Goal: Information Seeking & Learning: Compare options

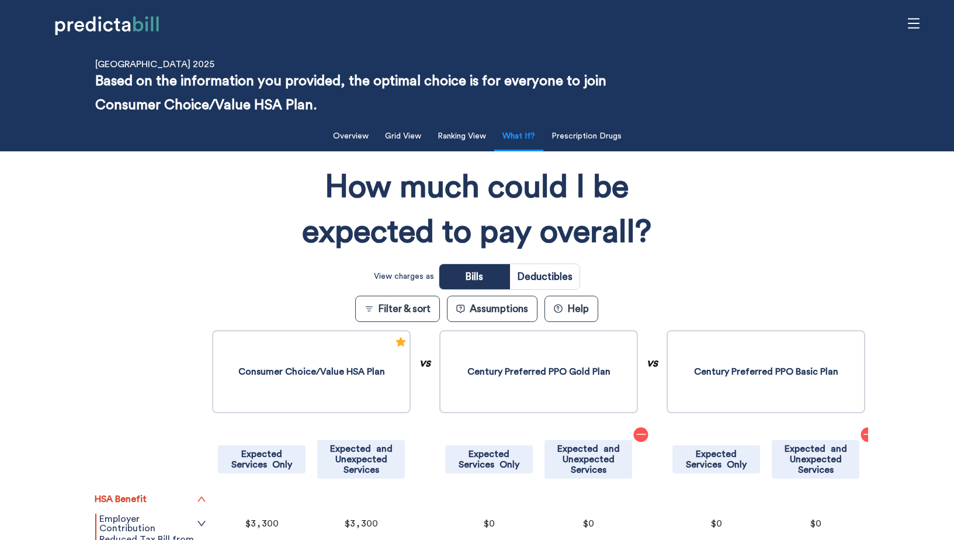
scroll to position [377, 0]
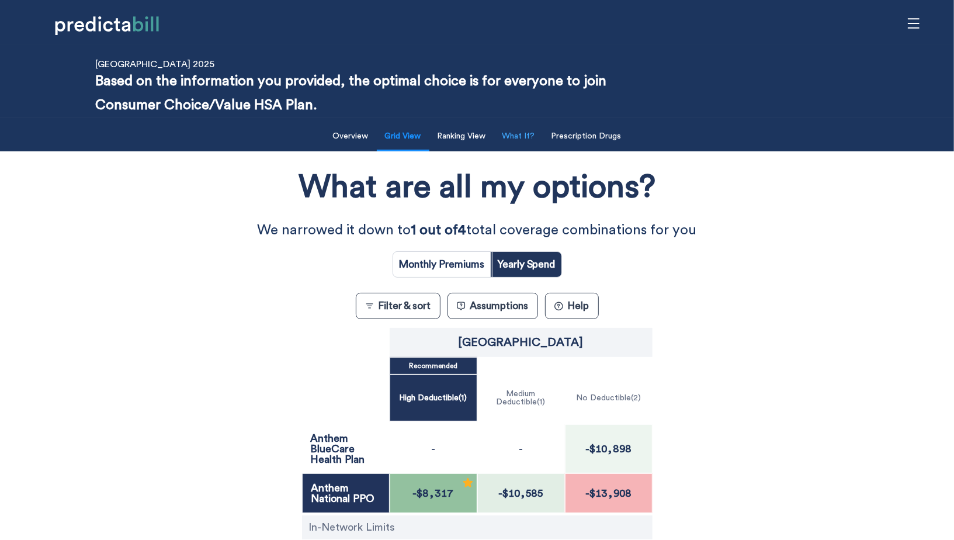
click at [520, 137] on button "What If?" at bounding box center [518, 136] width 47 height 24
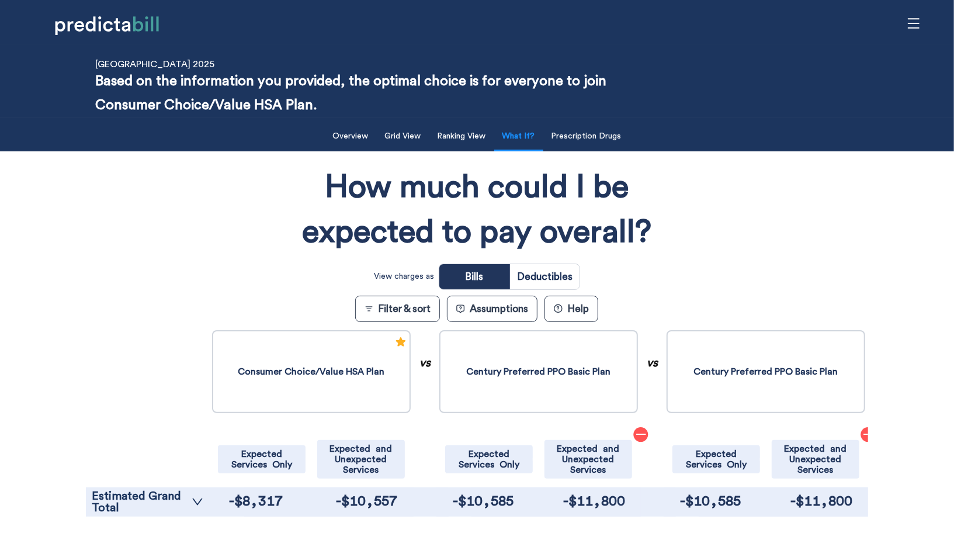
click at [145, 516] on div "HSA Benefit Employer Contribution Individual Total Family Total Enrollment Tota…" at bounding box center [477, 428] width 782 height 200
click at [148, 498] on link "Estimated Grand Total" at bounding box center [148, 501] width 112 height 23
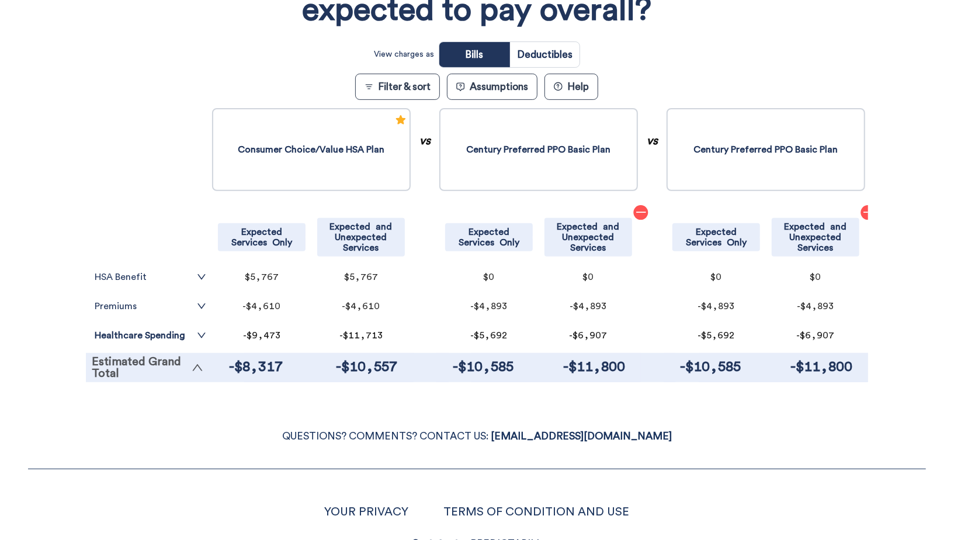
scroll to position [242, 0]
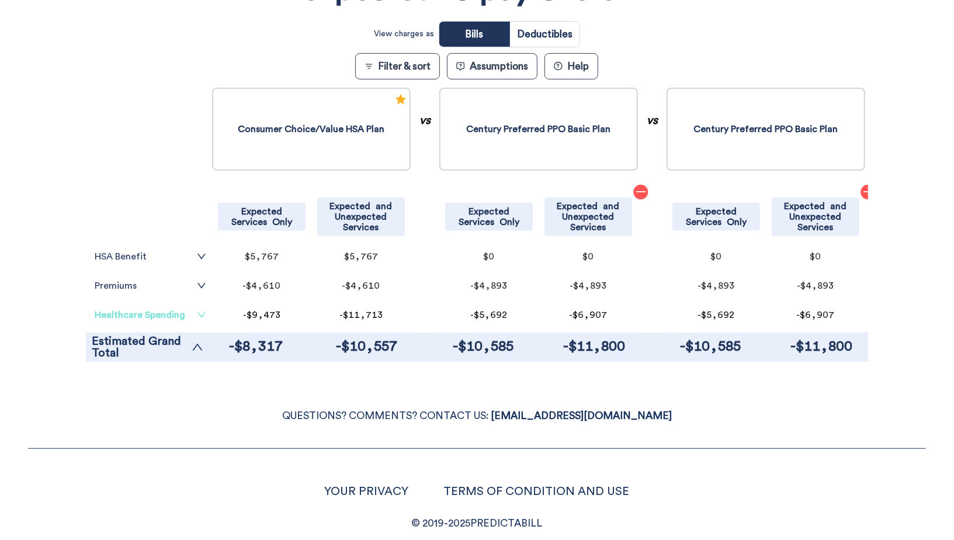
click at [145, 314] on link "Healthcare Spending" at bounding box center [151, 314] width 112 height 9
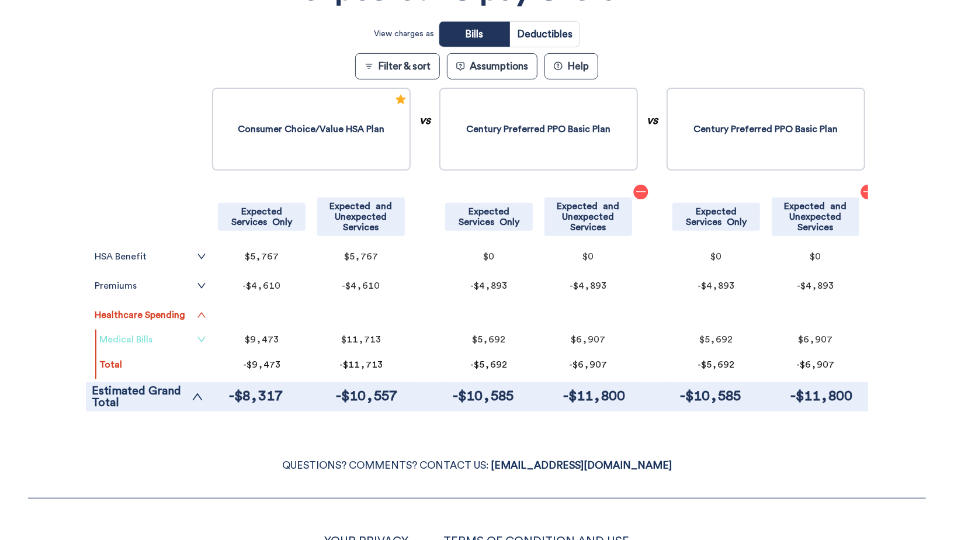
click at [145, 335] on link "Medical Bills" at bounding box center [152, 339] width 107 height 9
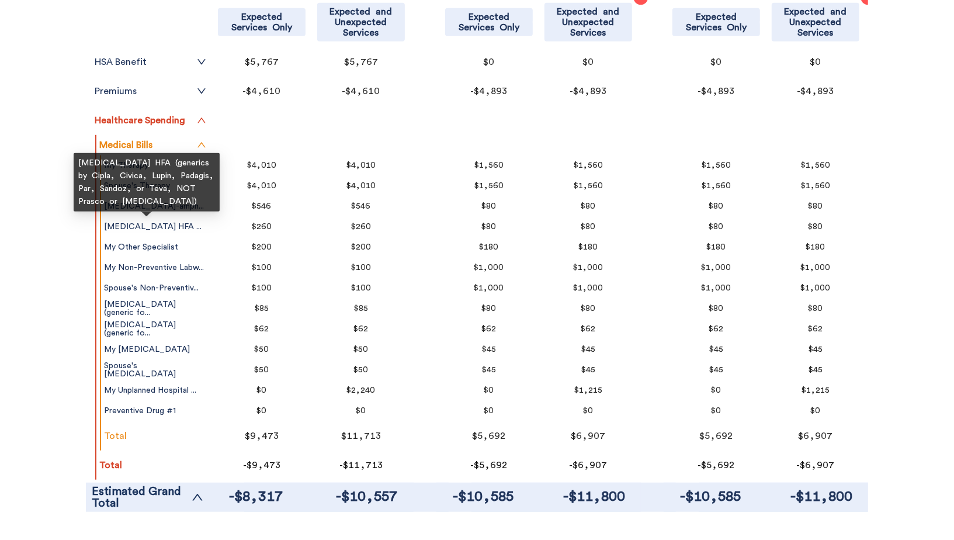
scroll to position [444, 0]
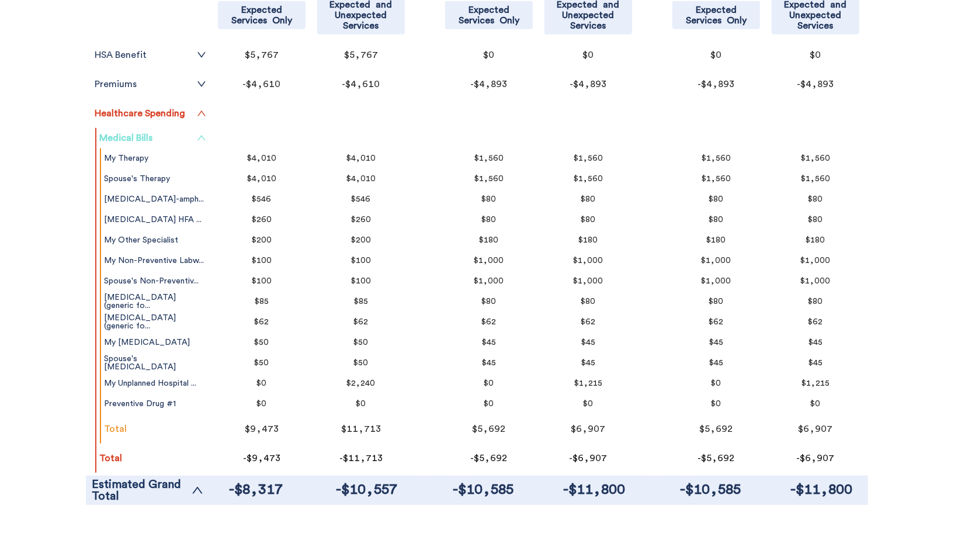
click at [203, 139] on icon "up" at bounding box center [201, 137] width 9 height 9
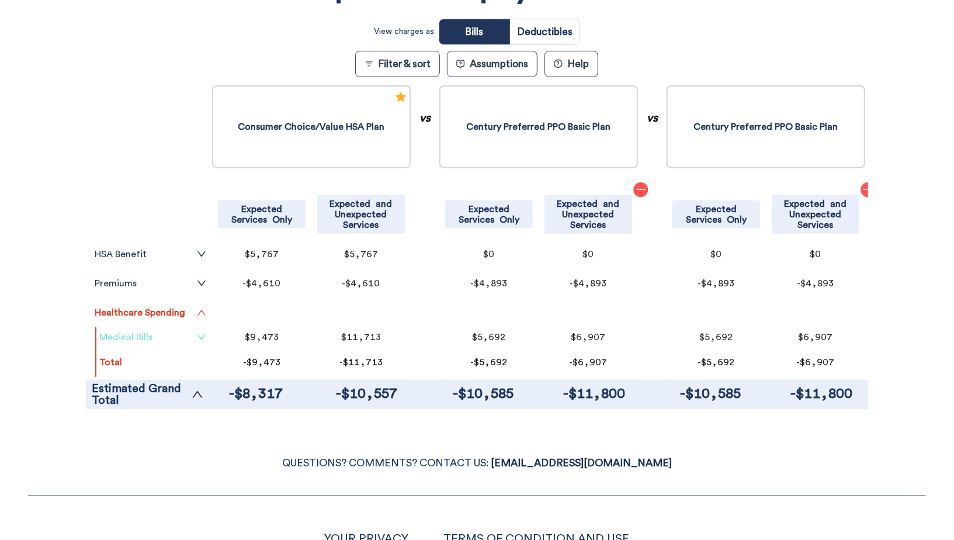
scroll to position [241, 0]
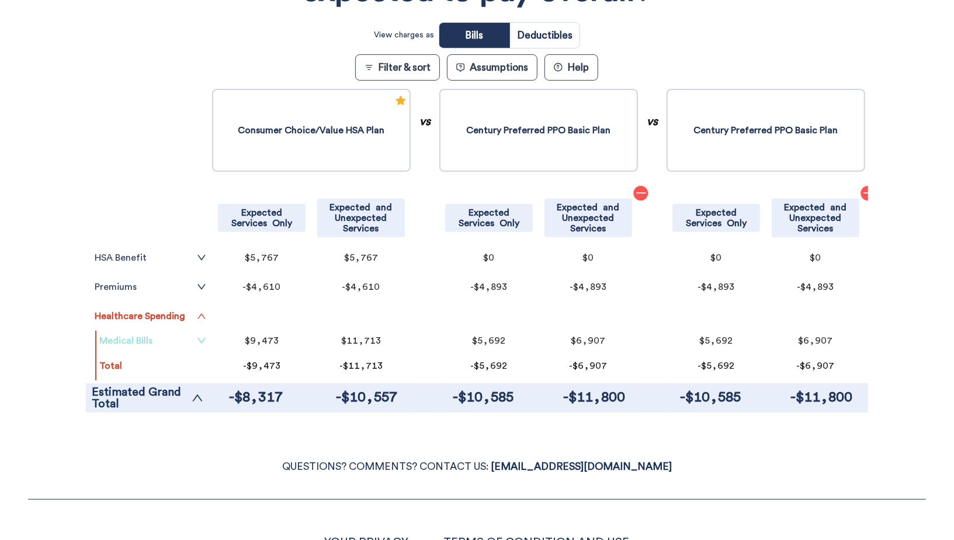
click at [529, 40] on input "radio" at bounding box center [545, 35] width 70 height 25
radio input "true"
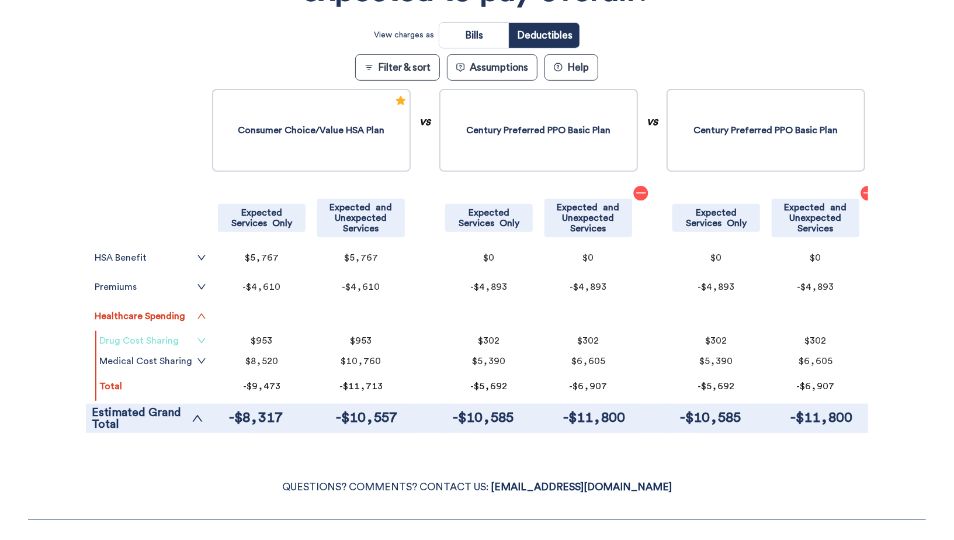
click at [188, 338] on link "Drug Cost Sharing" at bounding box center [152, 340] width 107 height 9
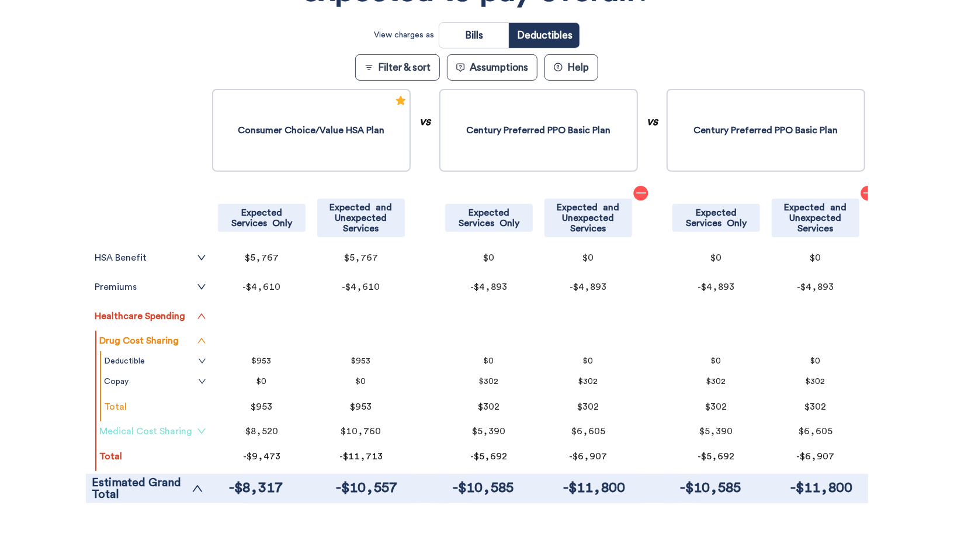
click at [178, 430] on link "Medical Cost Sharing" at bounding box center [152, 430] width 107 height 9
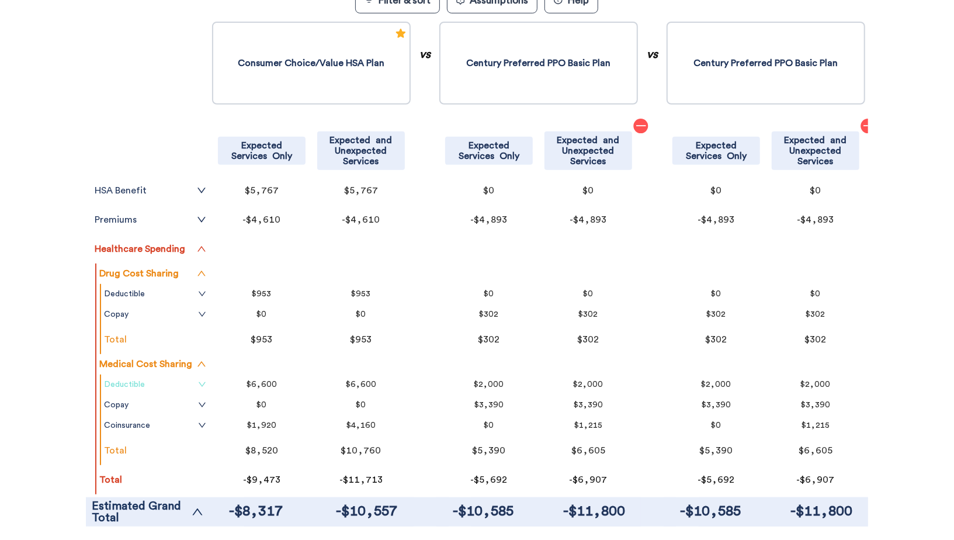
scroll to position [358, 0]
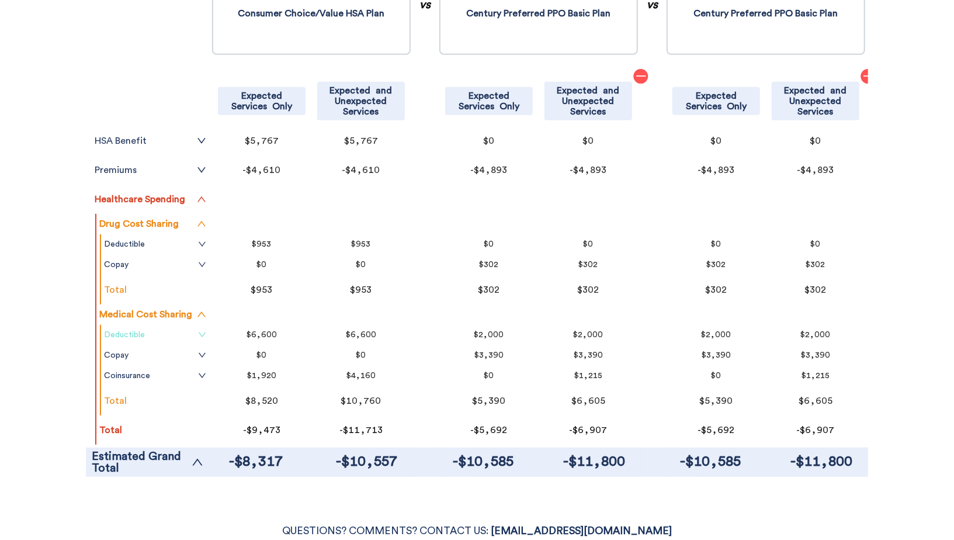
click at [179, 334] on link "Deductible" at bounding box center [155, 334] width 102 height 9
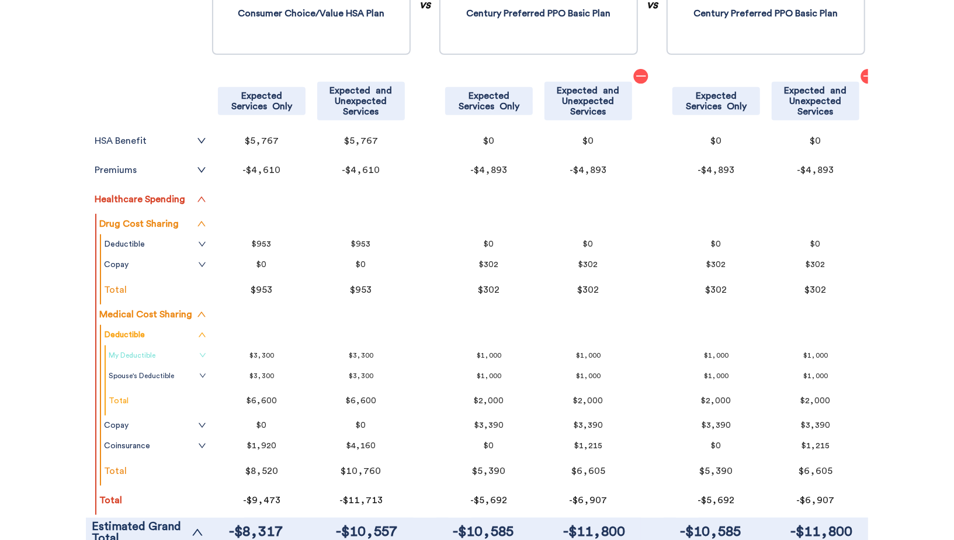
click at [174, 357] on link "My Deductible" at bounding box center [158, 354] width 98 height 9
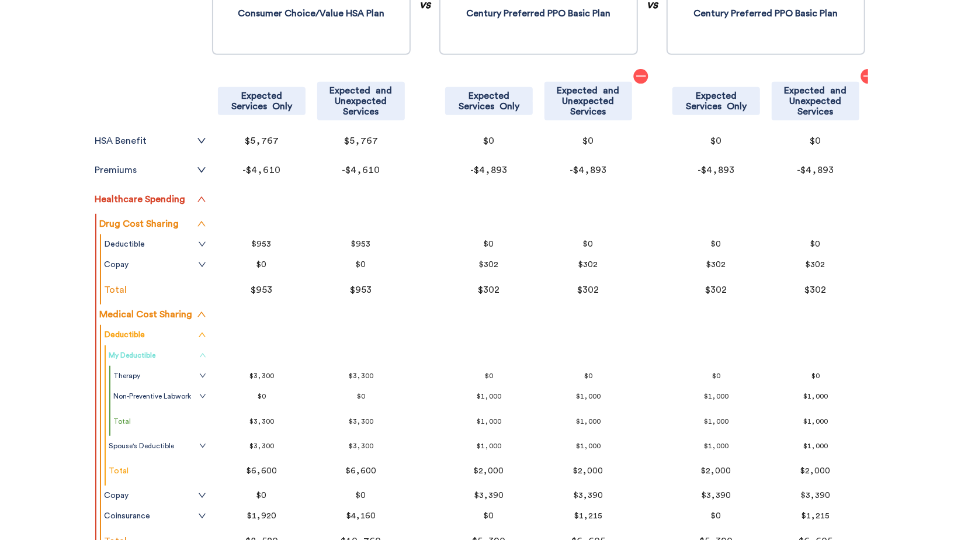
click at [174, 357] on link "My Deductible" at bounding box center [158, 354] width 98 height 9
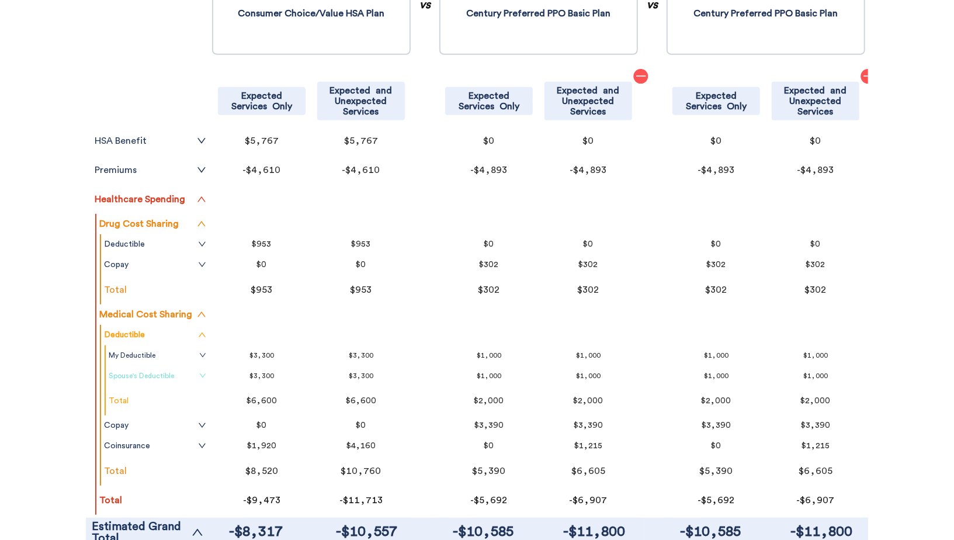
click at [174, 377] on link "Spouse's Deductible" at bounding box center [158, 375] width 98 height 9
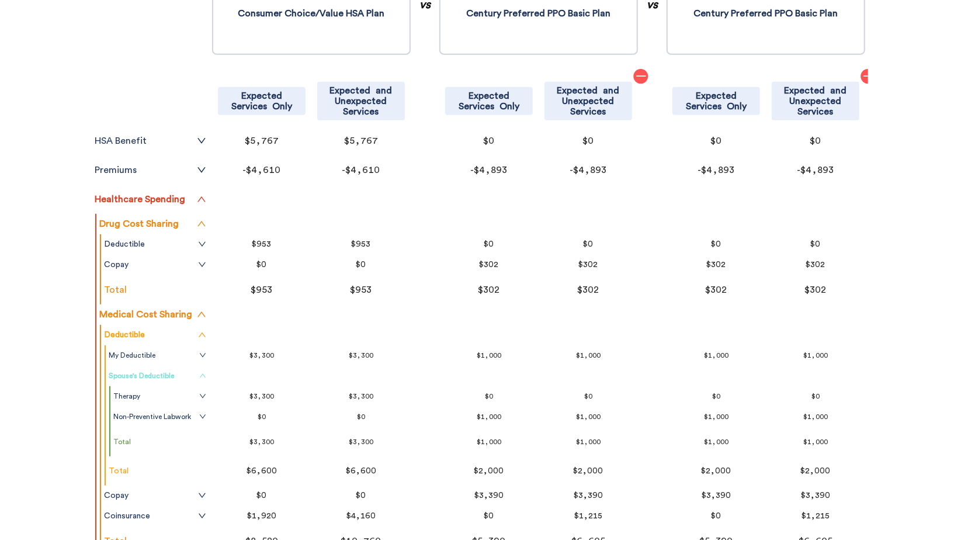
click at [174, 377] on link "Spouse's Deductible" at bounding box center [158, 375] width 98 height 9
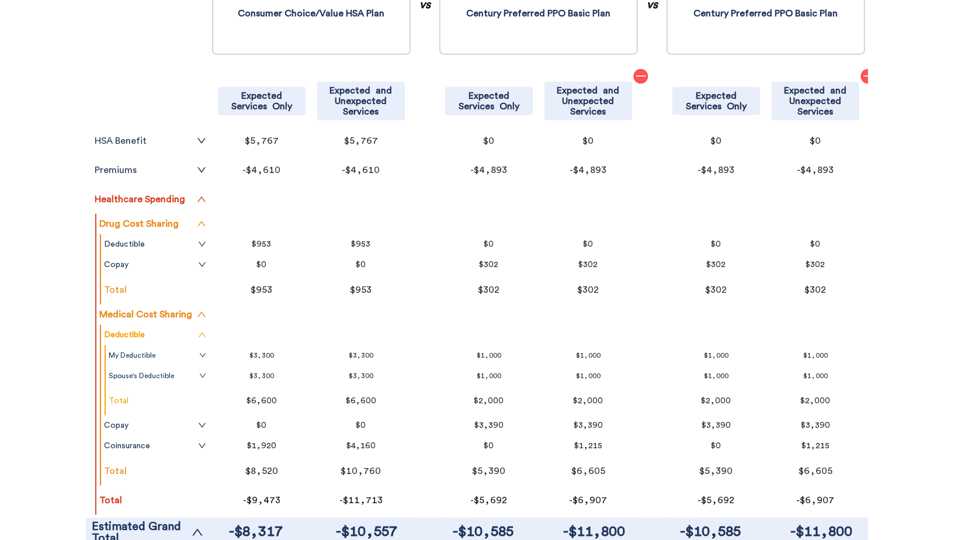
click at [51, 401] on div "Filter & Sort Quickly update your results Sort By Healthcare Assumptions Expect…" at bounding box center [477, 158] width 954 height 799
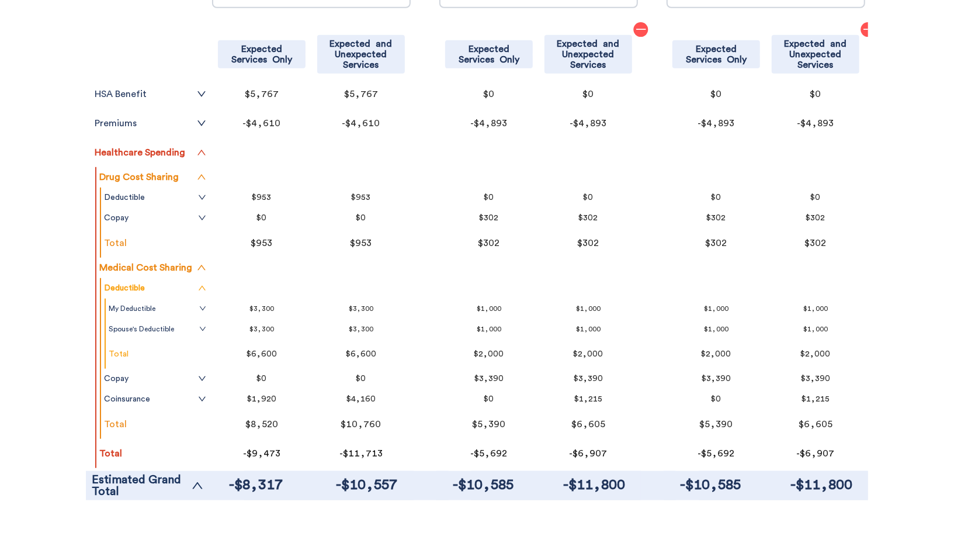
scroll to position [421, 0]
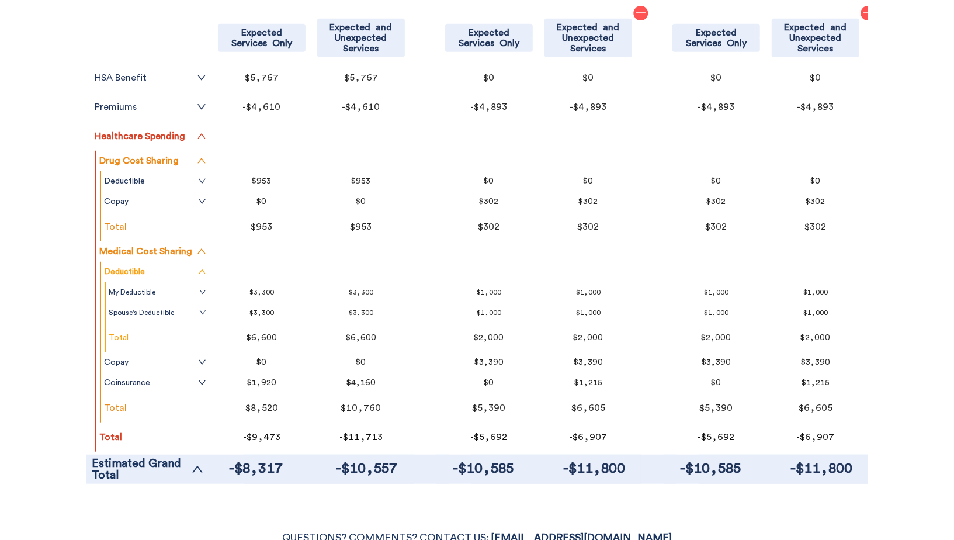
click at [67, 419] on div "Filter & Sort Quickly update your results Sort By Healthcare Assumptions Expect…" at bounding box center [477, 95] width 954 height 799
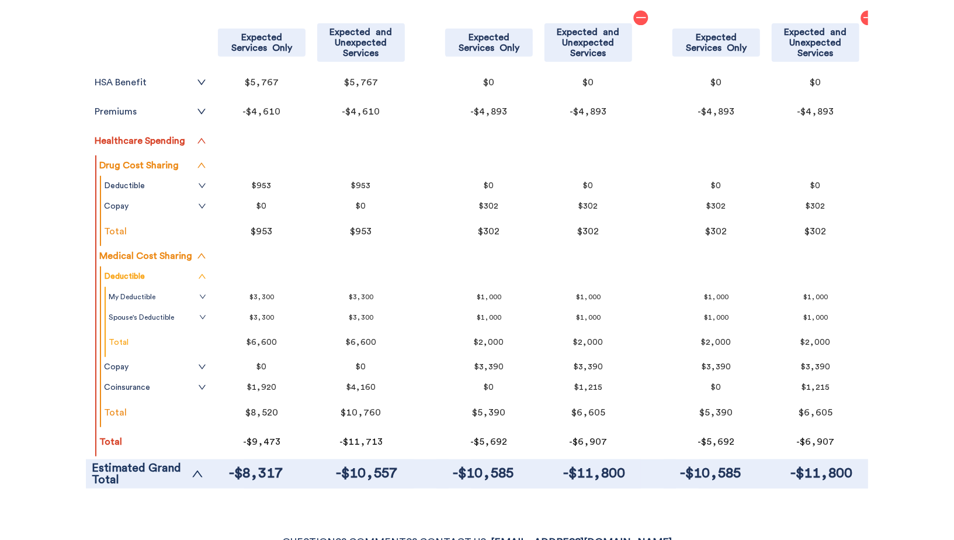
scroll to position [434, 0]
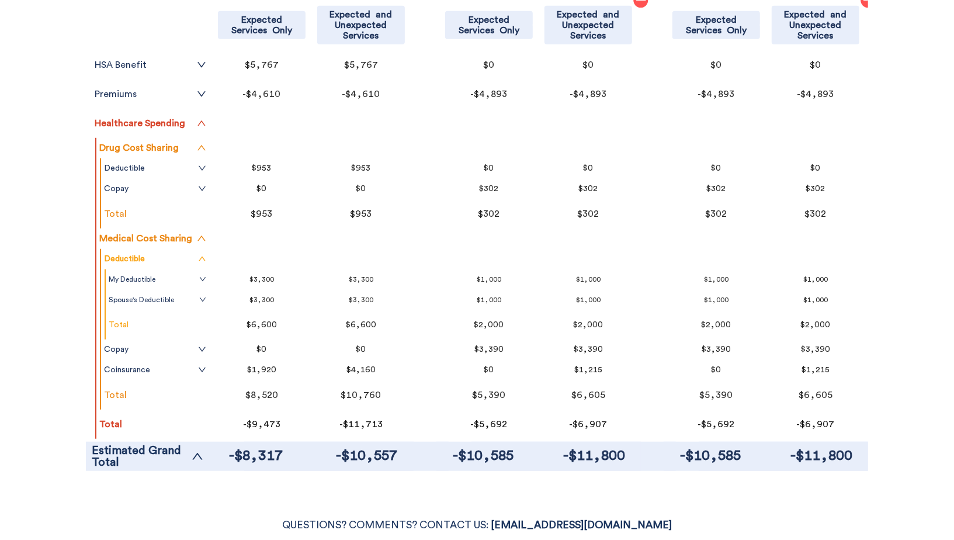
click at [56, 342] on div "Filter & Sort Quickly update your results Sort By Healthcare Assumptions Expect…" at bounding box center [477, 82] width 954 height 799
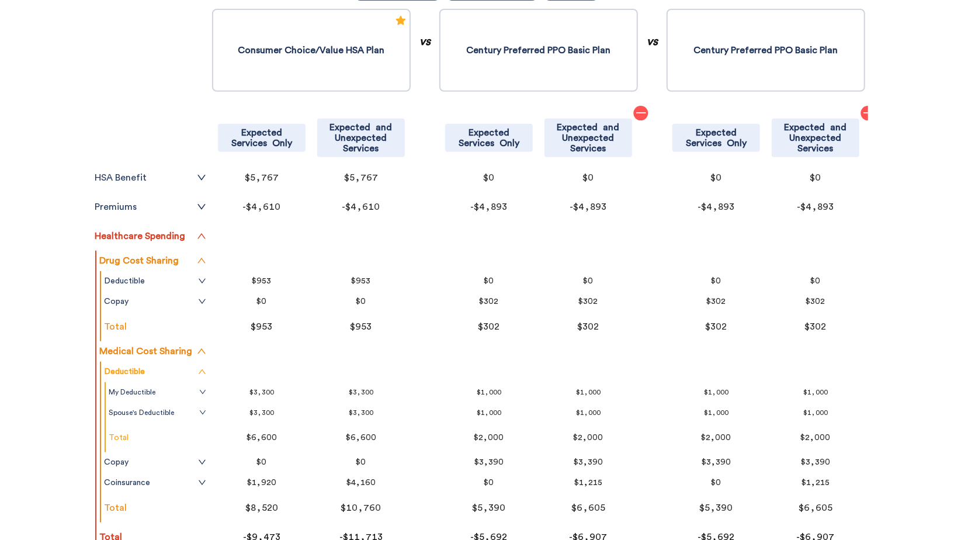
scroll to position [333, 0]
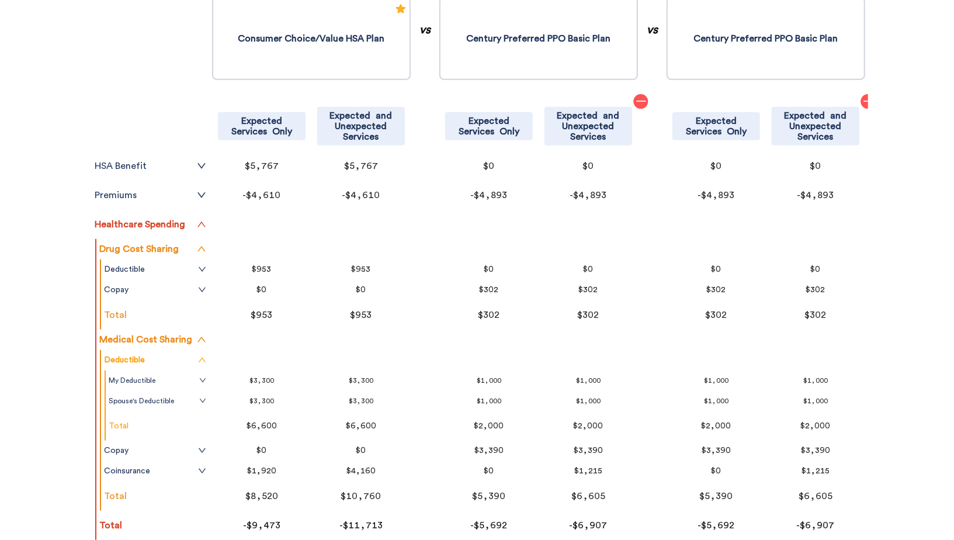
click at [49, 345] on div "Filter & Sort Quickly update your results Sort By Healthcare Assumptions Expect…" at bounding box center [477, 183] width 954 height 799
click at [194, 384] on tr "My Deductible" at bounding box center [157, 380] width 103 height 20
click at [194, 384] on link "My Deductible" at bounding box center [158, 380] width 98 height 9
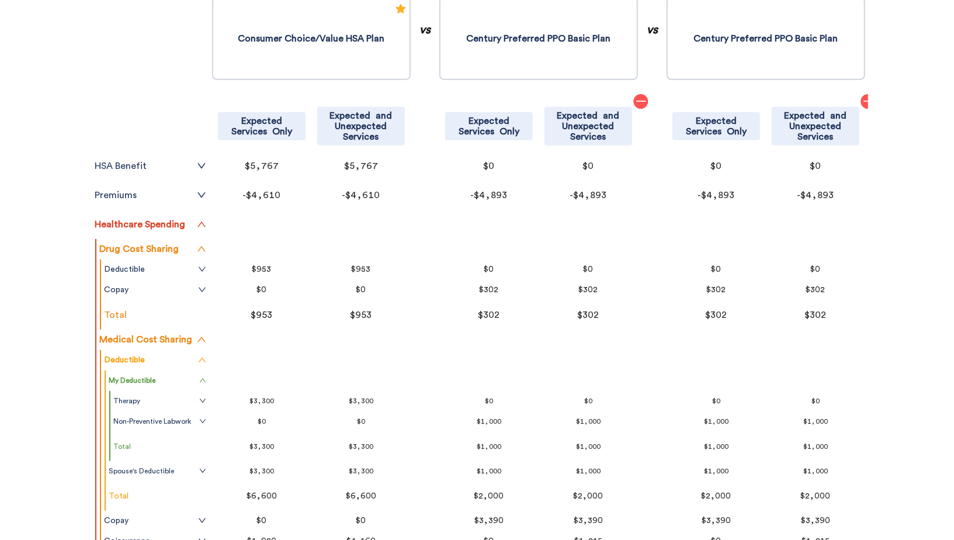
click at [185, 387] on tr "My Deductible" at bounding box center [157, 380] width 103 height 20
click at [207, 383] on tr "My Deductible" at bounding box center [157, 380] width 103 height 20
click at [204, 383] on icon "up" at bounding box center [202, 380] width 7 height 7
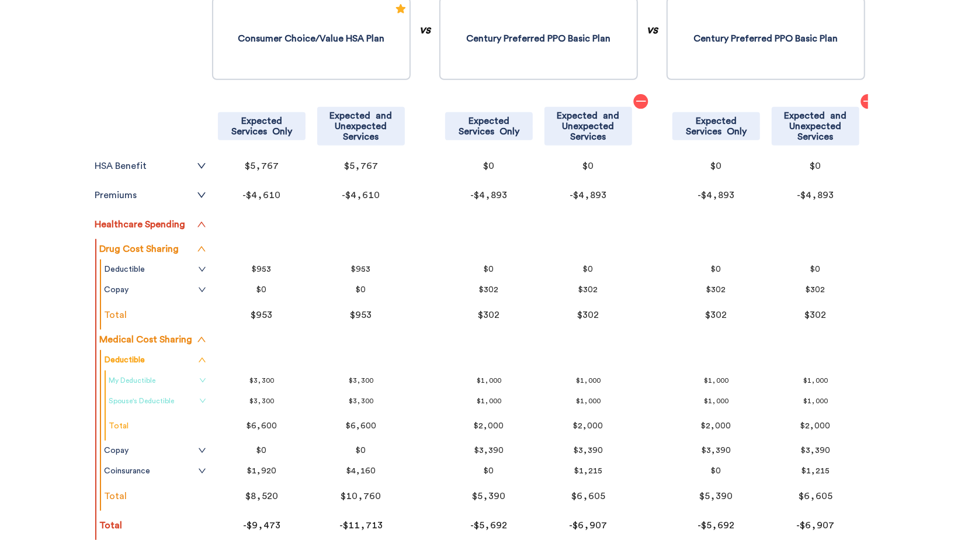
click at [200, 400] on icon "down" at bounding box center [202, 400] width 7 height 7
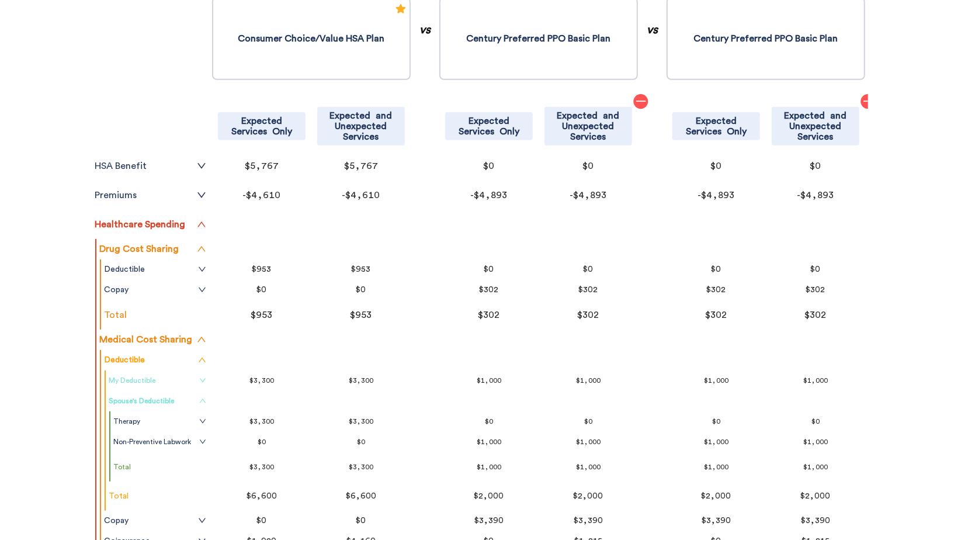
click at [200, 400] on icon "up" at bounding box center [202, 400] width 7 height 7
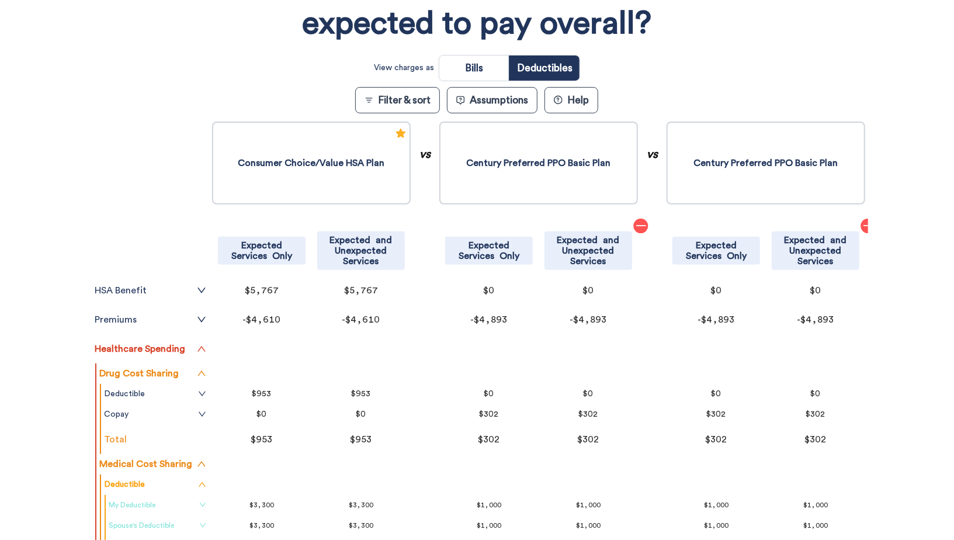
scroll to position [187, 0]
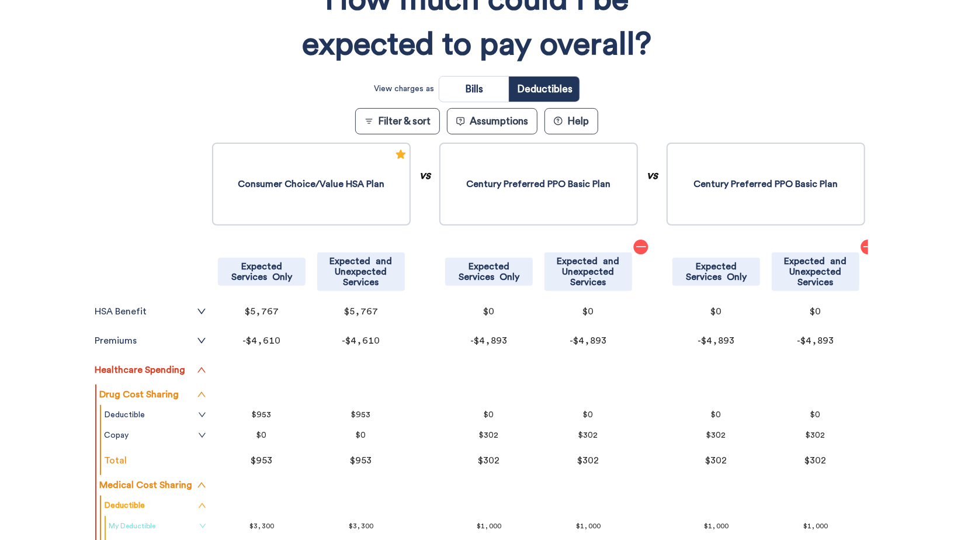
click at [504, 118] on button "Assumptions" at bounding box center [492, 121] width 91 height 26
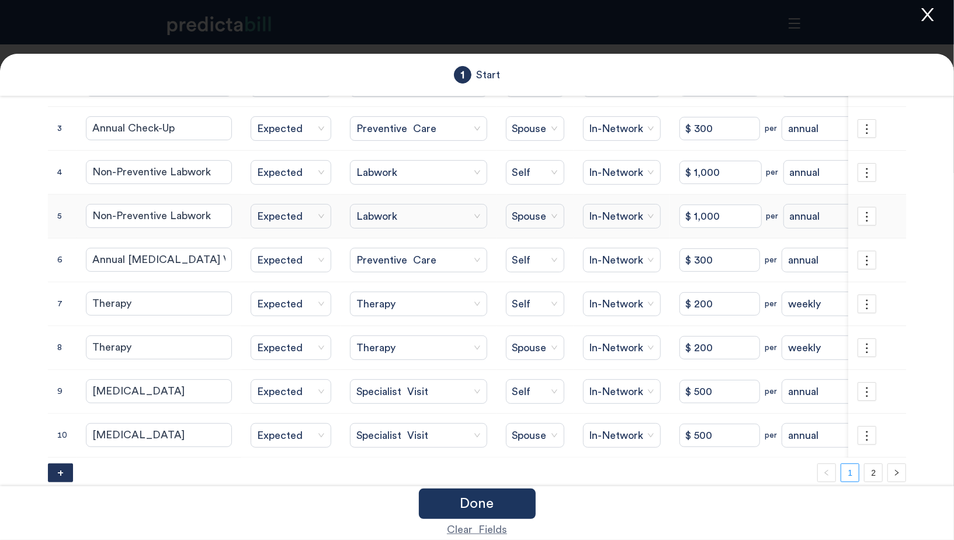
scroll to position [183, 0]
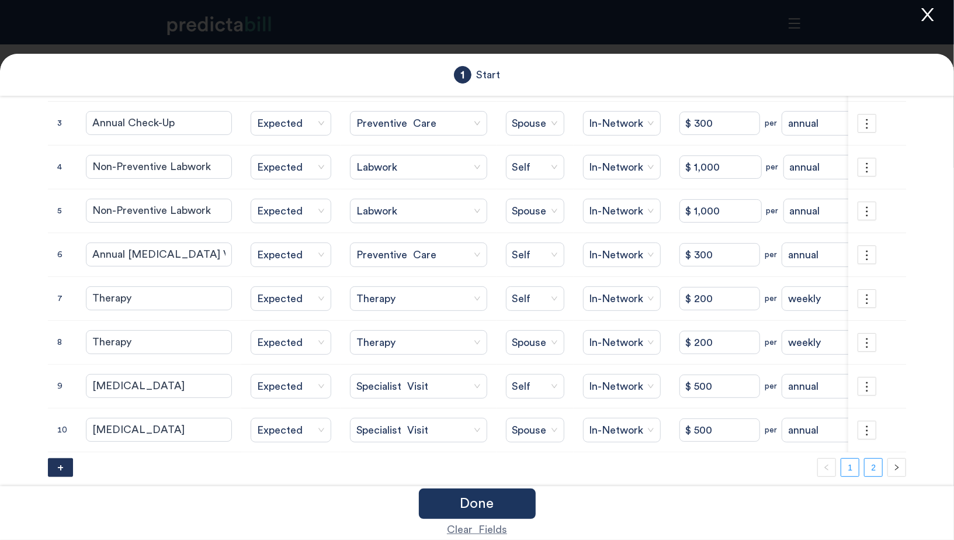
click at [878, 459] on link "2" at bounding box center [873, 468] width 18 height 18
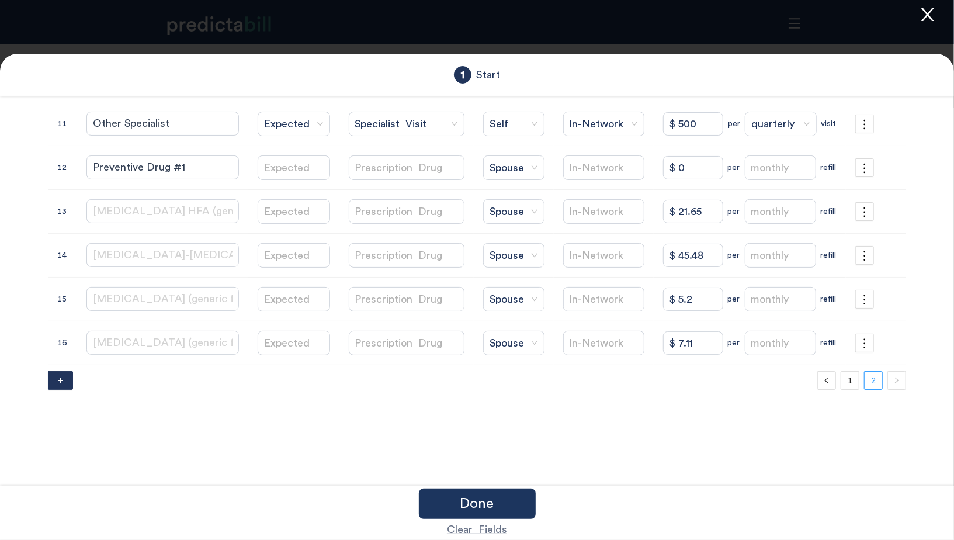
scroll to position [91, 0]
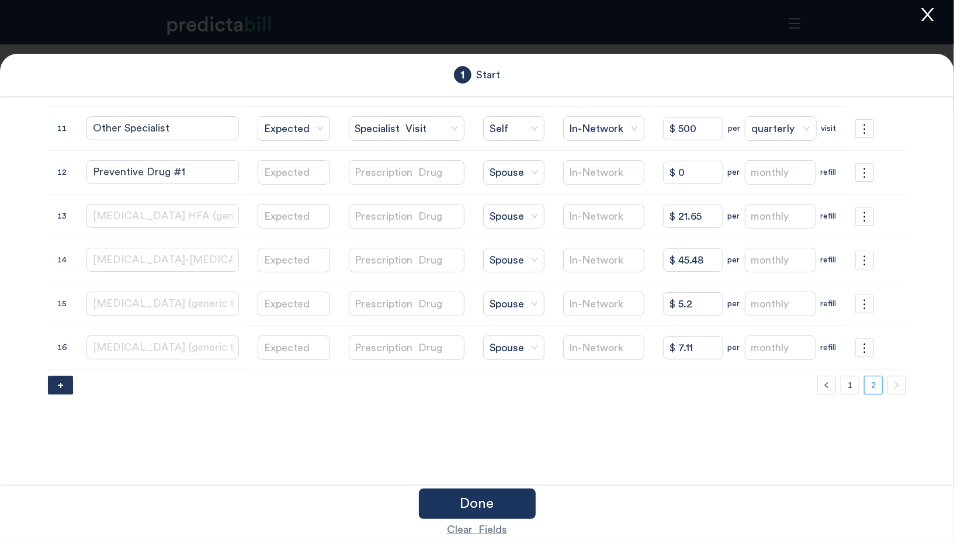
click at [927, 14] on icon "close" at bounding box center [927, 14] width 12 height 13
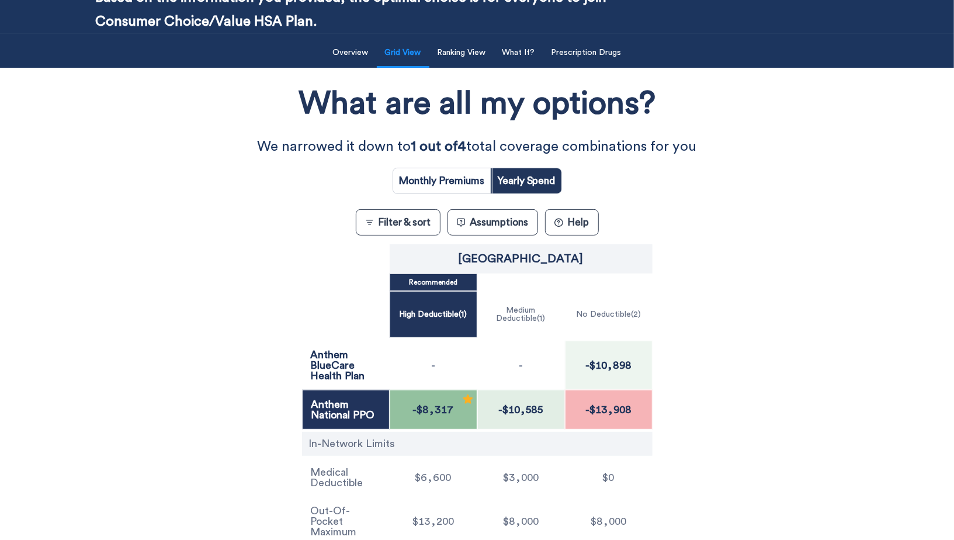
scroll to position [85, 0]
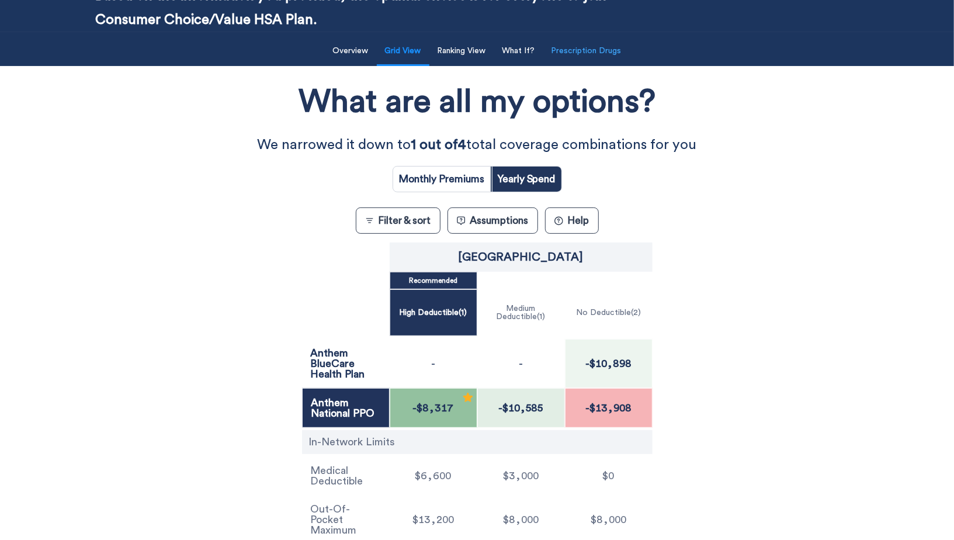
click at [581, 54] on button "Prescription Drugs" at bounding box center [586, 51] width 84 height 24
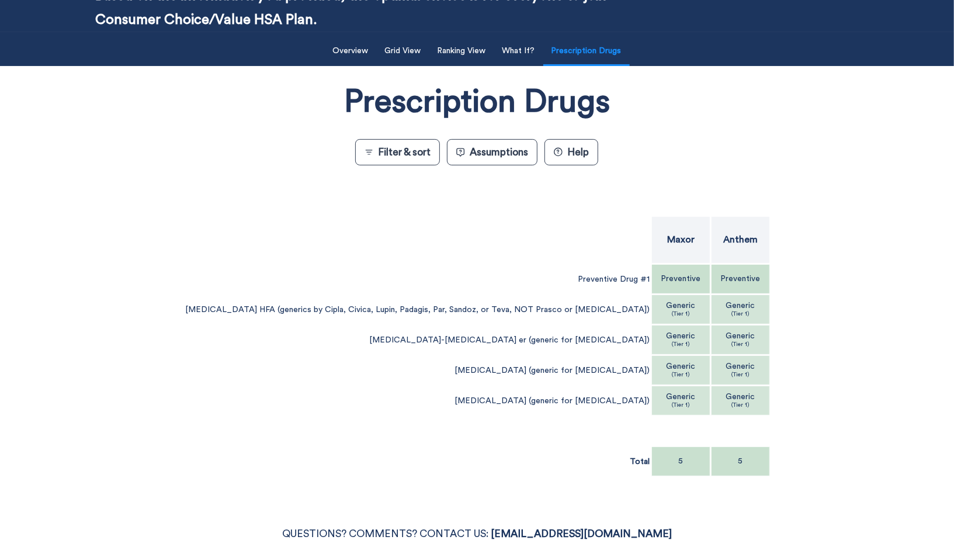
click at [513, 68] on div "Filter & Sort Quickly update your results Sort By Healthcare Assumptions Expect…" at bounding box center [477, 261] width 954 height 459
click at [513, 50] on button "What If?" at bounding box center [518, 51] width 47 height 24
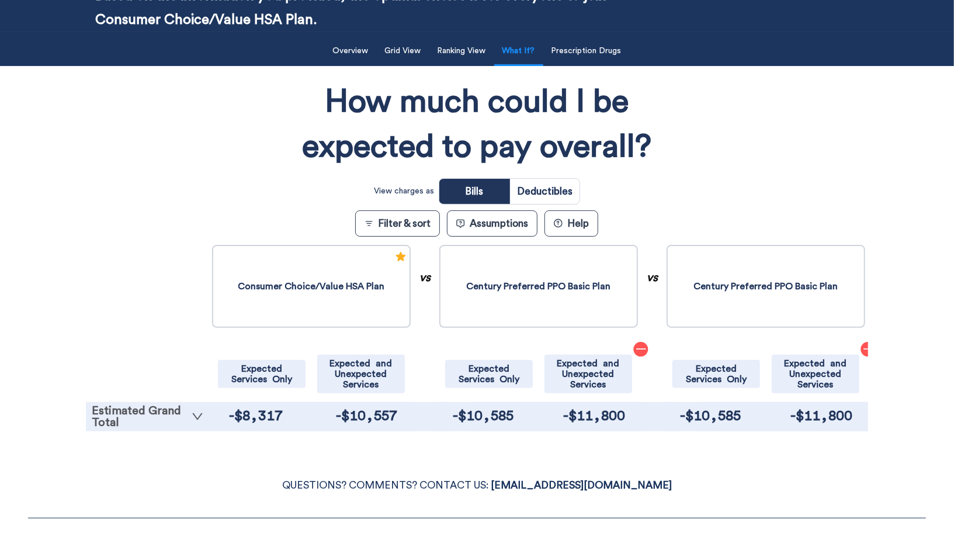
click at [134, 412] on link "Estimated Grand Total" at bounding box center [148, 416] width 112 height 23
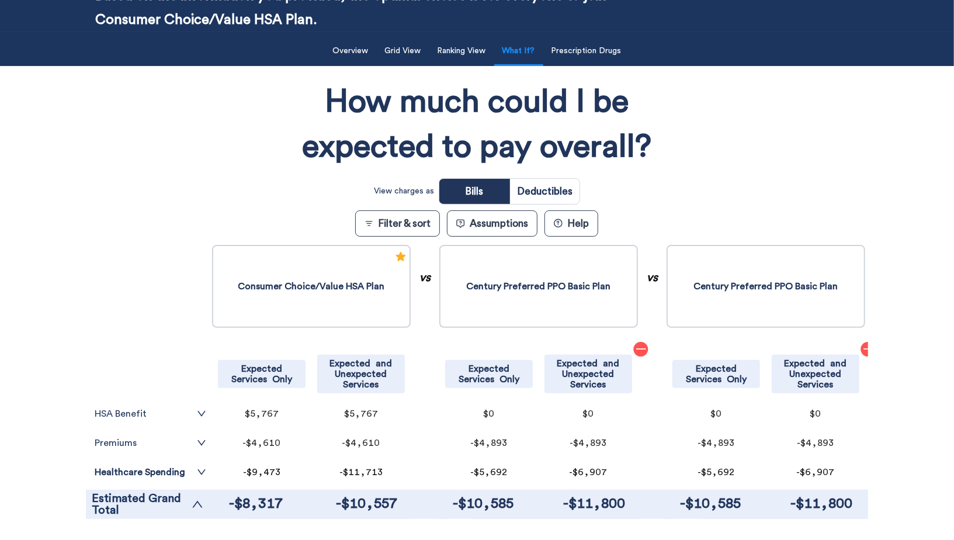
click at [541, 197] on input "radio" at bounding box center [545, 191] width 70 height 25
radio input "true"
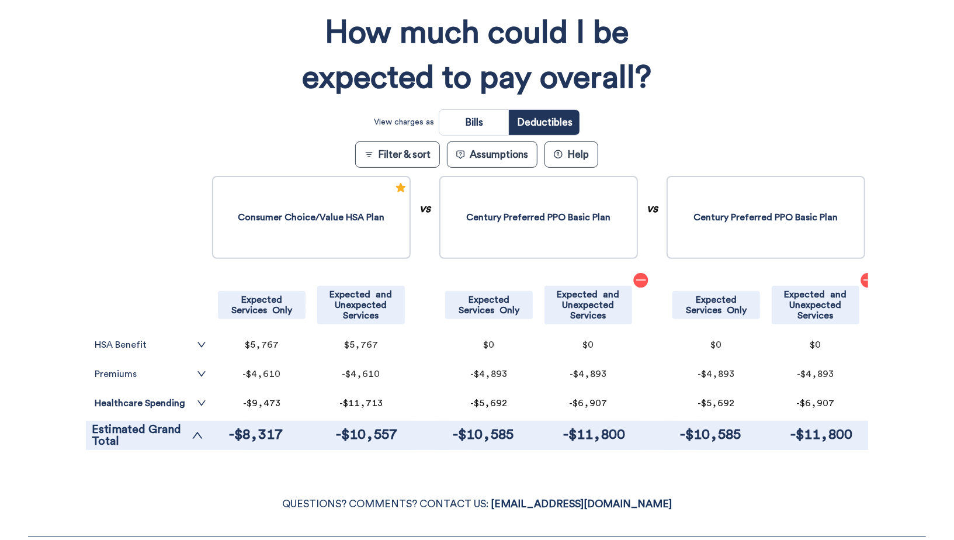
scroll to position [266, 0]
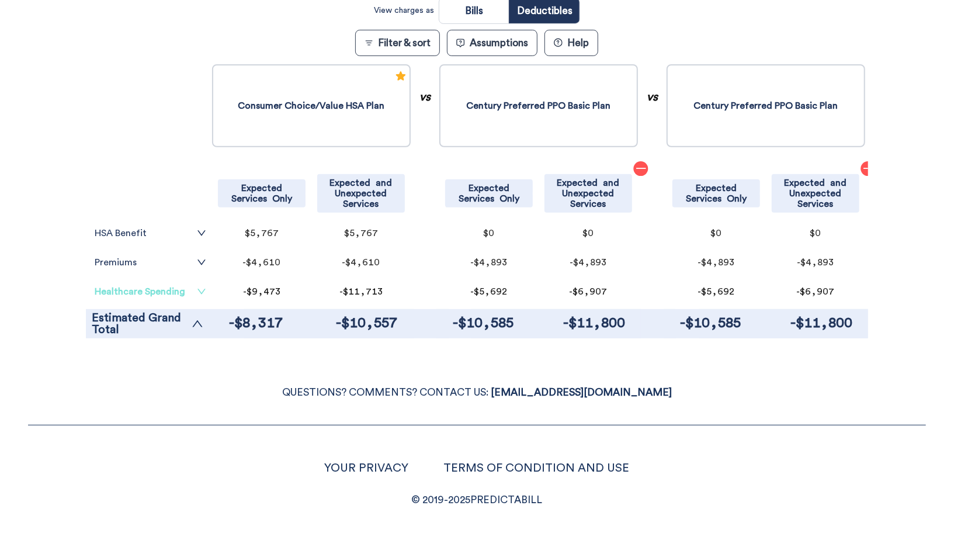
click at [175, 290] on link "Healthcare Spending" at bounding box center [151, 291] width 112 height 9
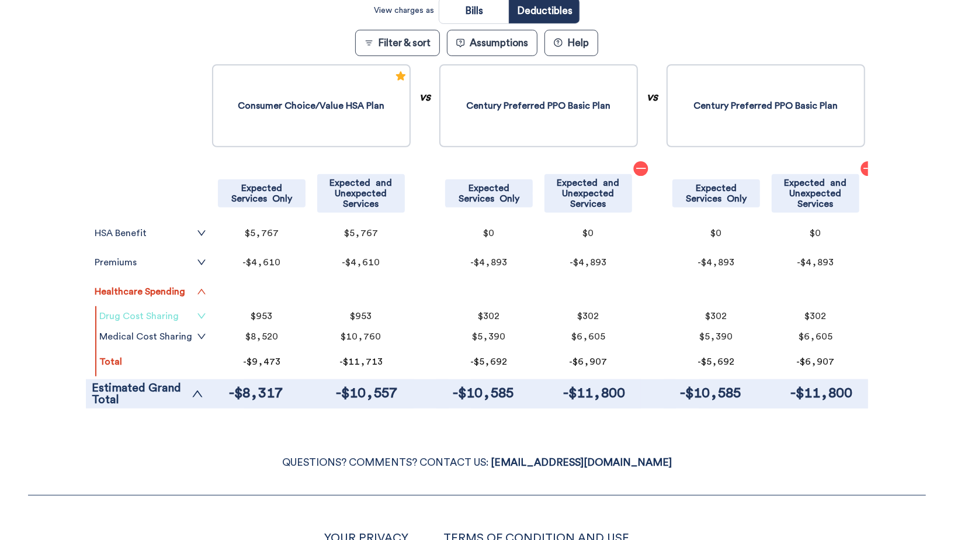
click at [173, 312] on link "Drug Cost Sharing" at bounding box center [152, 315] width 107 height 9
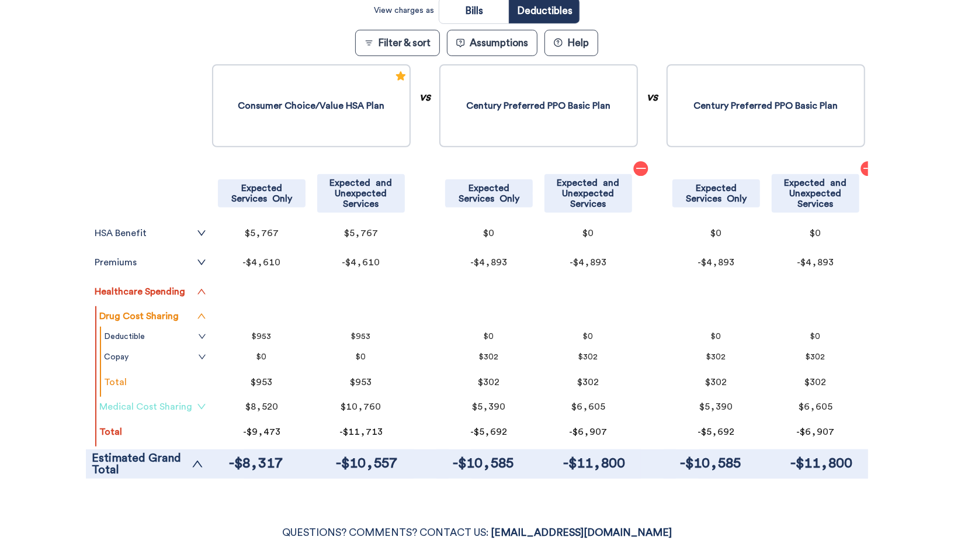
click at [171, 404] on link "Medical Cost Sharing" at bounding box center [152, 406] width 107 height 9
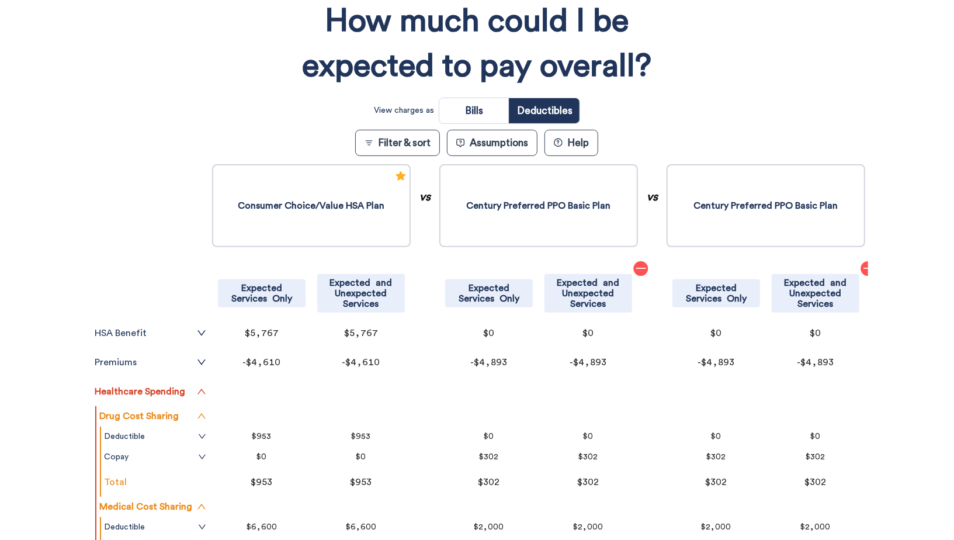
scroll to position [0, 0]
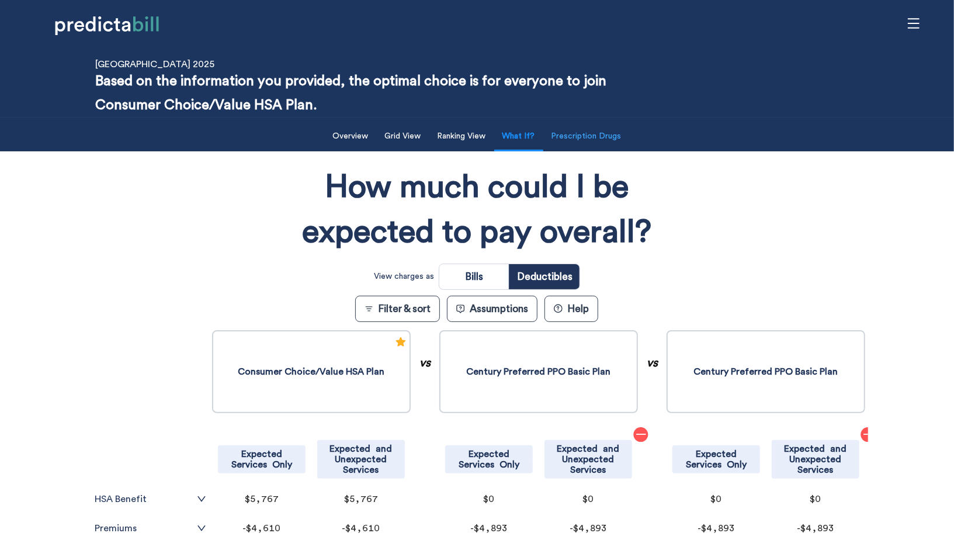
click at [592, 135] on button "Prescription Drugs" at bounding box center [586, 136] width 84 height 24
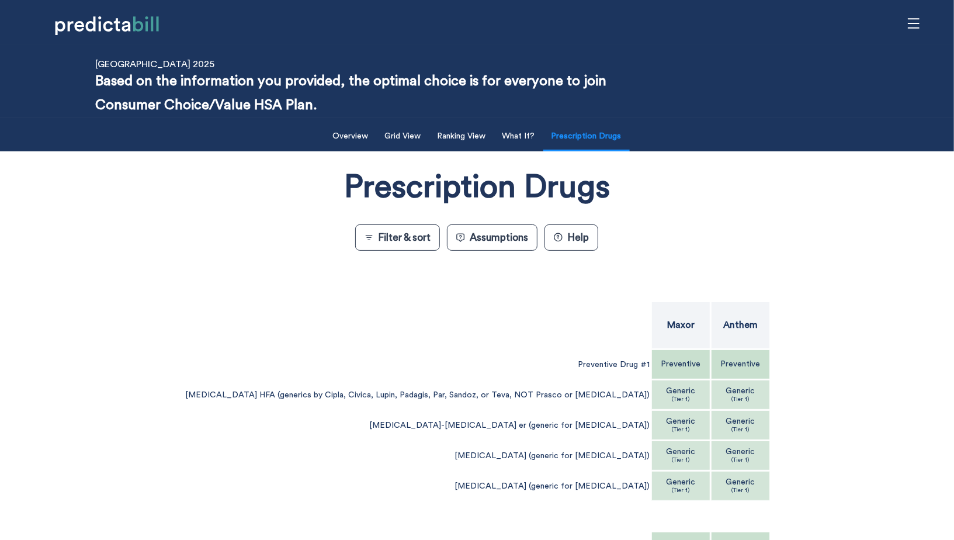
click at [720, 363] on p "Preventive" at bounding box center [740, 364] width 40 height 8
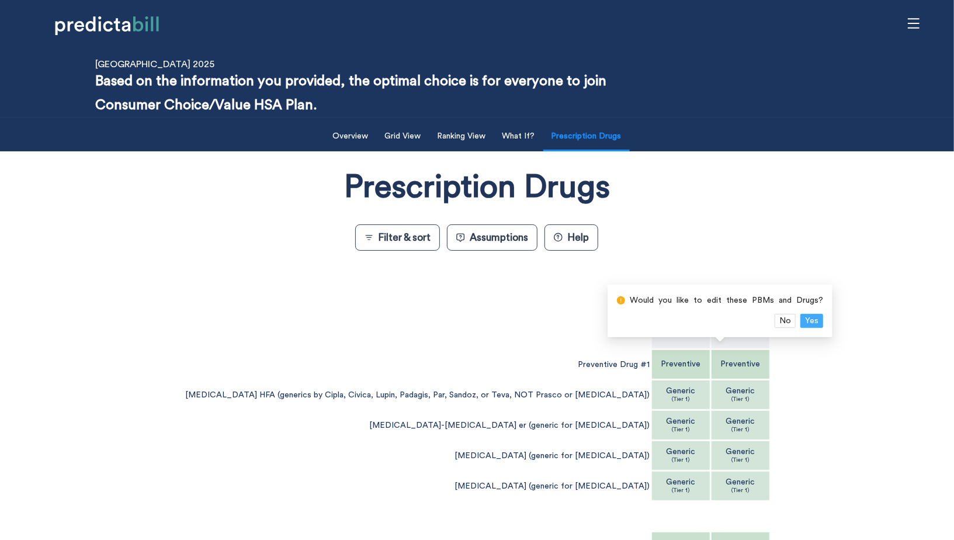
click at [805, 314] on span "Yes" at bounding box center [811, 320] width 13 height 13
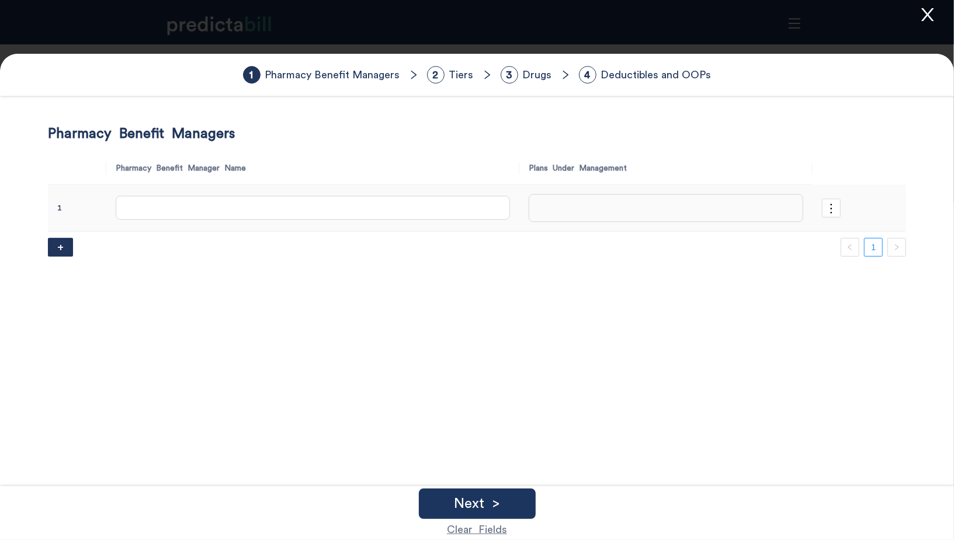
type input "Anthem"
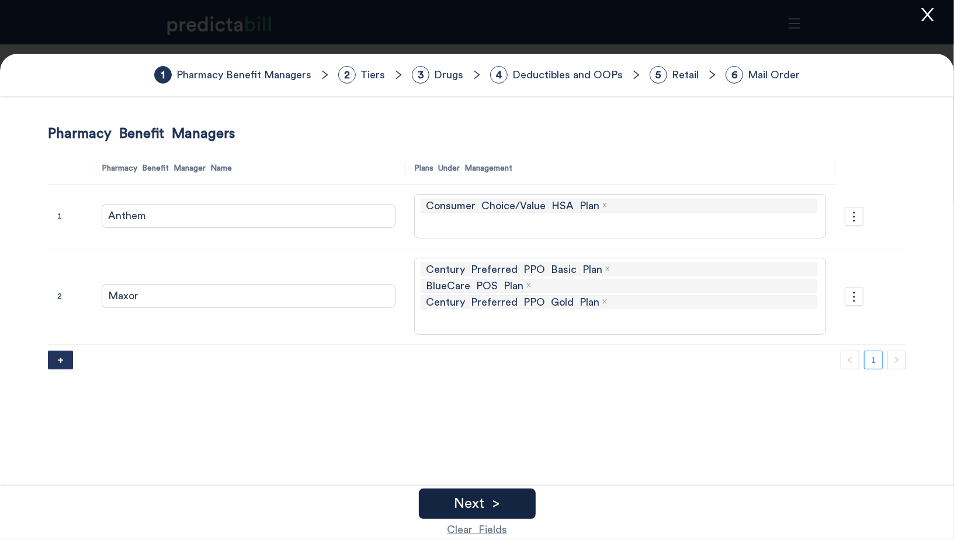
click at [458, 499] on p "Next >" at bounding box center [477, 503] width 46 height 14
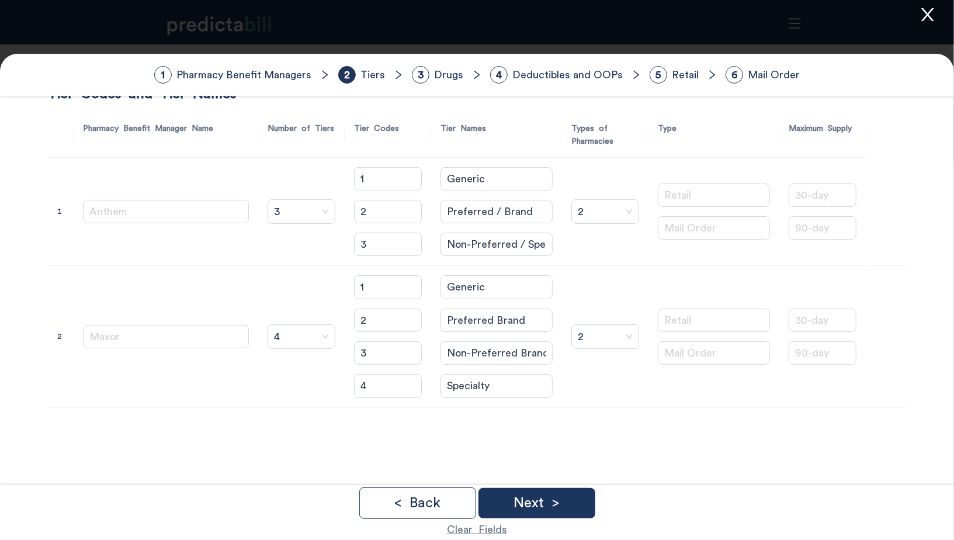
scroll to position [38, 0]
click at [556, 494] on div "Next >" at bounding box center [536, 503] width 117 height 30
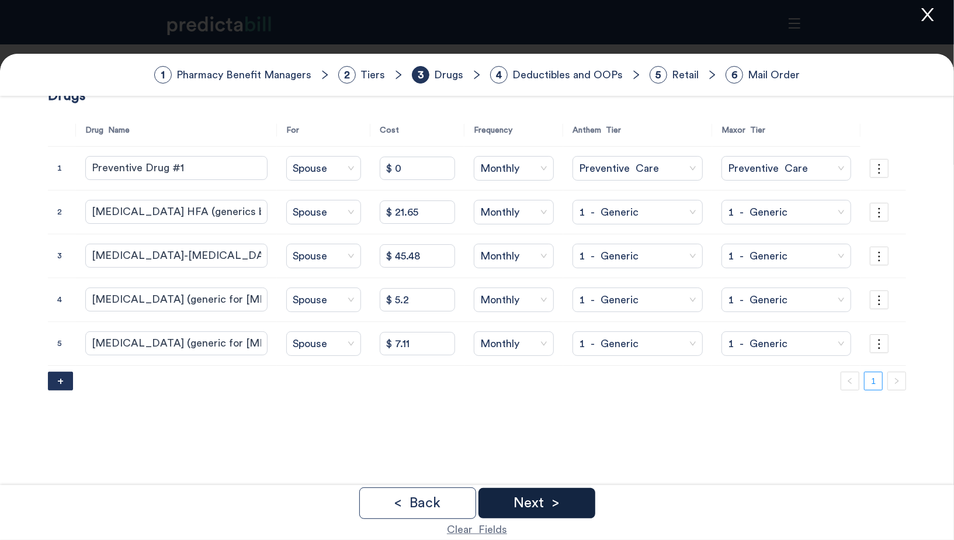
scroll to position [0, 0]
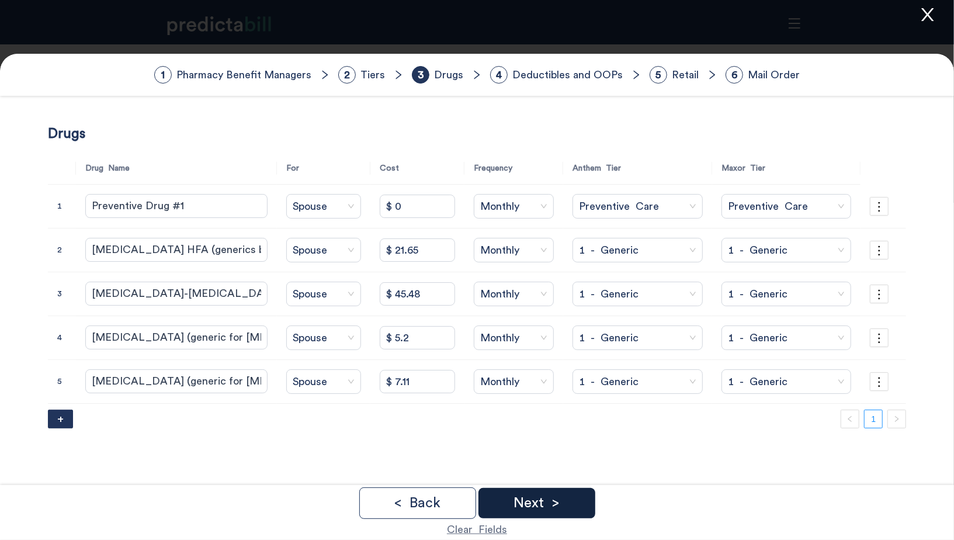
click at [563, 501] on div "Next >" at bounding box center [536, 503] width 117 height 30
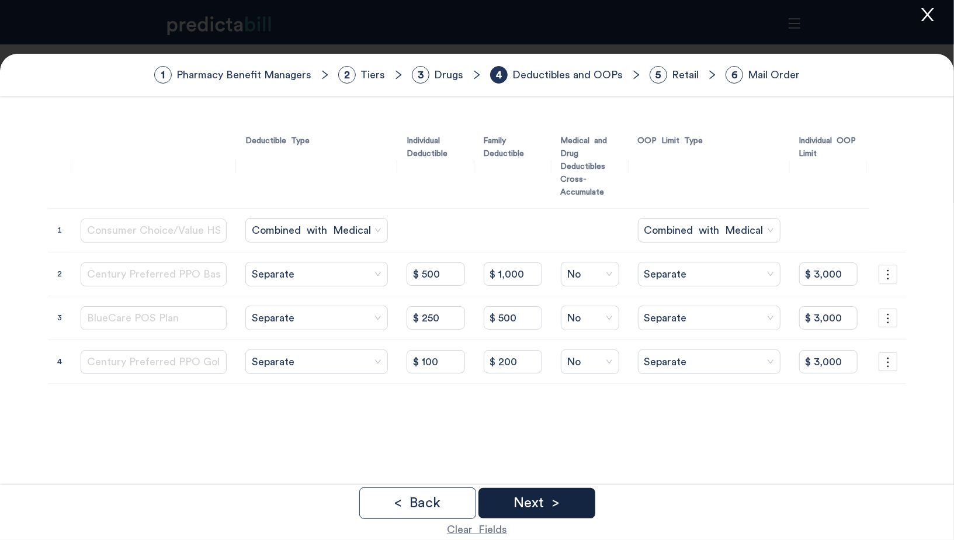
click at [528, 506] on p "Next >" at bounding box center [536, 503] width 46 height 14
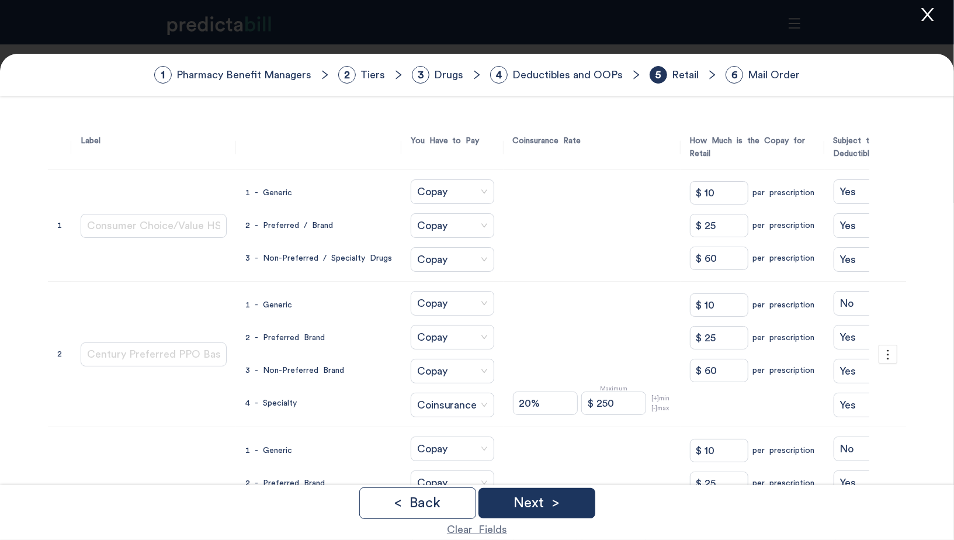
click at [925, 18] on icon "close" at bounding box center [927, 14] width 12 height 13
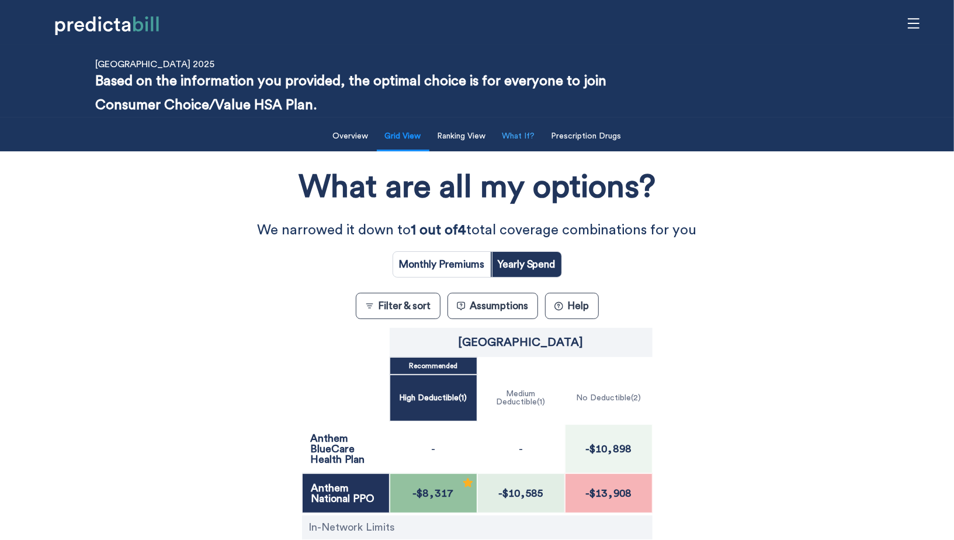
click at [537, 139] on button "What If?" at bounding box center [518, 136] width 47 height 24
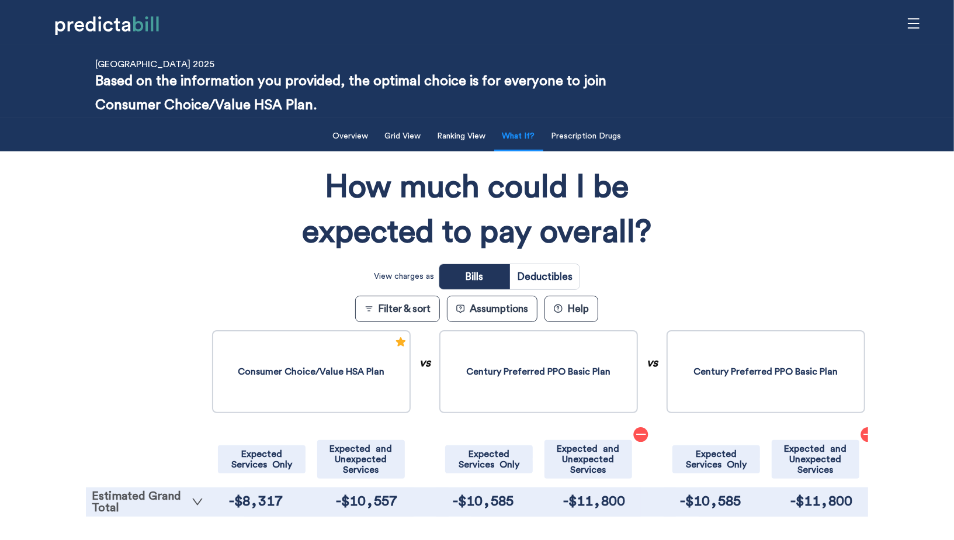
click at [144, 497] on link "Estimated Grand Total" at bounding box center [148, 501] width 112 height 23
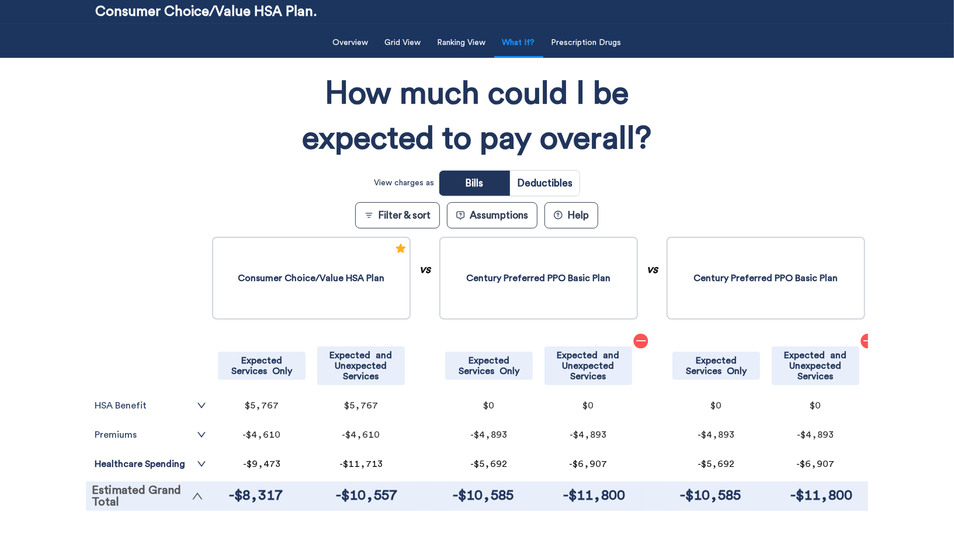
scroll to position [260, 0]
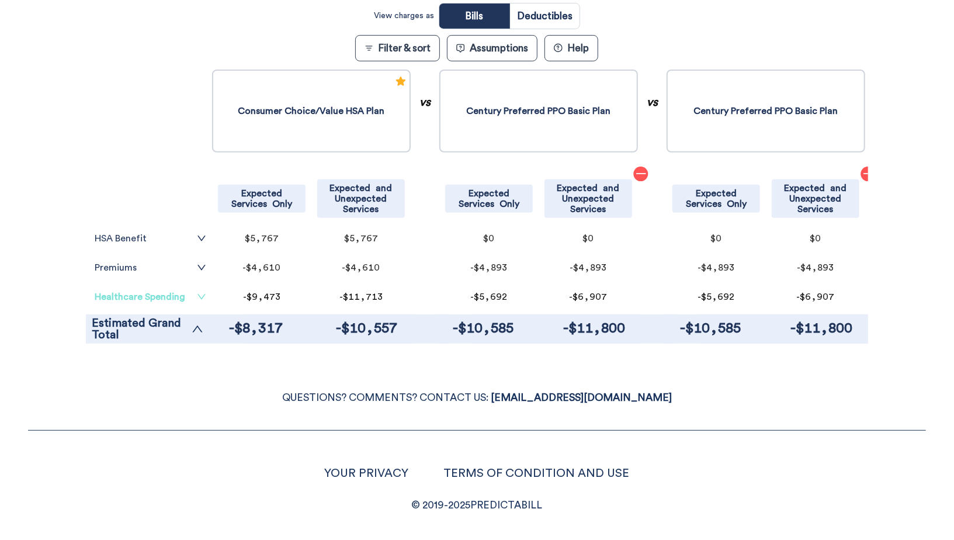
click at [180, 295] on link "Healthcare Spending" at bounding box center [151, 296] width 112 height 9
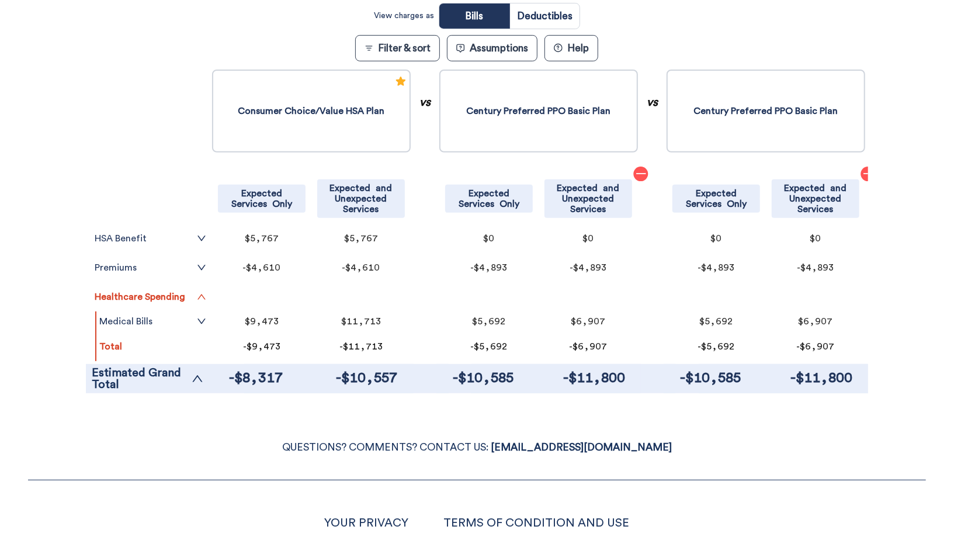
click at [174, 326] on tr "Medical Bills" at bounding box center [152, 321] width 113 height 20
click at [187, 320] on link "Medical Bills" at bounding box center [152, 321] width 107 height 9
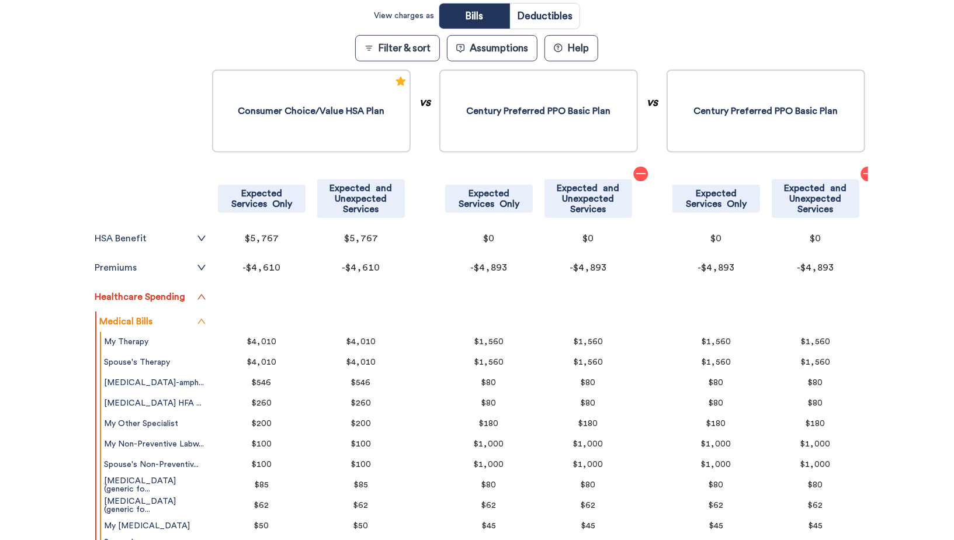
click at [546, 13] on input "radio" at bounding box center [545, 16] width 70 height 25
radio input "true"
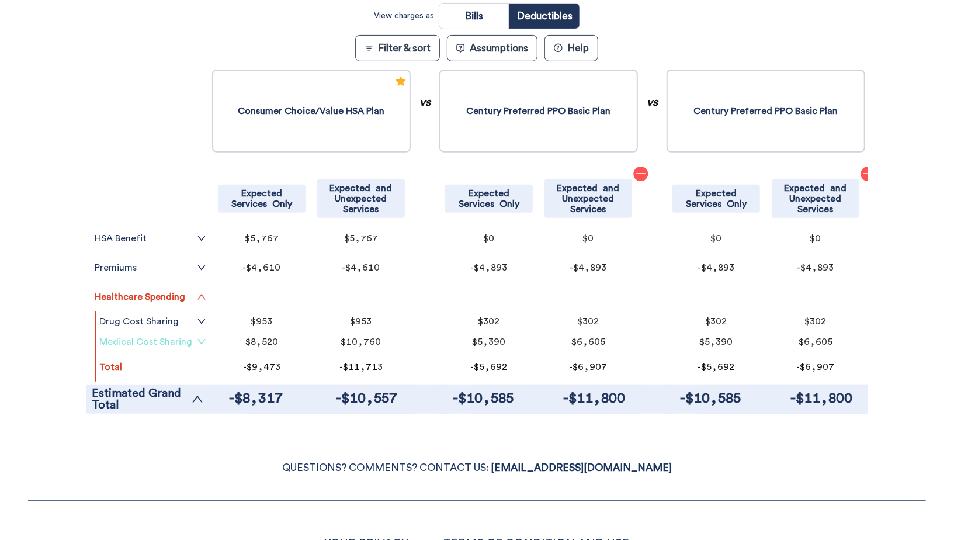
click at [168, 344] on link "Medical Cost Sharing" at bounding box center [152, 341] width 107 height 9
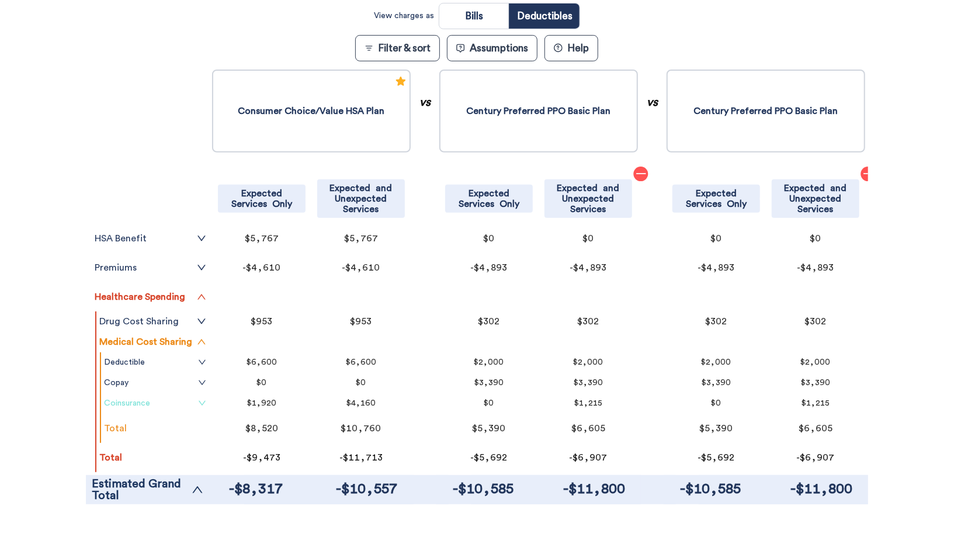
click at [175, 402] on link "Coinsurance" at bounding box center [155, 402] width 102 height 9
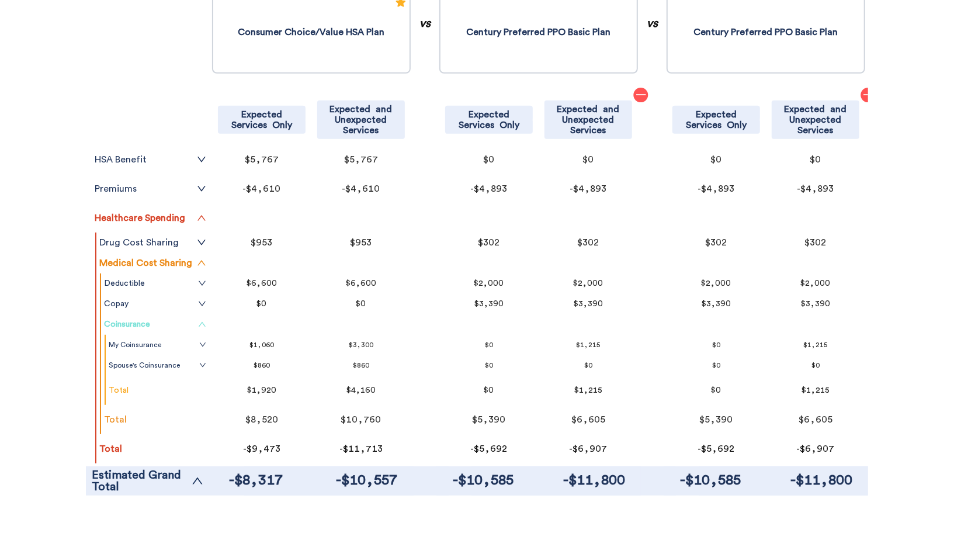
scroll to position [353, 0]
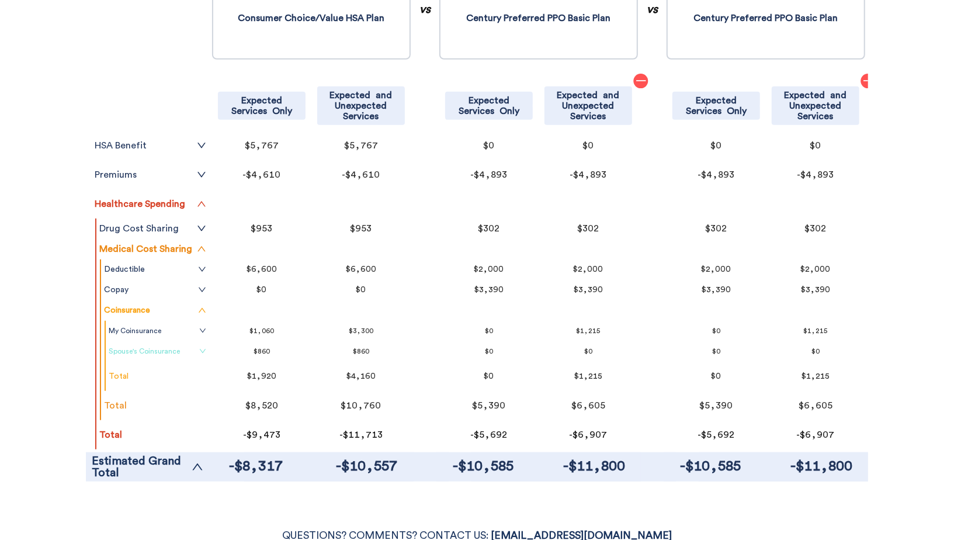
click at [179, 353] on link "Spouse's Coinsurance" at bounding box center [158, 350] width 98 height 9
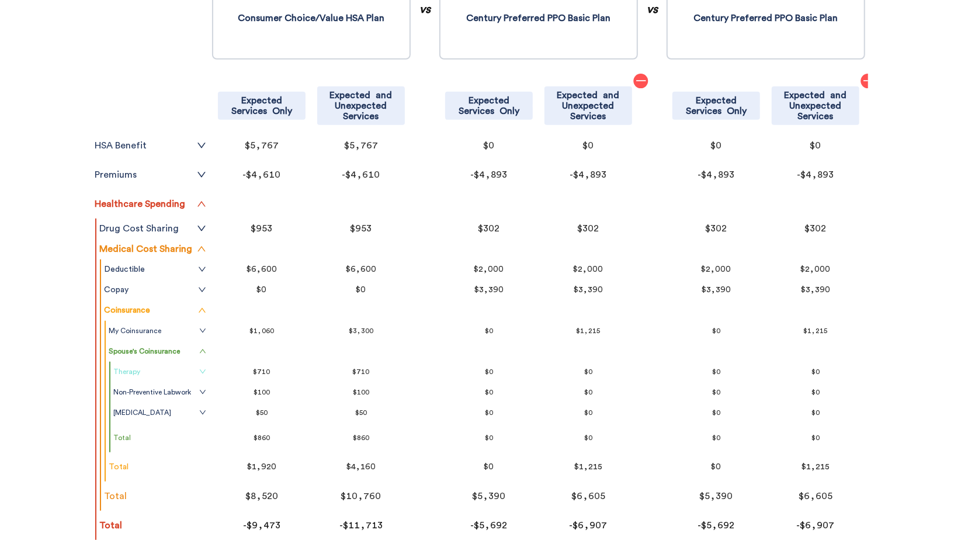
click at [183, 371] on link "Therapy" at bounding box center [159, 371] width 93 height 9
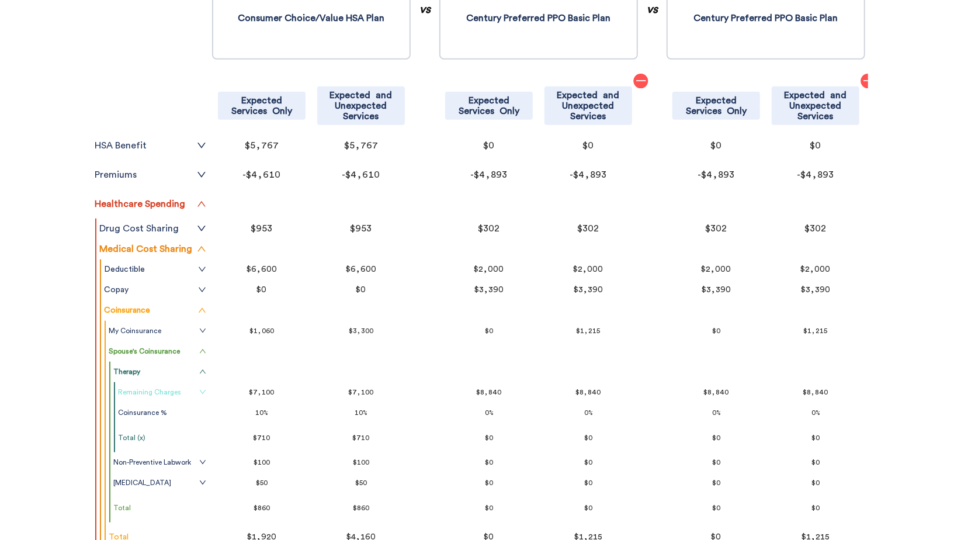
click at [195, 392] on link "Remaining Charges" at bounding box center [162, 391] width 88 height 9
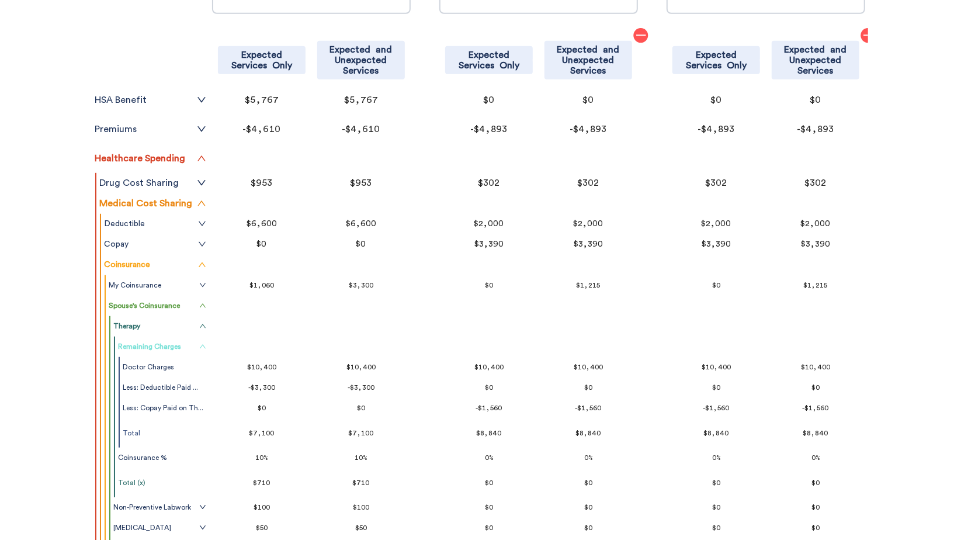
scroll to position [405, 0]
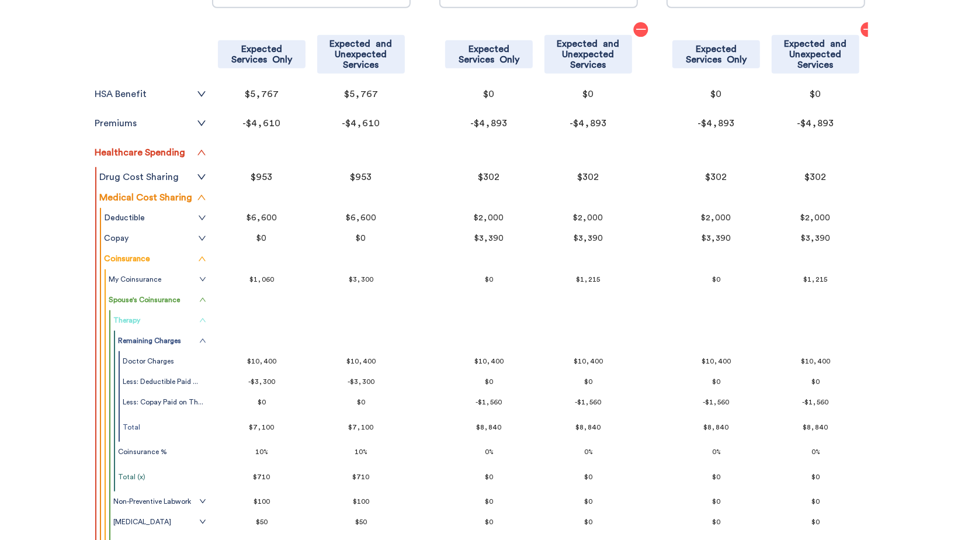
click at [203, 321] on icon "up" at bounding box center [202, 320] width 7 height 7
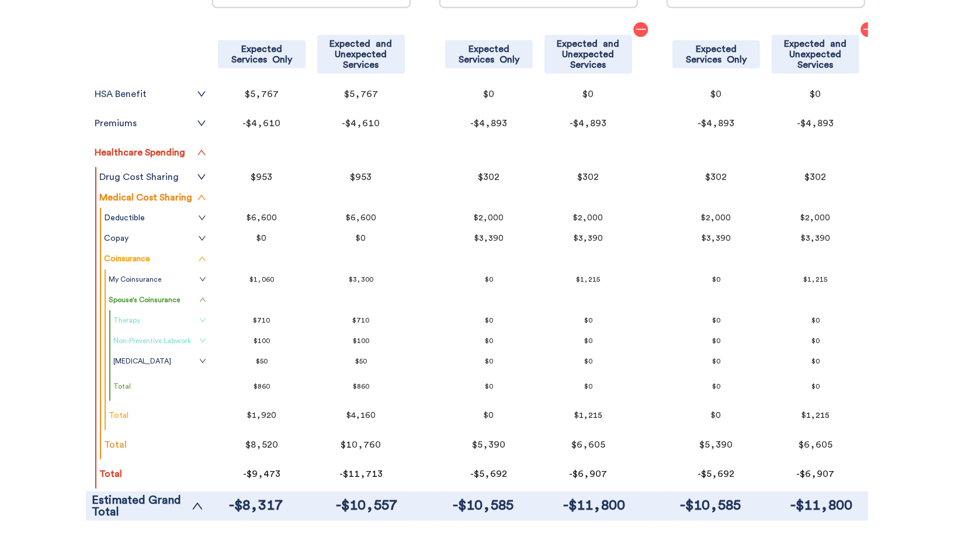
click at [200, 339] on icon "down" at bounding box center [202, 340] width 7 height 7
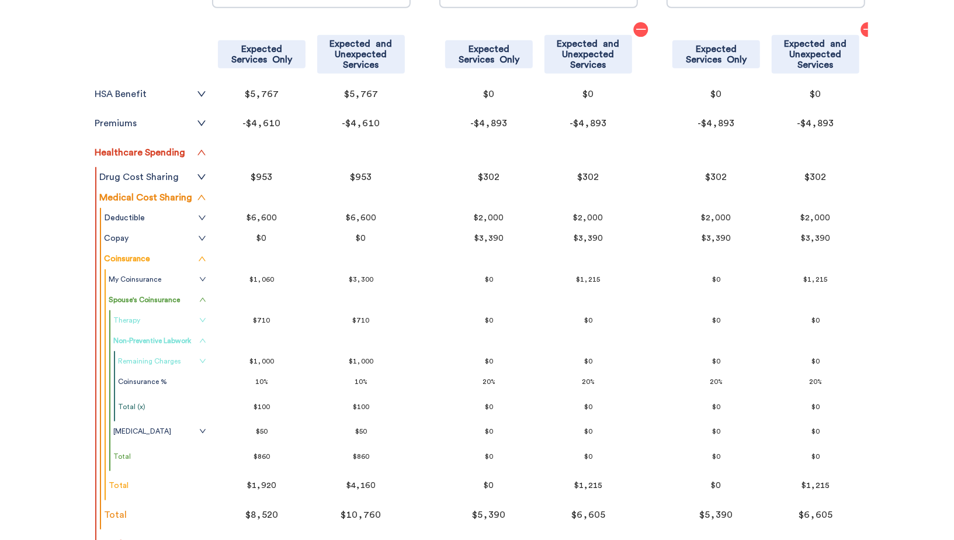
click at [199, 359] on icon "down" at bounding box center [202, 360] width 7 height 7
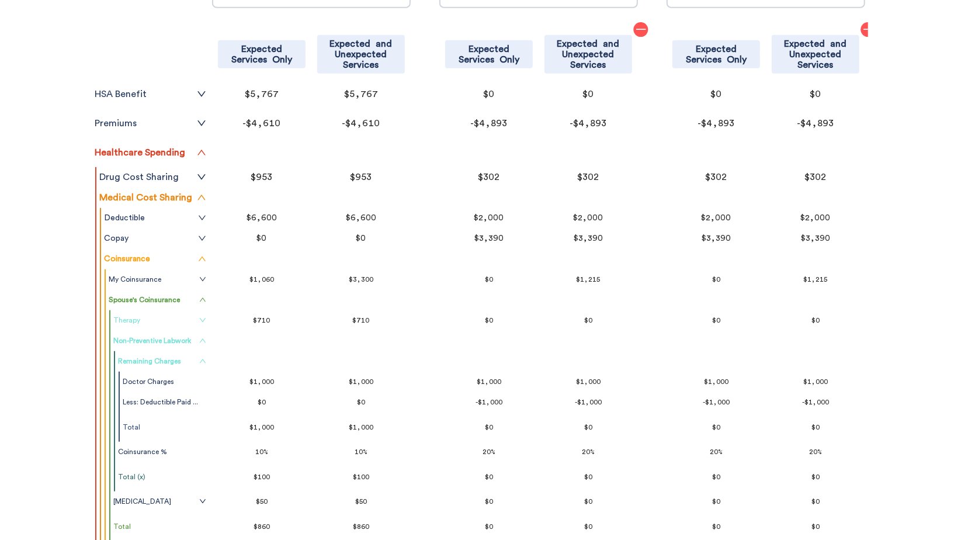
click at [199, 359] on icon "up" at bounding box center [202, 360] width 7 height 7
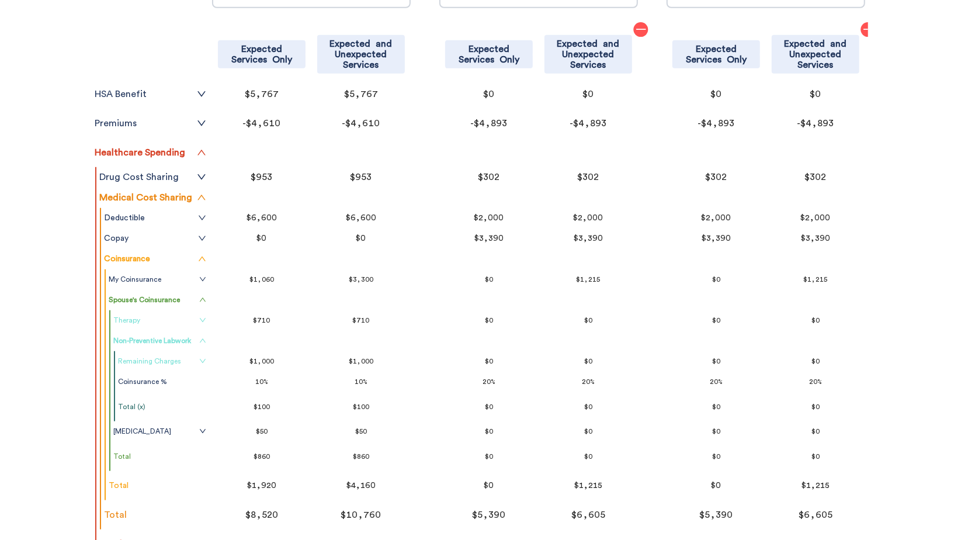
click at [202, 342] on icon "up" at bounding box center [202, 340] width 7 height 7
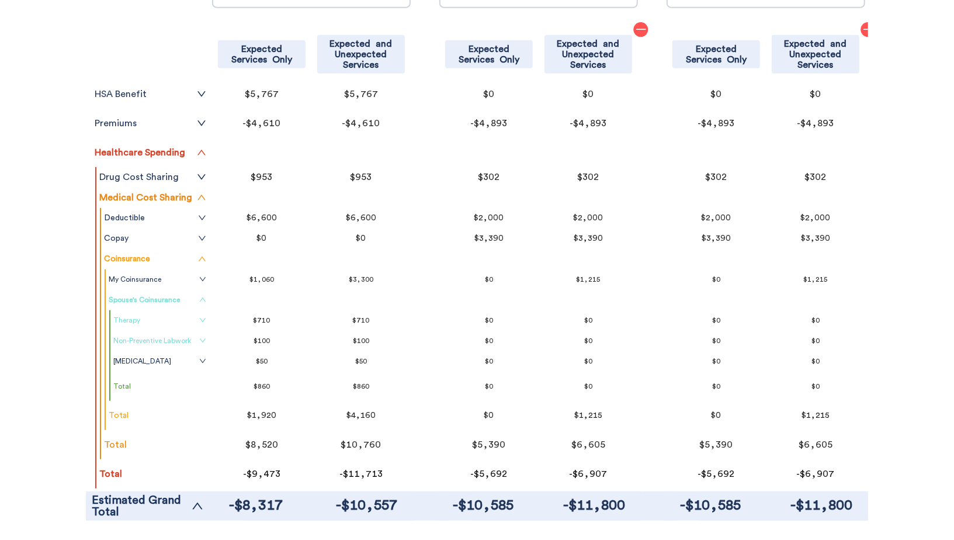
click at [200, 300] on icon "up" at bounding box center [203, 300] width 6 height 4
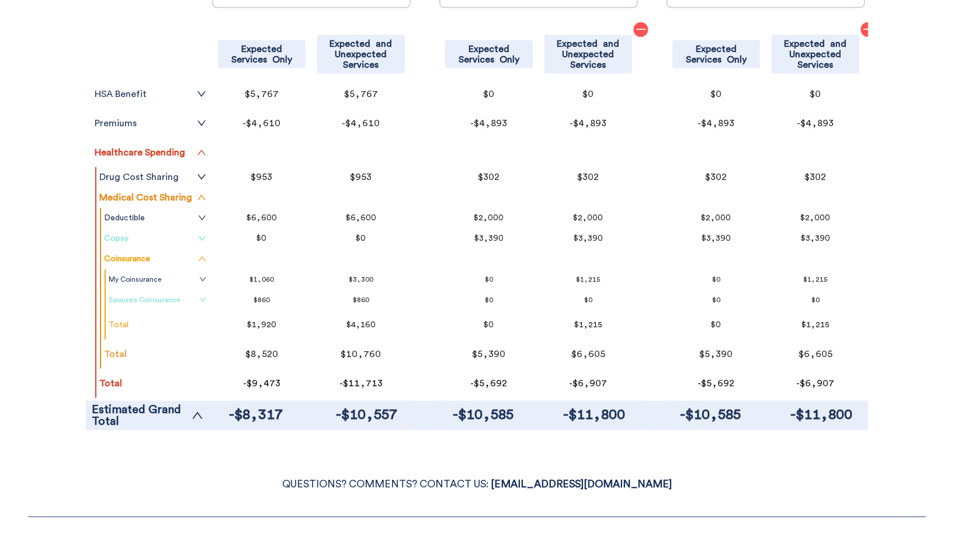
click at [199, 236] on icon "down" at bounding box center [202, 238] width 7 height 5
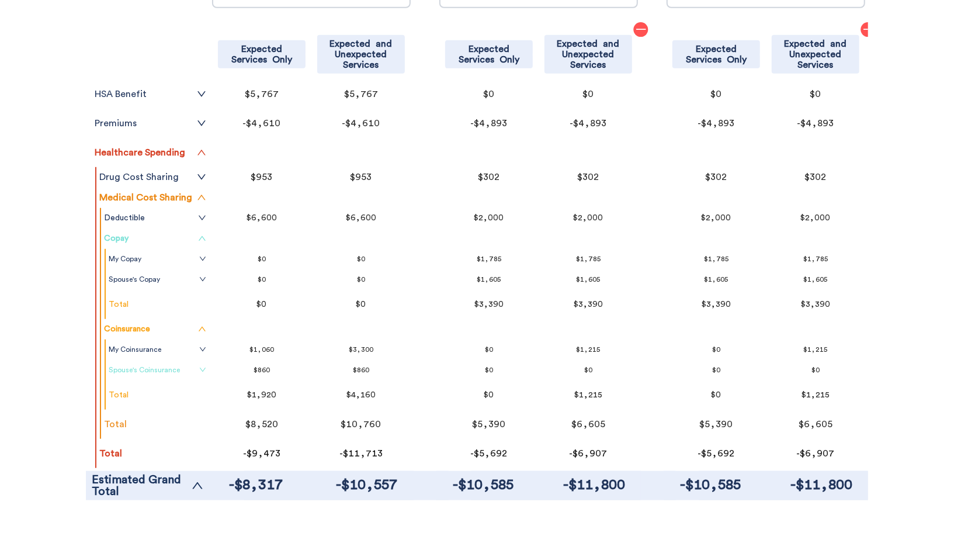
click at [202, 239] on icon "up" at bounding box center [202, 238] width 8 height 8
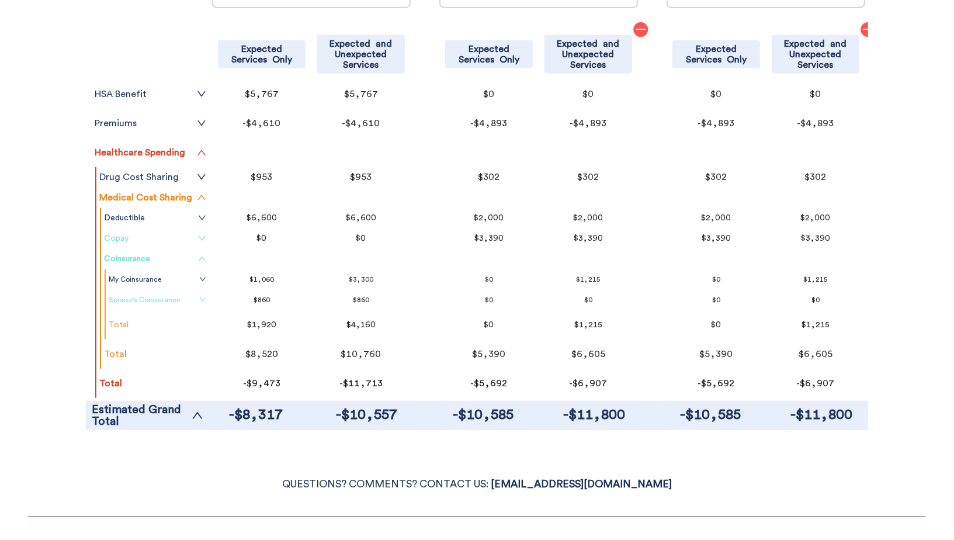
click at [203, 259] on icon "up" at bounding box center [202, 259] width 8 height 8
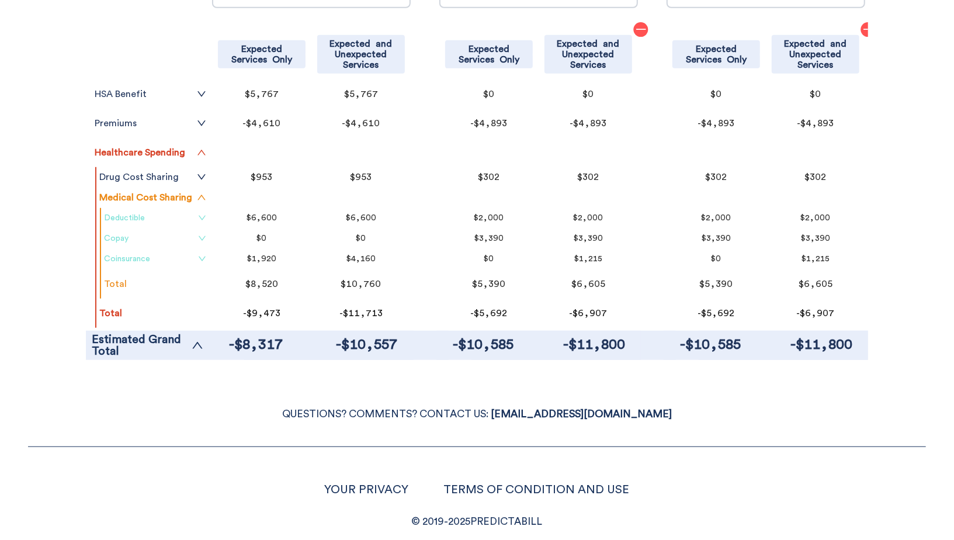
click at [202, 218] on icon "down" at bounding box center [202, 218] width 7 height 5
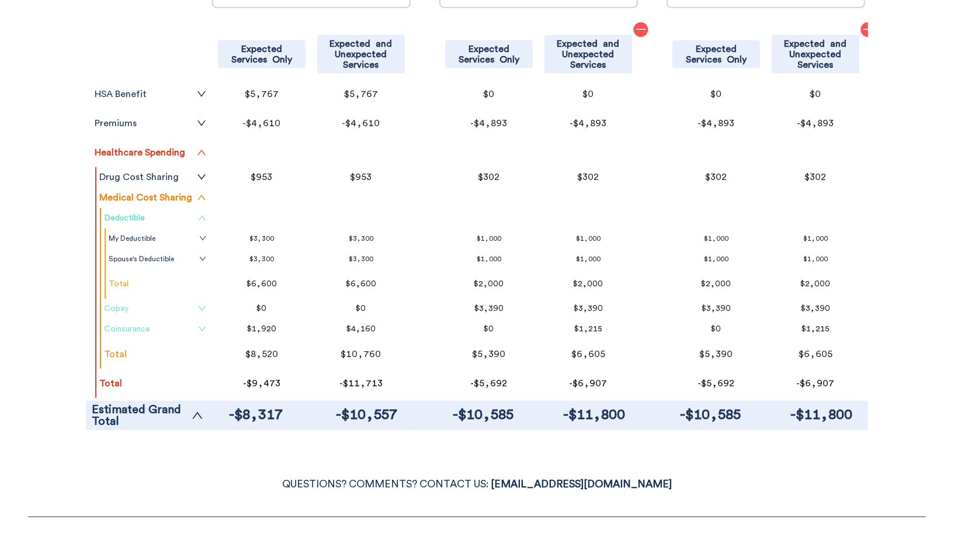
click at [202, 218] on icon "up" at bounding box center [202, 218] width 8 height 8
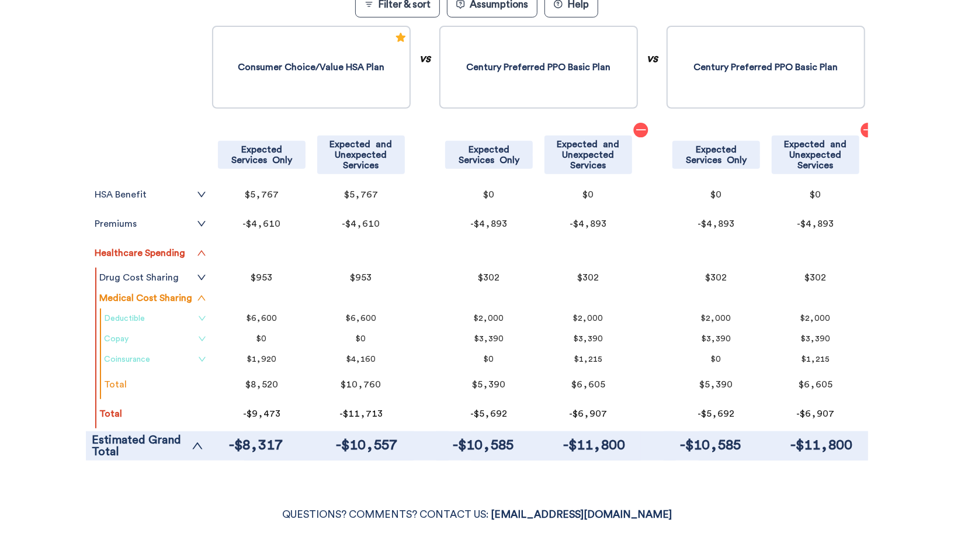
scroll to position [305, 0]
click at [863, 128] on icon "minus" at bounding box center [867, 128] width 9 height 1
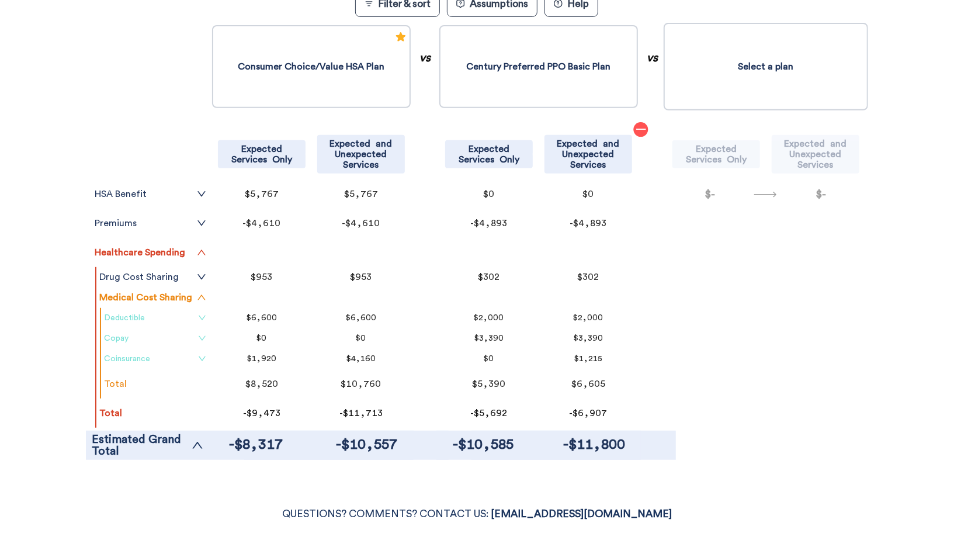
click at [811, 88] on button "Select a plan" at bounding box center [766, 67] width 204 height 88
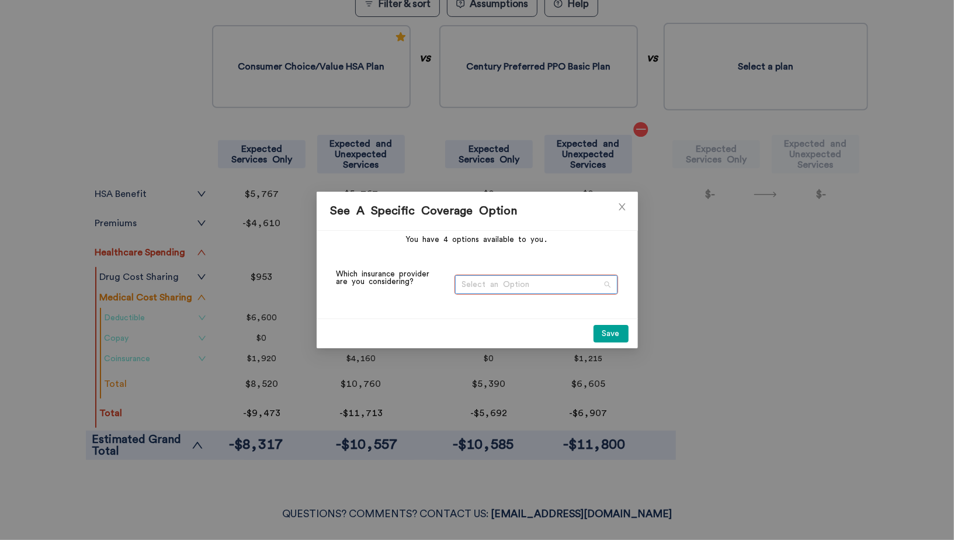
click at [568, 275] on div "Select an Option" at bounding box center [536, 284] width 162 height 19
click at [554, 305] on div "[GEOGRAPHIC_DATA]" at bounding box center [536, 307] width 150 height 13
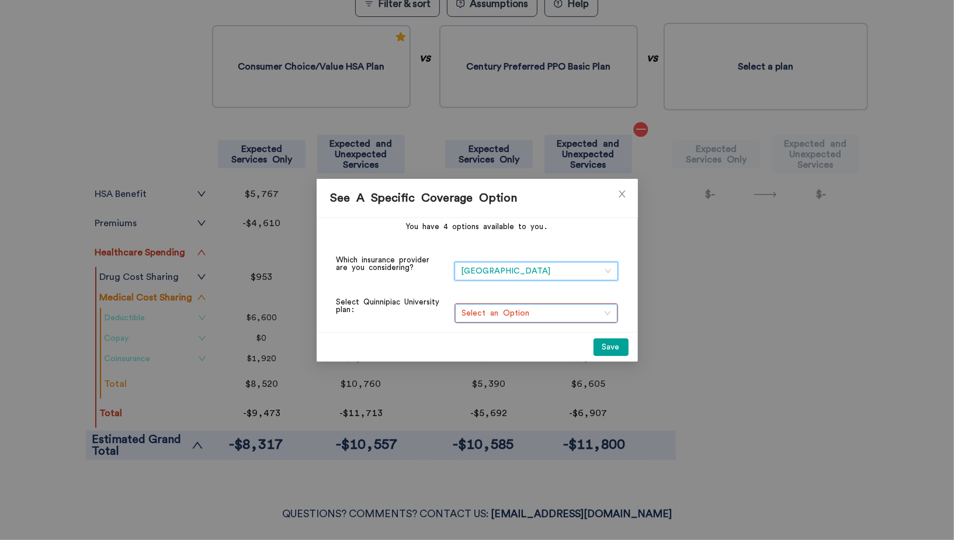
click at [551, 311] on span "Select an Option" at bounding box center [536, 313] width 148 height 18
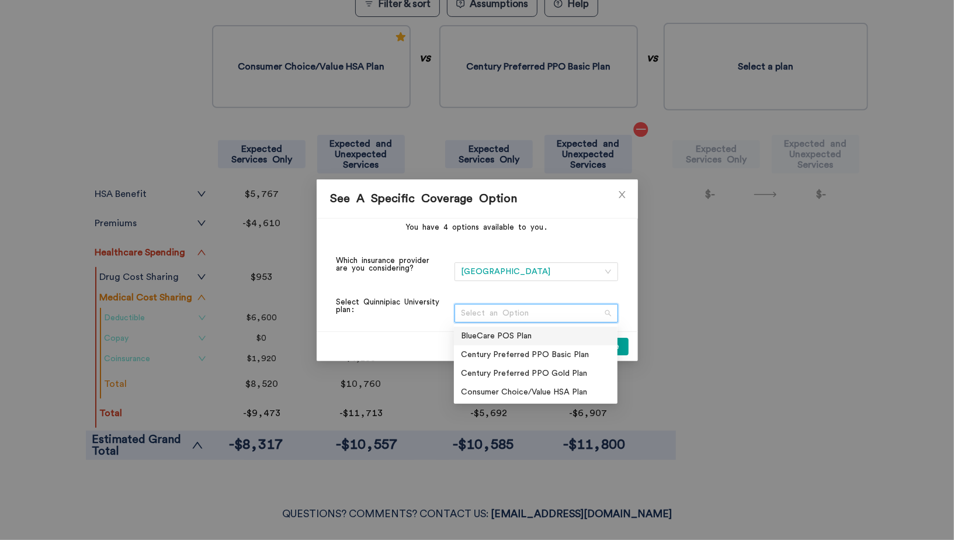
click at [533, 335] on div "BlueCare POS Plan" at bounding box center [536, 335] width 150 height 13
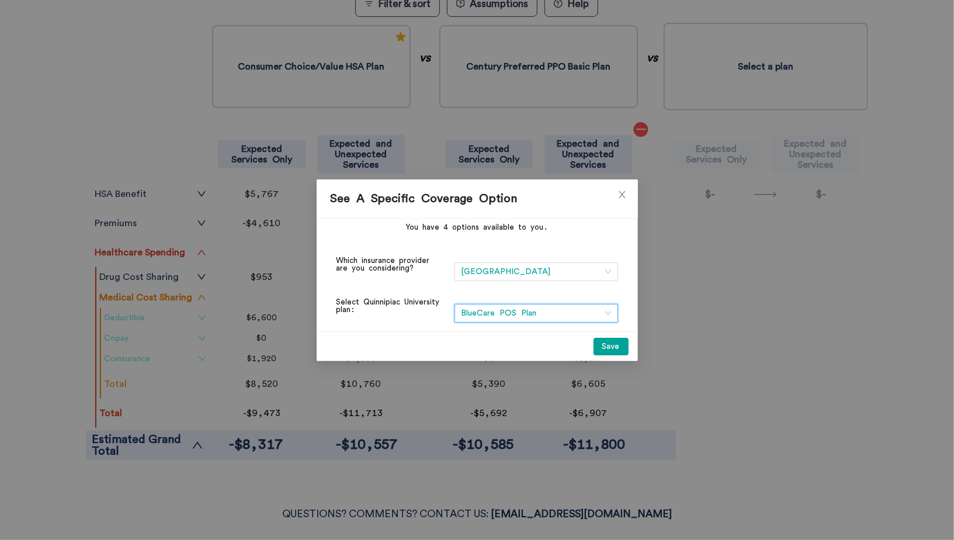
click at [609, 353] on button "Save" at bounding box center [610, 347] width 35 height 18
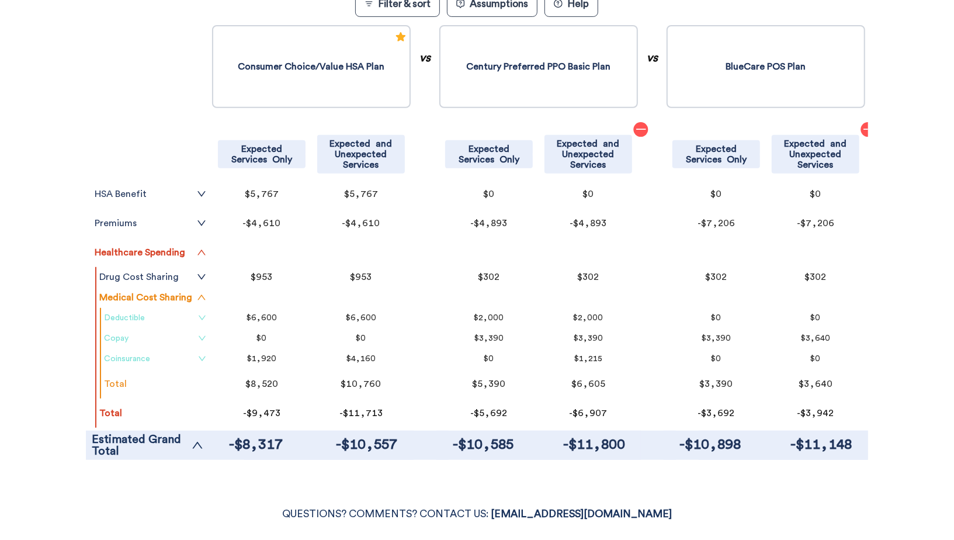
click at [192, 319] on link "Deductible" at bounding box center [155, 317] width 102 height 9
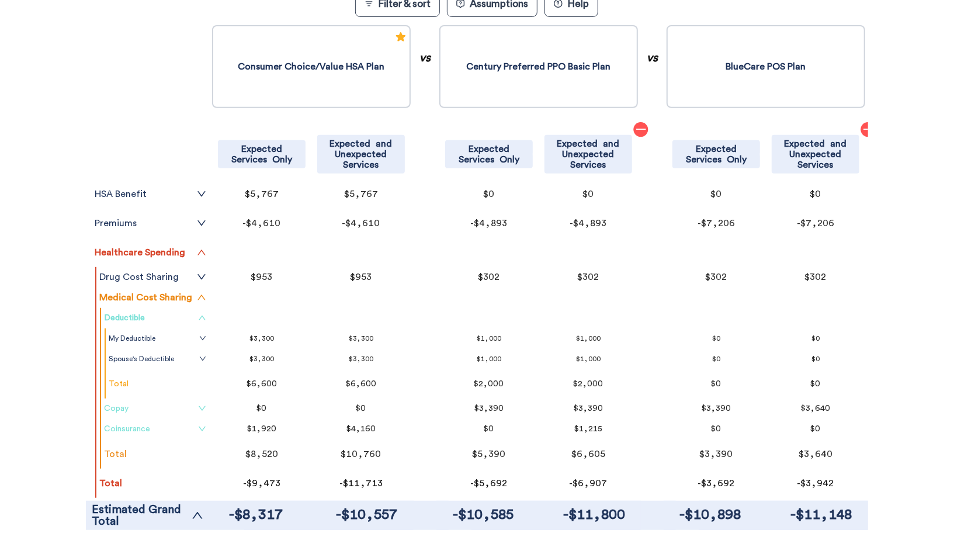
click at [192, 319] on link "Deductible" at bounding box center [155, 317] width 102 height 9
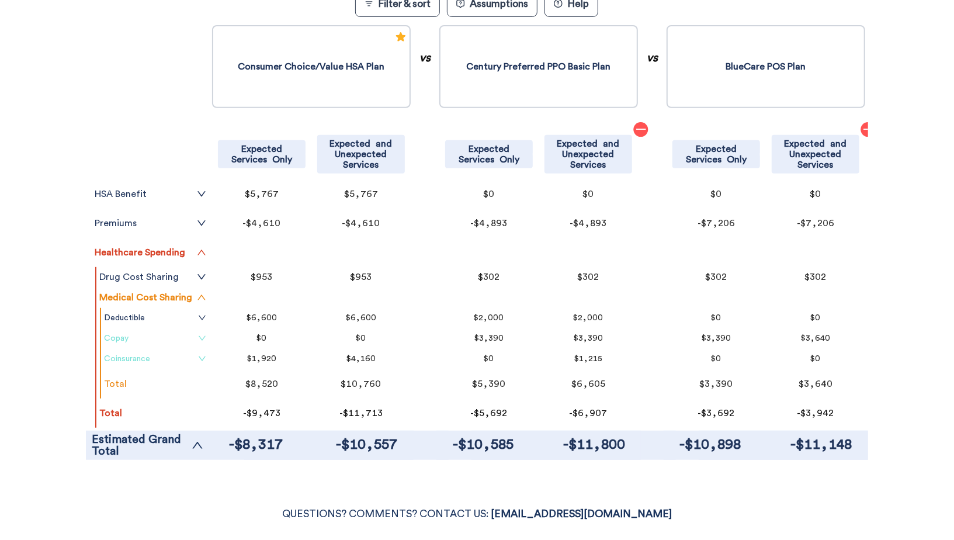
click at [193, 335] on link "Copay" at bounding box center [155, 338] width 102 height 9
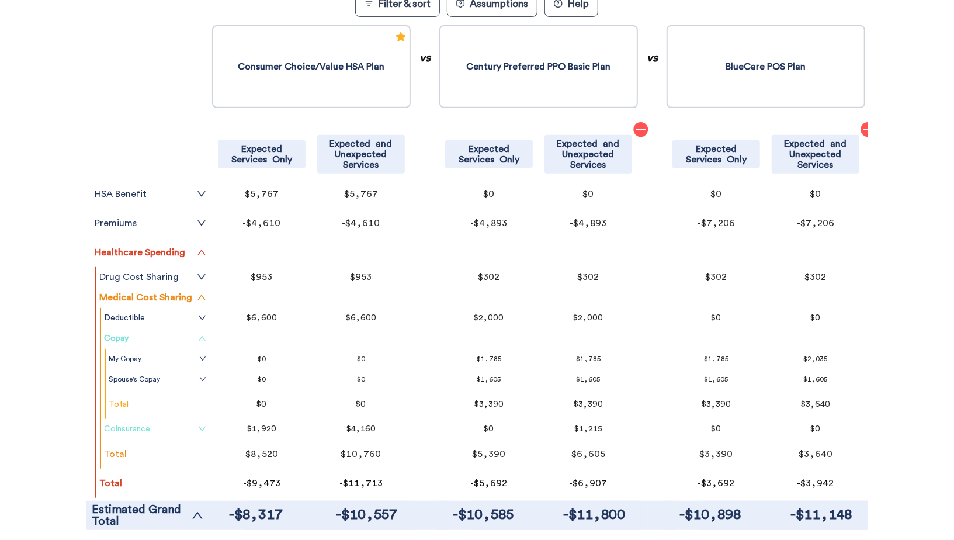
click at [197, 338] on link "Copay" at bounding box center [155, 338] width 102 height 9
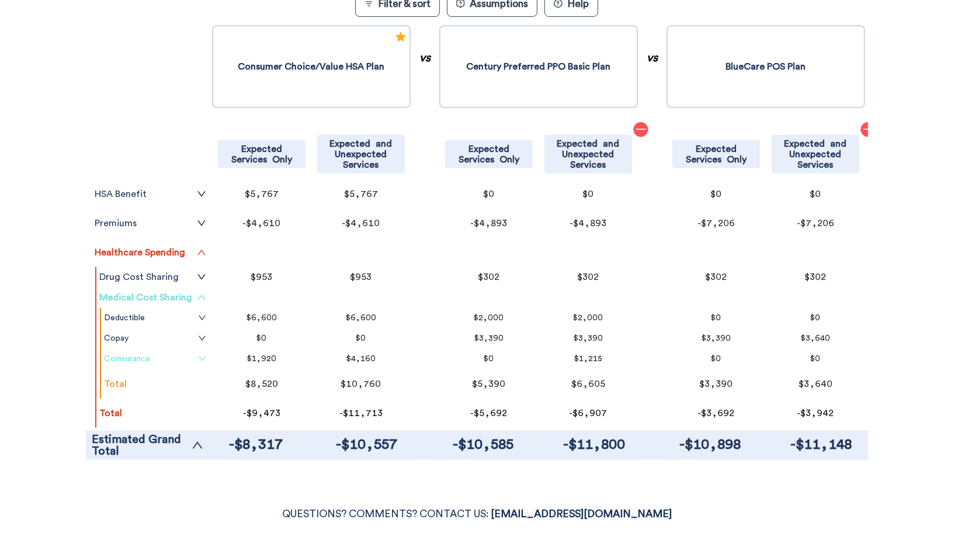
click at [199, 296] on icon "up" at bounding box center [201, 297] width 9 height 9
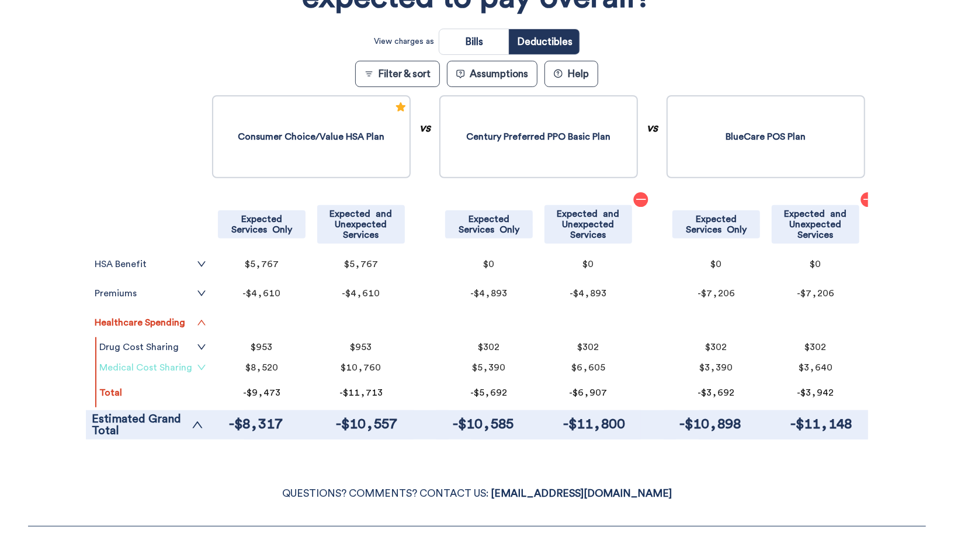
scroll to position [107, 0]
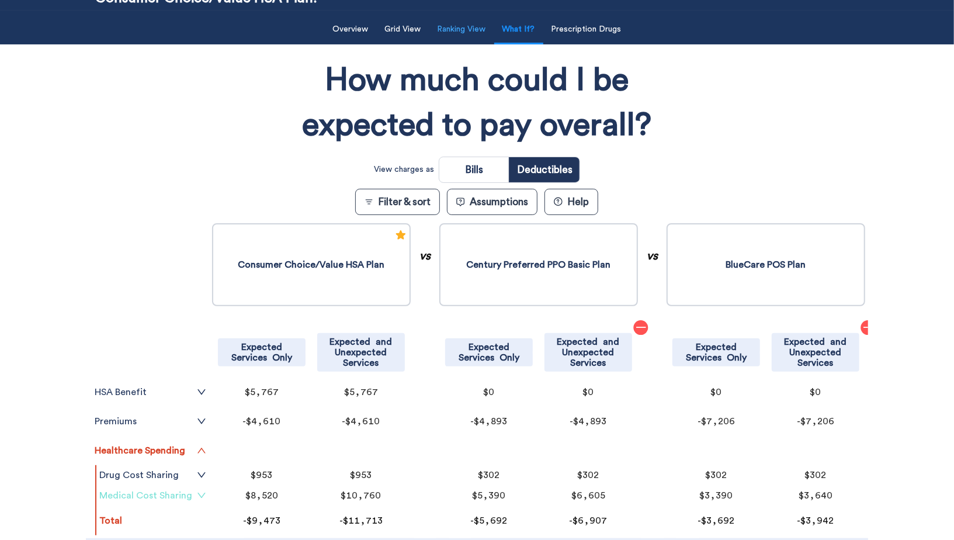
click at [468, 35] on button "Ranking View" at bounding box center [461, 30] width 62 height 24
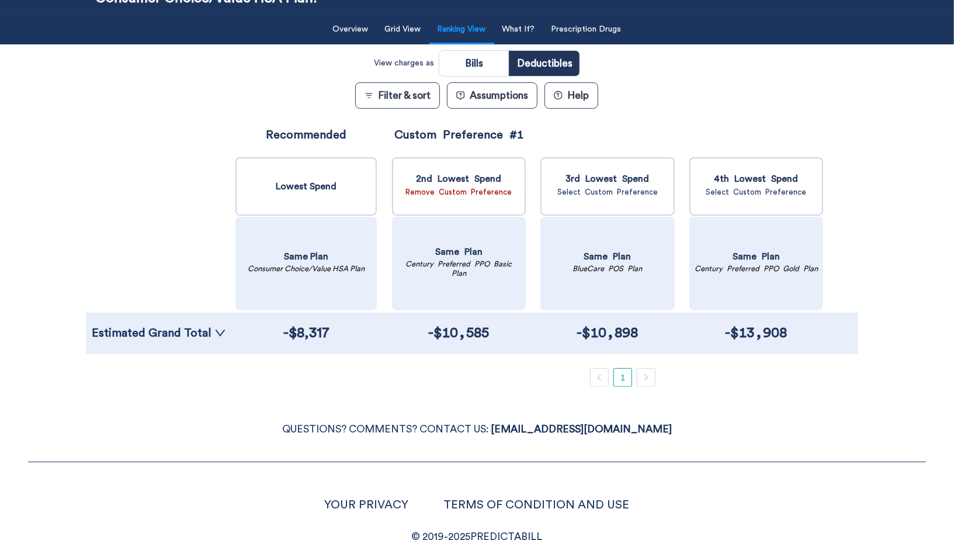
click at [416, 99] on button "Filter & sort" at bounding box center [397, 95] width 85 height 26
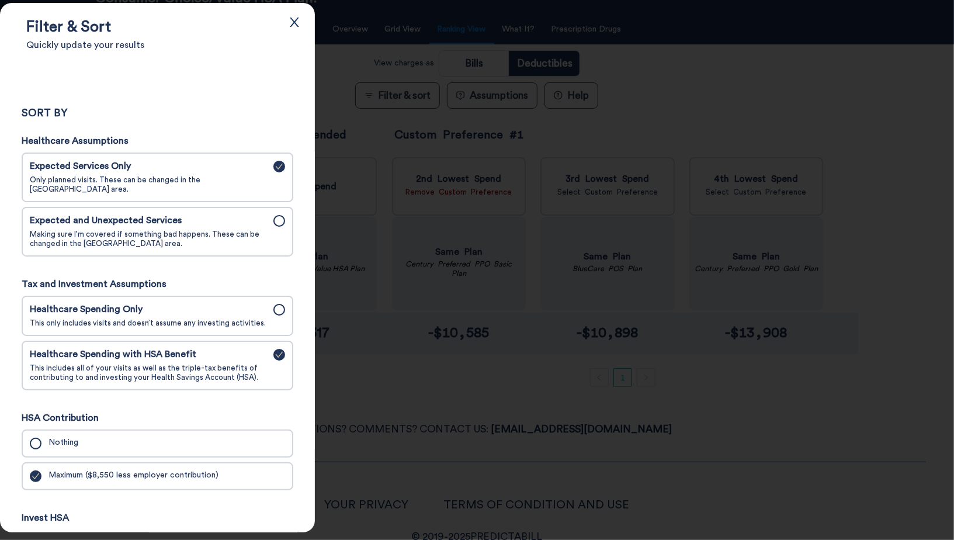
click at [266, 219] on label "Expected and Unexpected Services Making sure I'm covered if something bad happe…" at bounding box center [157, 231] width 262 height 40
click at [0, 0] on input "Expected and Unexpected Services Making sure I'm covered if something bad happe…" at bounding box center [0, 0] width 0 height 0
click at [225, 305] on span "Healthcare Spending Only" at bounding box center [148, 309] width 237 height 11
click at [0, 0] on input "Healthcare Spending Only This only includes visits and doesn’t assume any inves…" at bounding box center [0, 0] width 0 height 0
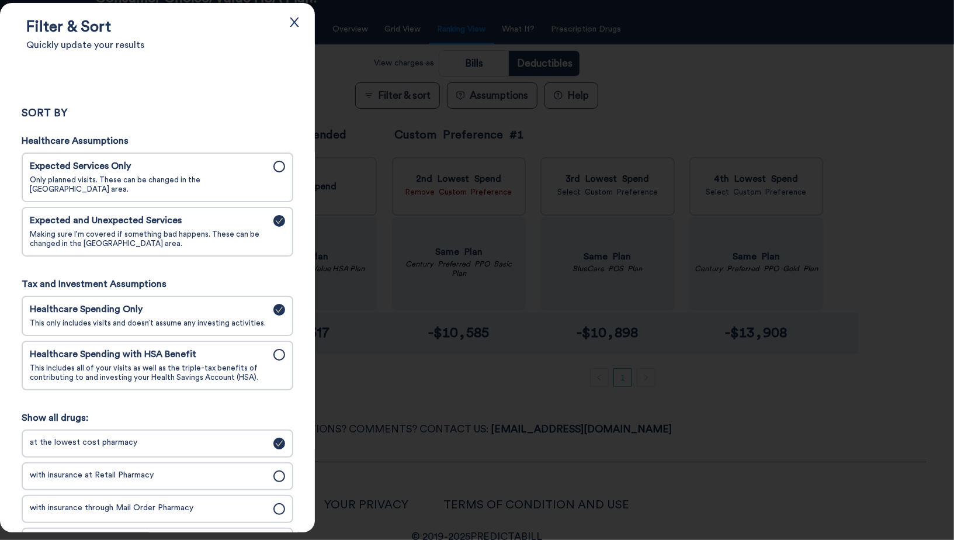
click at [394, 300] on div at bounding box center [477, 270] width 954 height 540
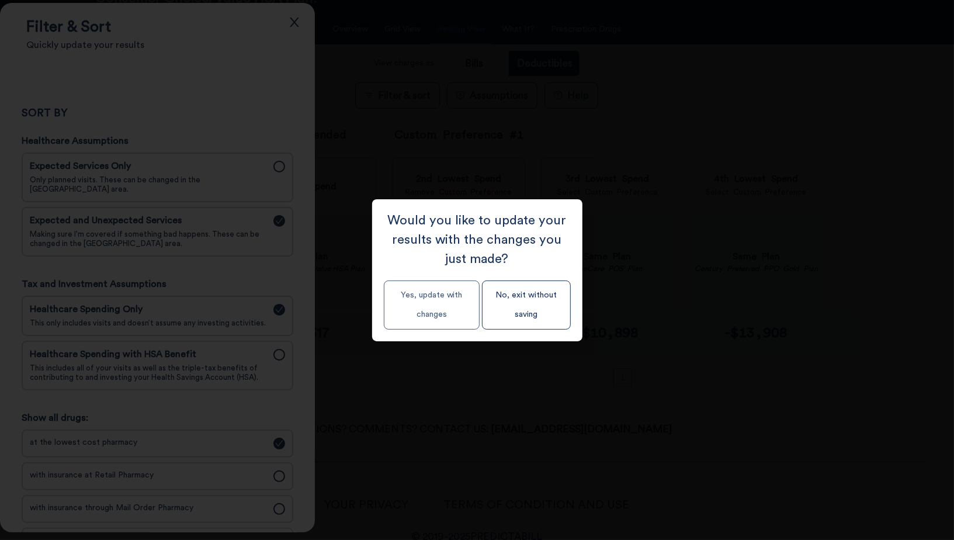
click at [414, 321] on button "Yes, update with changes" at bounding box center [432, 304] width 96 height 49
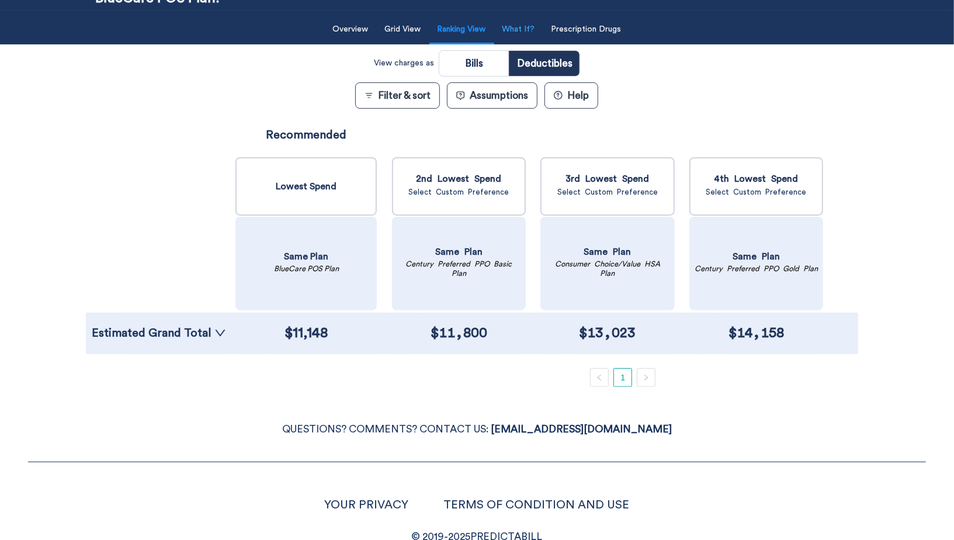
click at [532, 23] on button "What If?" at bounding box center [518, 30] width 47 height 24
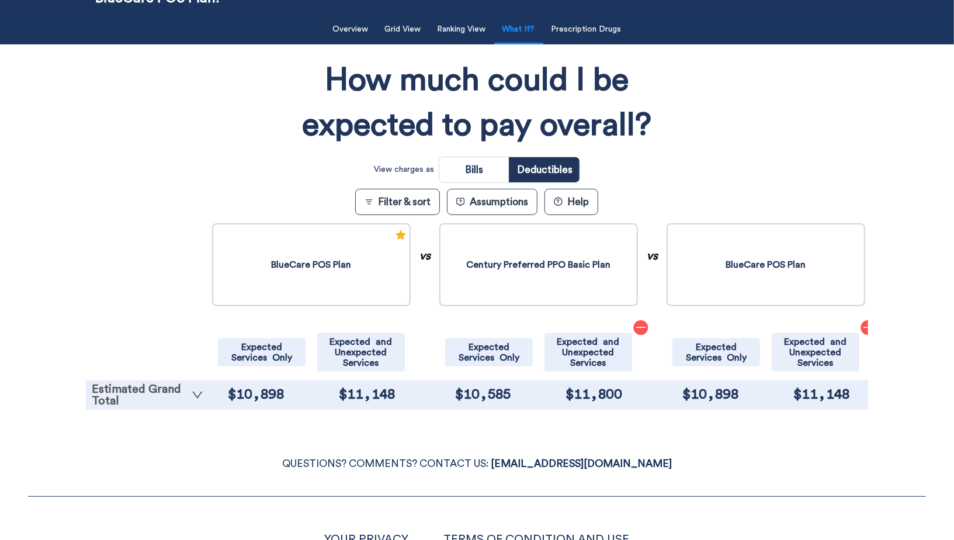
click at [123, 388] on link "Estimated Grand Total" at bounding box center [148, 394] width 112 height 23
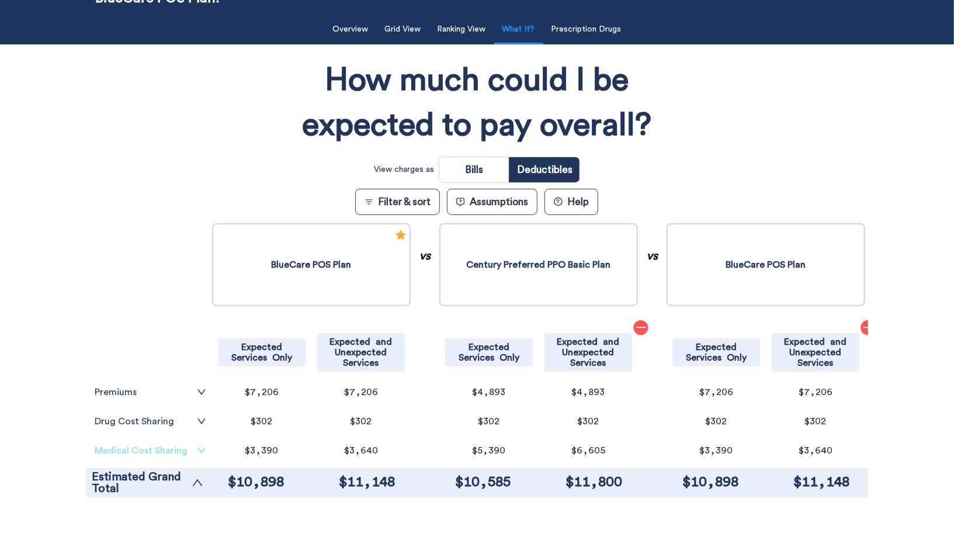
click at [172, 449] on link "Medical Cost Sharing" at bounding box center [151, 450] width 112 height 9
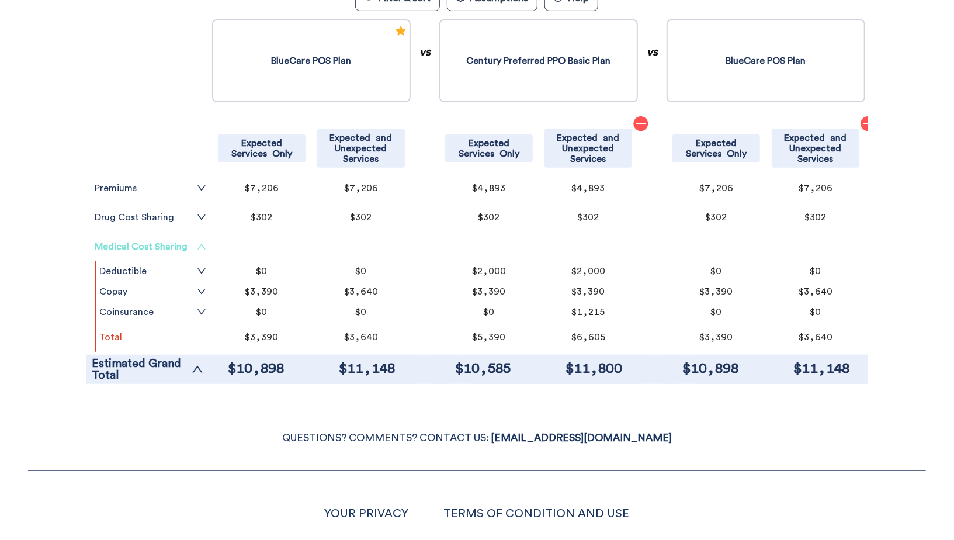
scroll to position [329, 0]
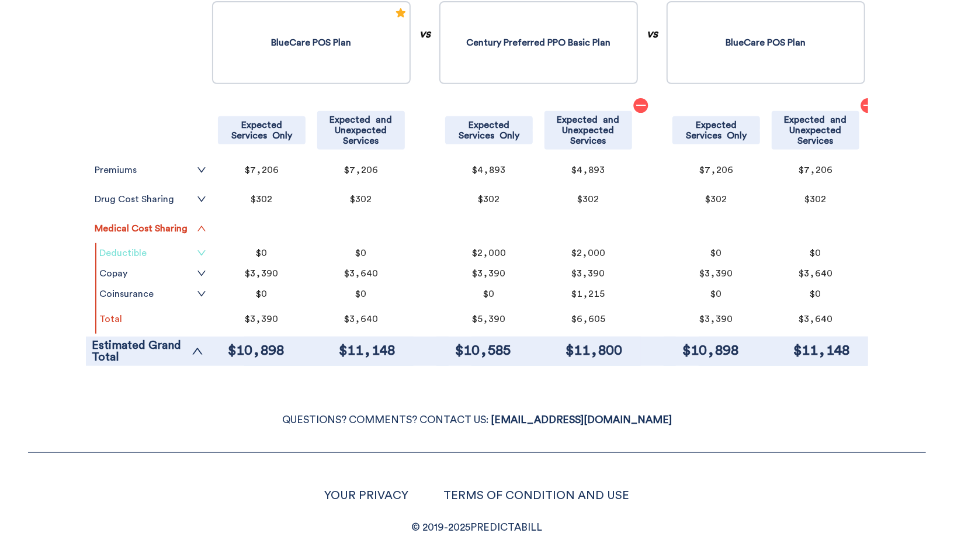
click at [196, 253] on link "Deductible" at bounding box center [152, 252] width 107 height 9
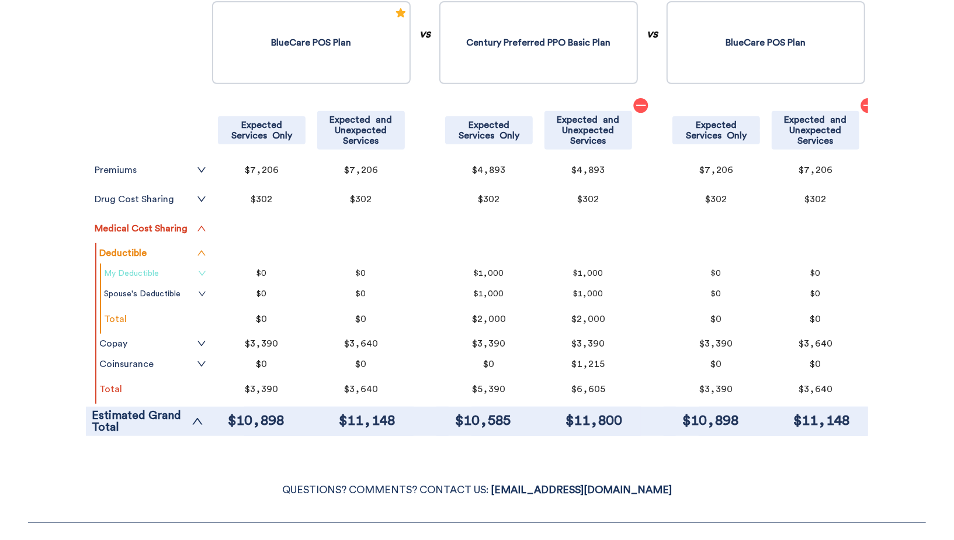
click at [203, 269] on icon "down" at bounding box center [202, 273] width 8 height 8
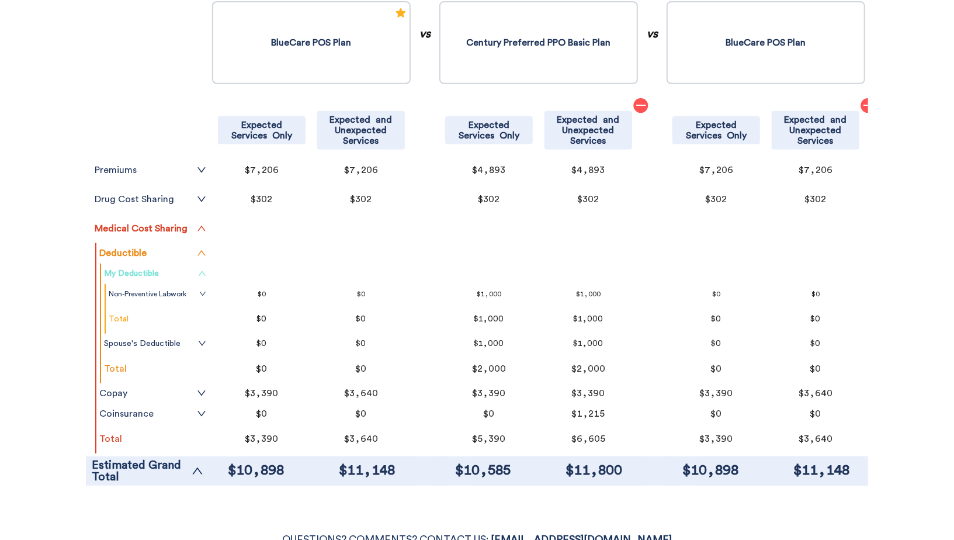
click at [203, 269] on icon "up" at bounding box center [202, 273] width 8 height 8
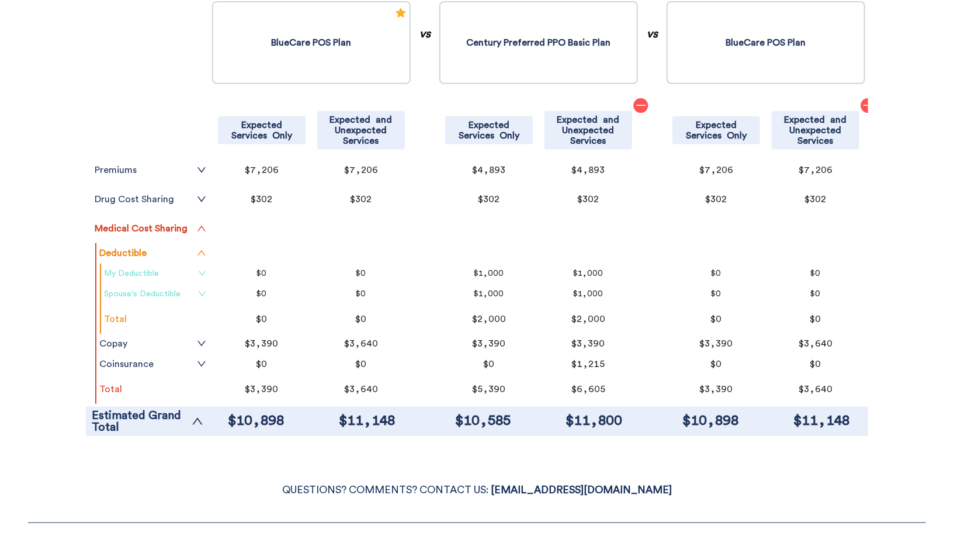
click at [203, 290] on icon "down" at bounding box center [202, 294] width 8 height 8
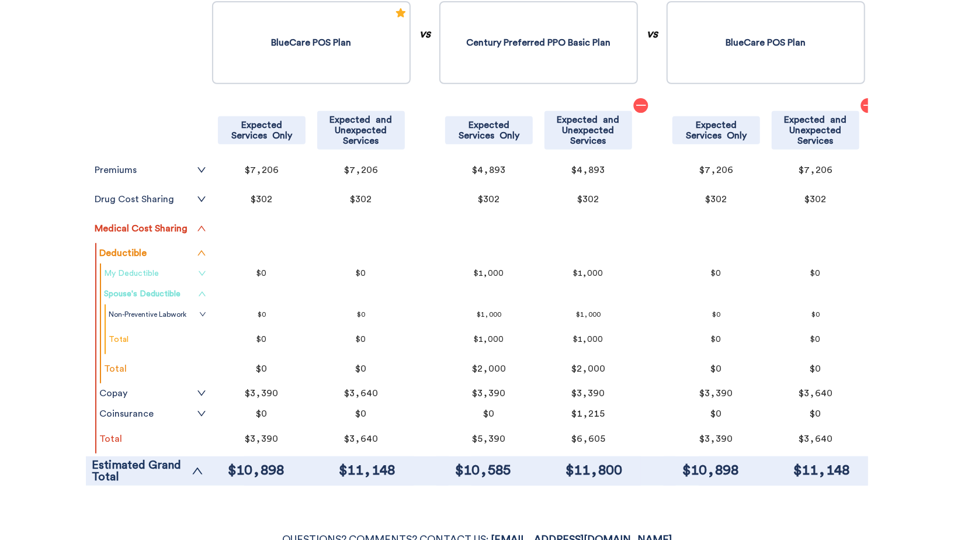
click at [203, 290] on icon "up" at bounding box center [202, 294] width 8 height 8
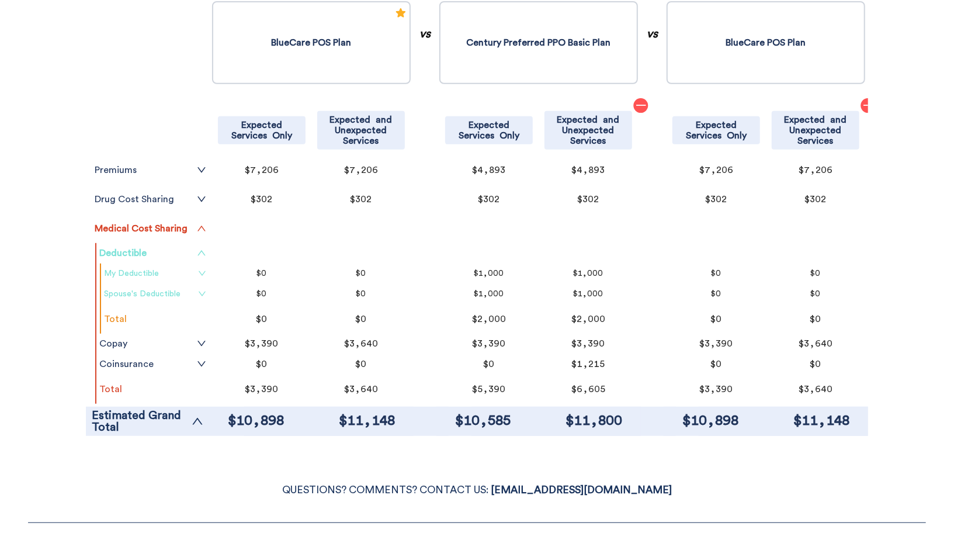
click at [203, 251] on icon "up" at bounding box center [201, 253] width 8 height 5
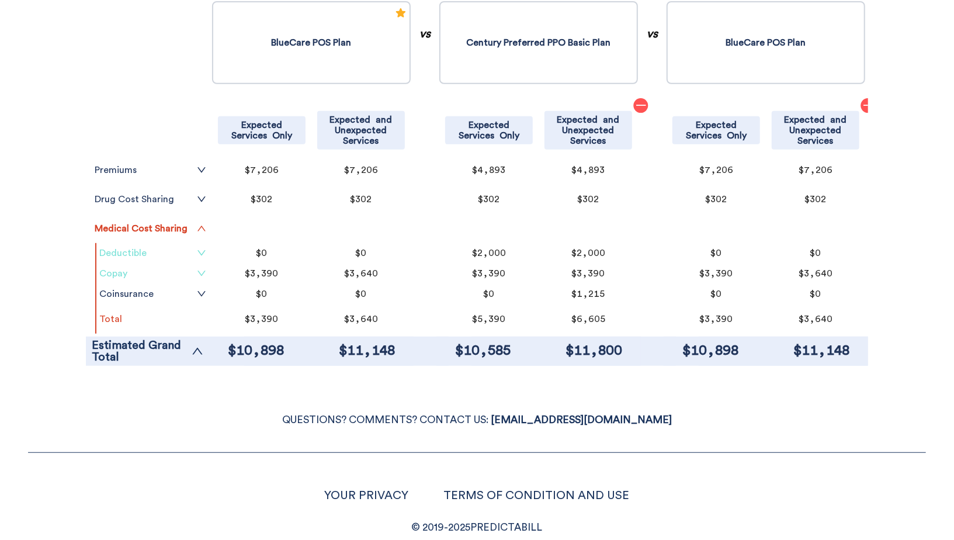
click at [203, 273] on icon "down" at bounding box center [201, 273] width 9 height 9
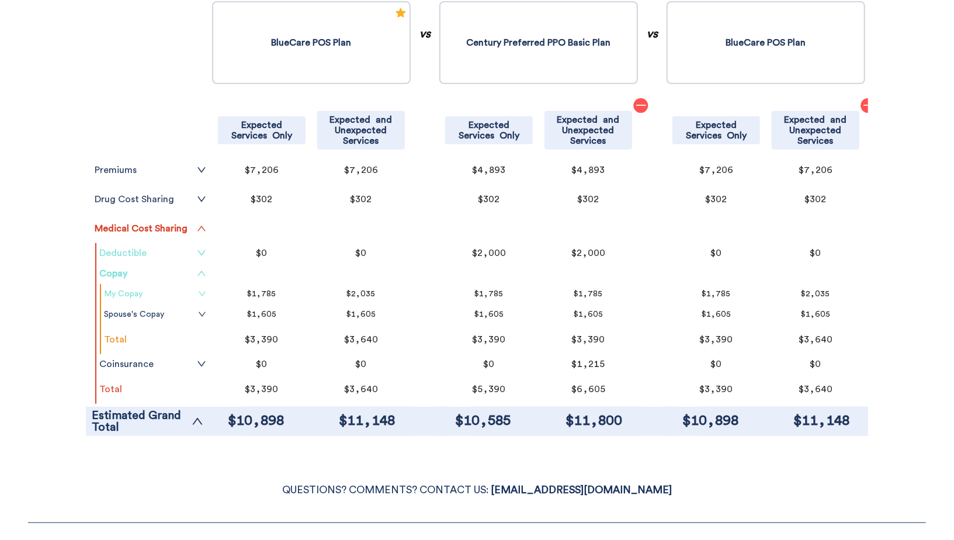
click at [204, 290] on icon "down" at bounding box center [202, 294] width 8 height 8
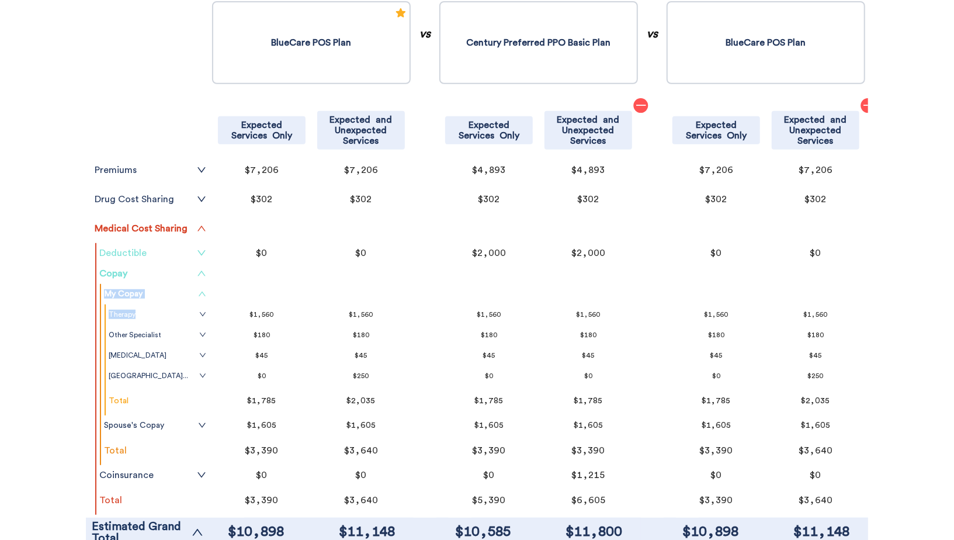
drag, startPoint x: 204, startPoint y: 312, endPoint x: 206, endPoint y: 270, distance: 42.1
click at [206, 270] on div "Deductible My Deductible Non-Preventive Labwork Doctor Charges Total Deductible…" at bounding box center [152, 379] width 114 height 272
click at [207, 275] on tr "Copay" at bounding box center [152, 273] width 113 height 20
click at [202, 275] on icon "up" at bounding box center [201, 273] width 9 height 9
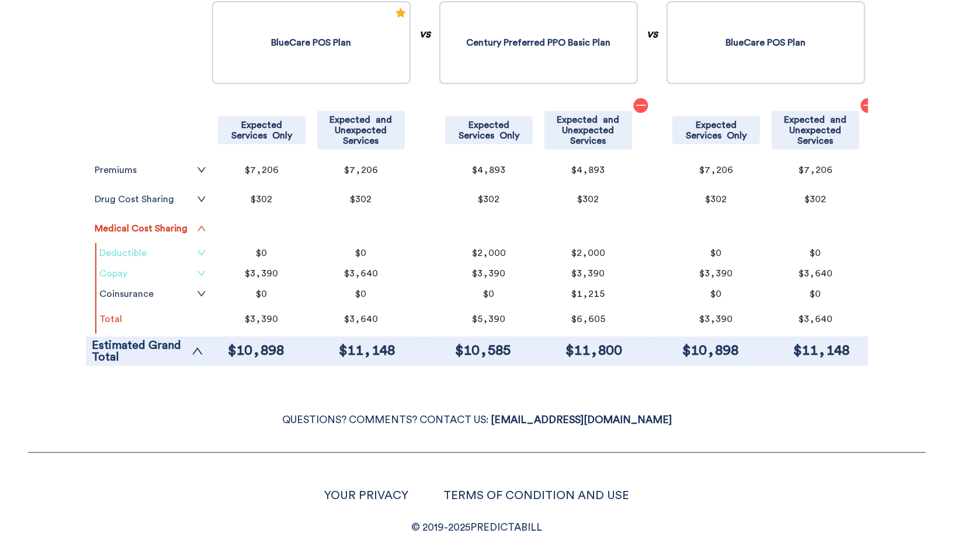
click at [863, 101] on icon "minus" at bounding box center [868, 105] width 12 height 12
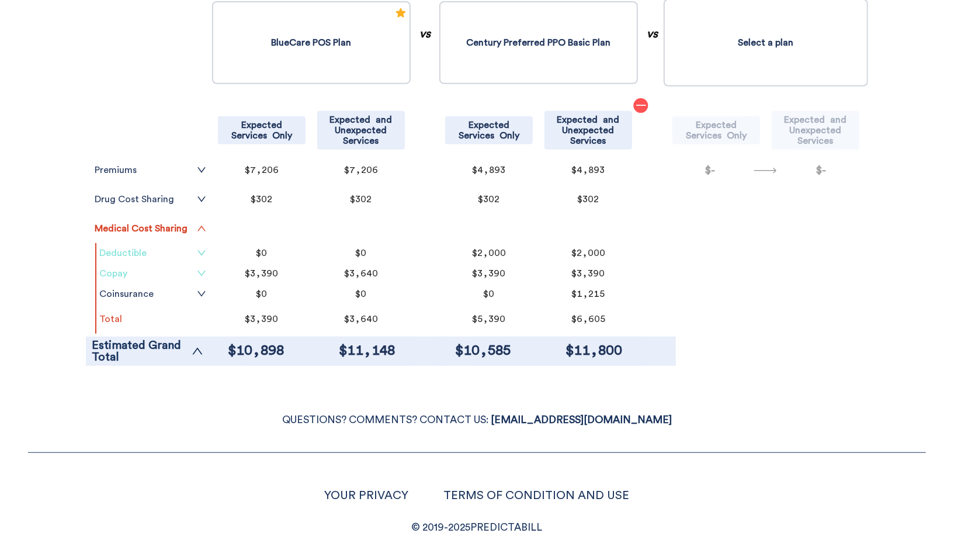
click at [758, 41] on button "Select a plan" at bounding box center [766, 43] width 204 height 88
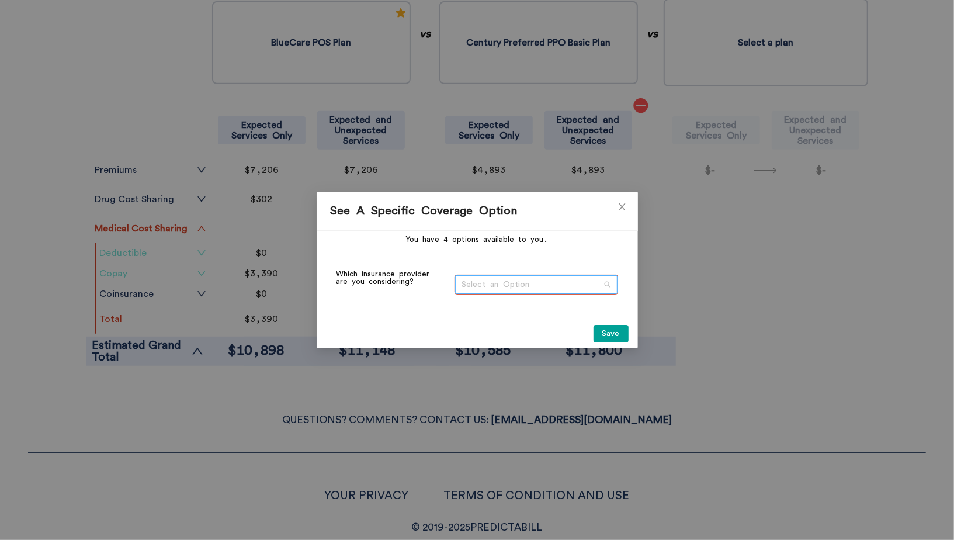
click at [521, 284] on span "Select an Option" at bounding box center [536, 285] width 148 height 18
click at [525, 301] on div "[GEOGRAPHIC_DATA]" at bounding box center [536, 307] width 150 height 13
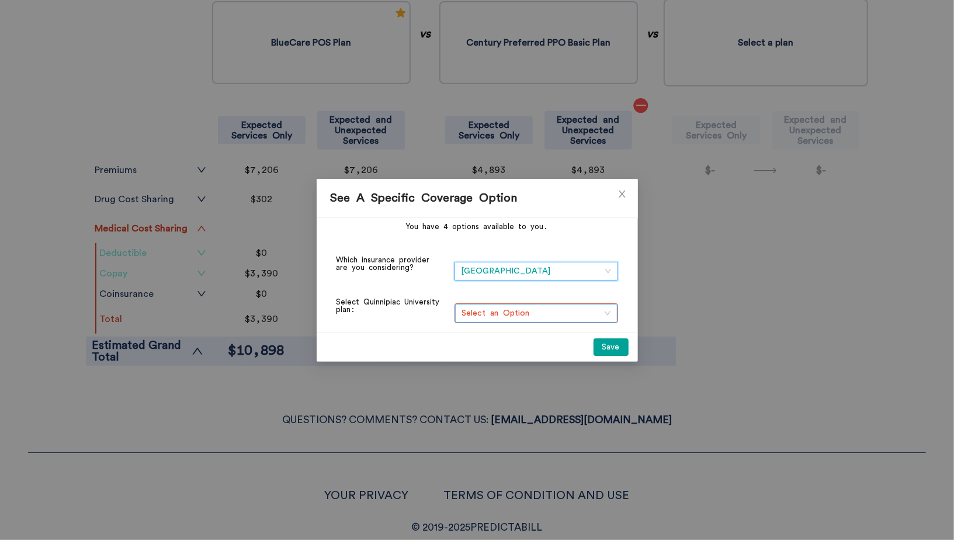
click at [526, 308] on span "Select an Option" at bounding box center [536, 313] width 148 height 18
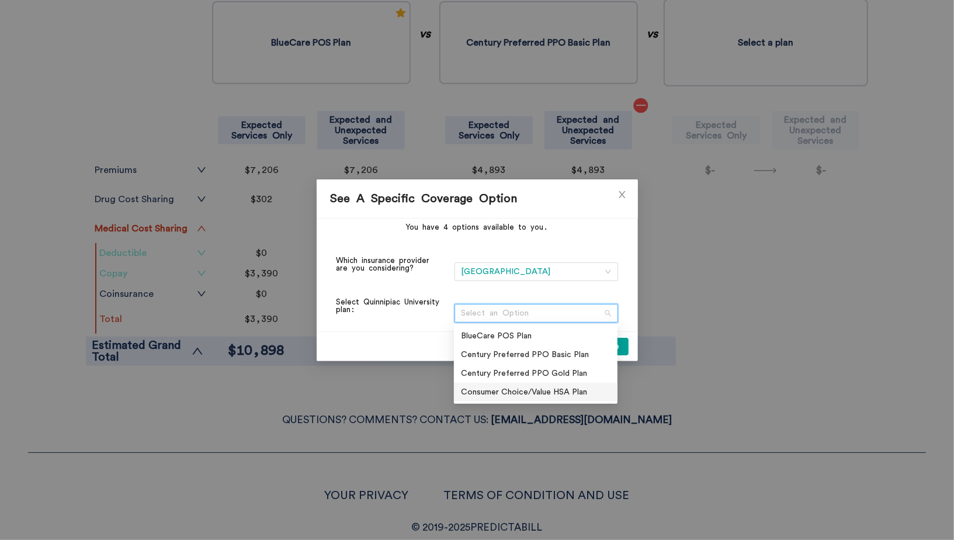
click at [523, 387] on div "Consumer Choice/Value HSA Plan" at bounding box center [536, 391] width 150 height 13
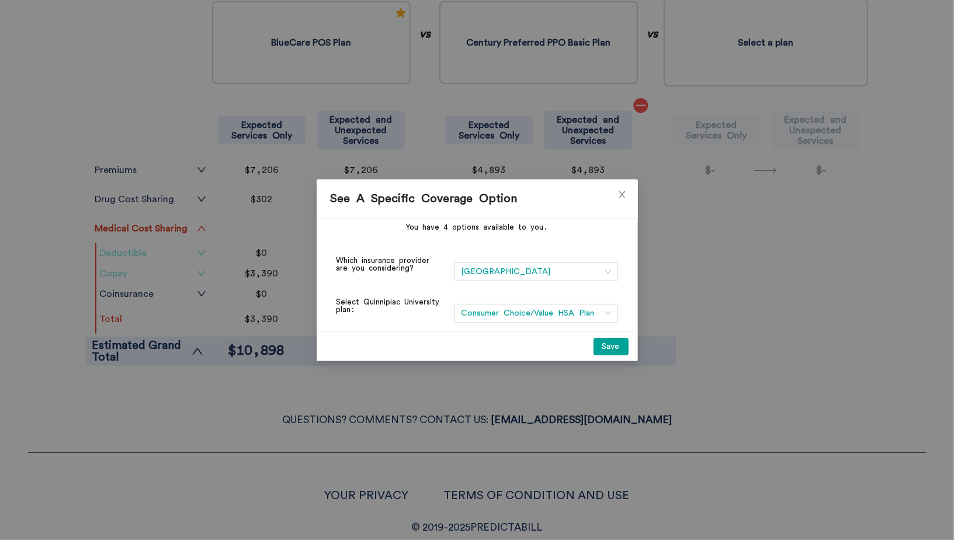
click at [610, 345] on button "Save" at bounding box center [610, 347] width 35 height 18
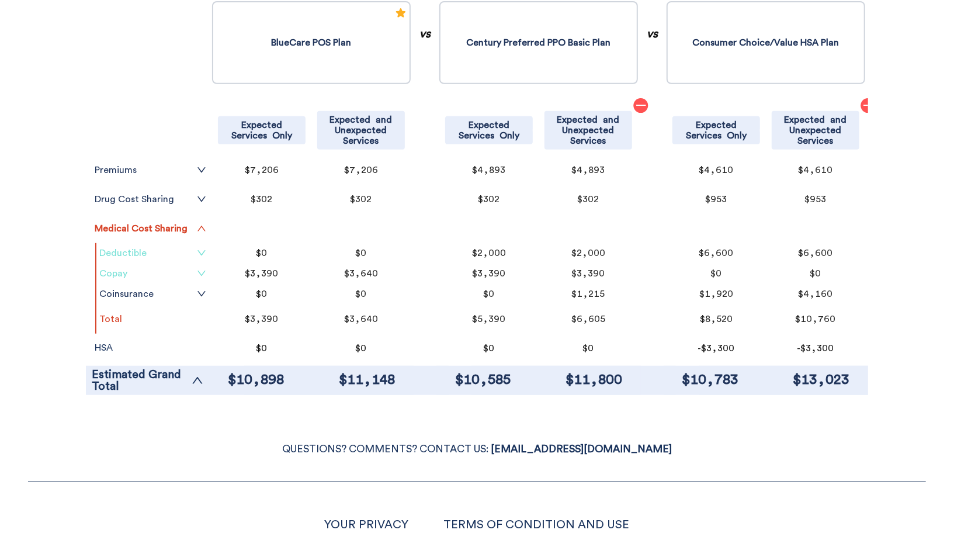
click at [152, 256] on link "Deductible" at bounding box center [152, 252] width 107 height 9
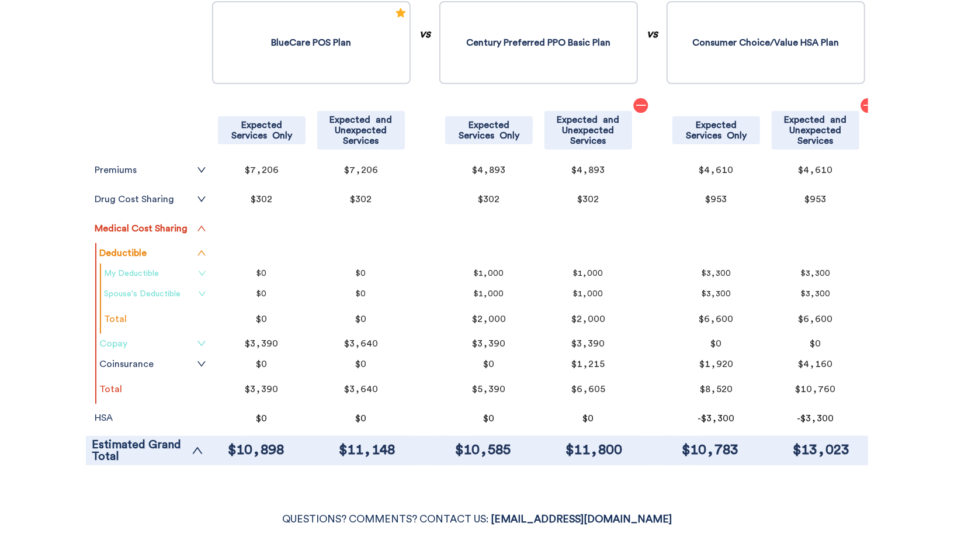
click at [153, 257] on tr "Deductible" at bounding box center [152, 253] width 113 height 20
click at [164, 250] on link "Deductible" at bounding box center [152, 252] width 107 height 9
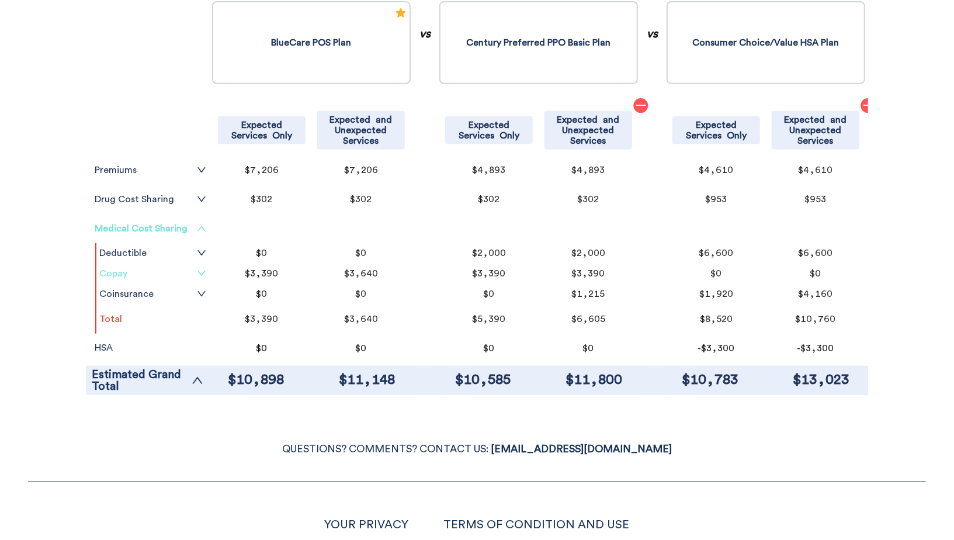
click at [198, 228] on icon "up" at bounding box center [201, 228] width 9 height 9
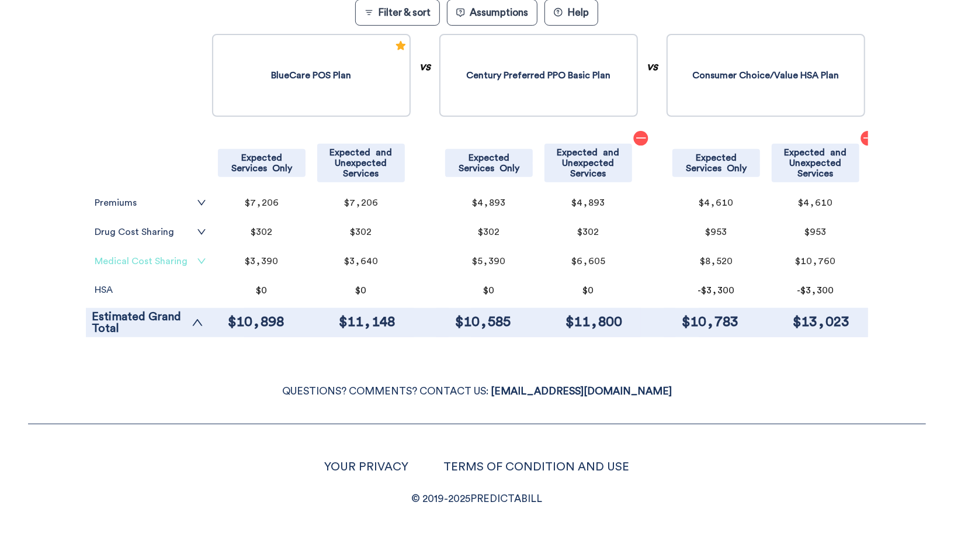
scroll to position [295, 0]
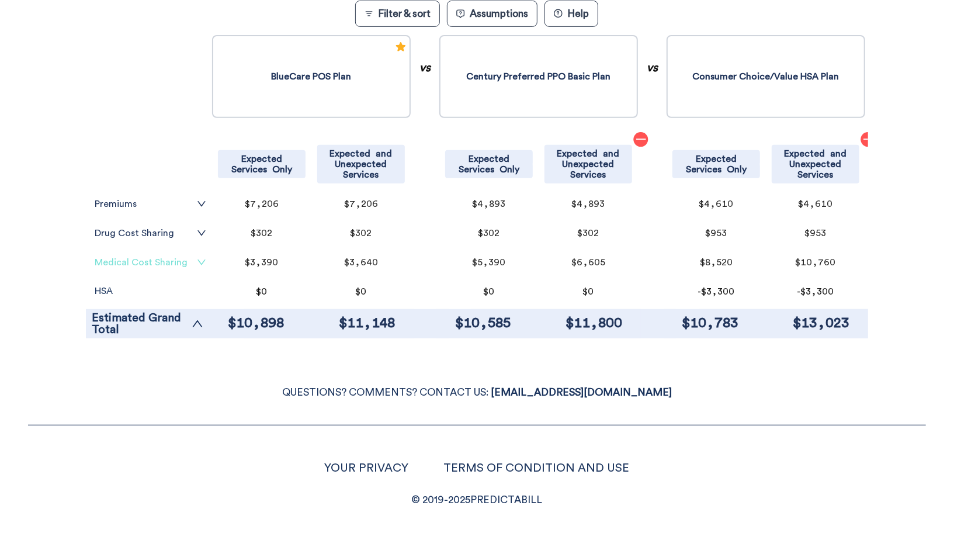
click at [192, 263] on link "Medical Cost Sharing" at bounding box center [151, 262] width 112 height 9
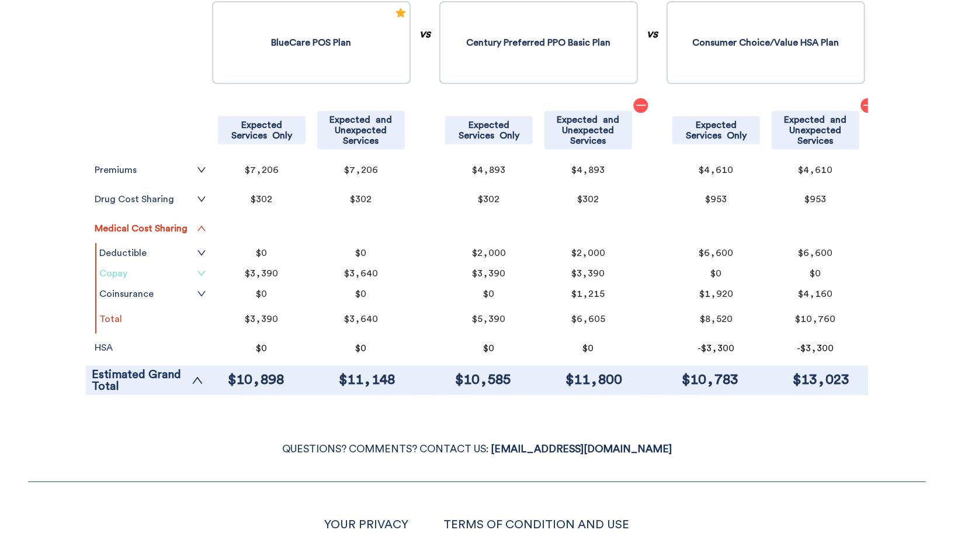
click at [224, 496] on div "YOUR PRIVACY TERMS OF CONDITION AND USE © 2019- 2025 PREDICTABILL" at bounding box center [477, 524] width 898 height 84
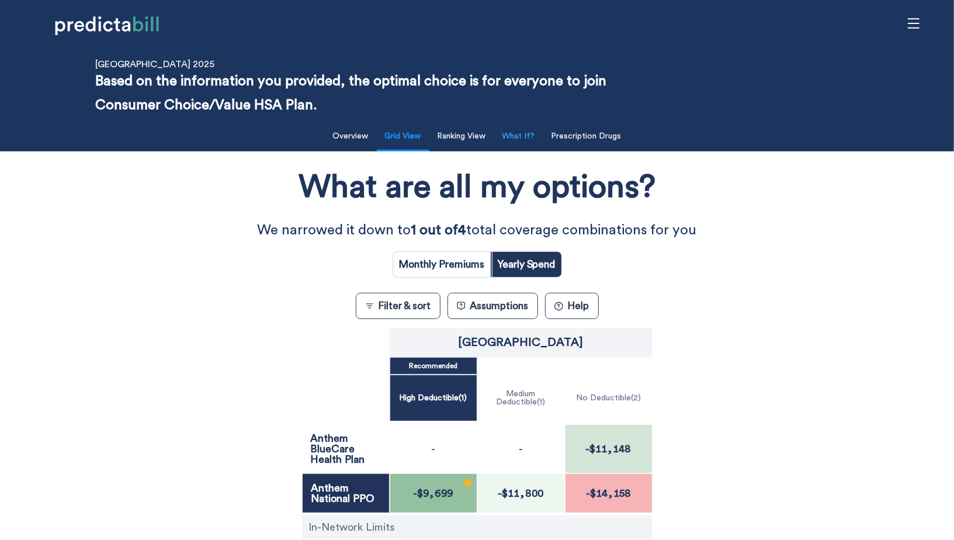
click at [523, 141] on button "What If?" at bounding box center [518, 136] width 47 height 24
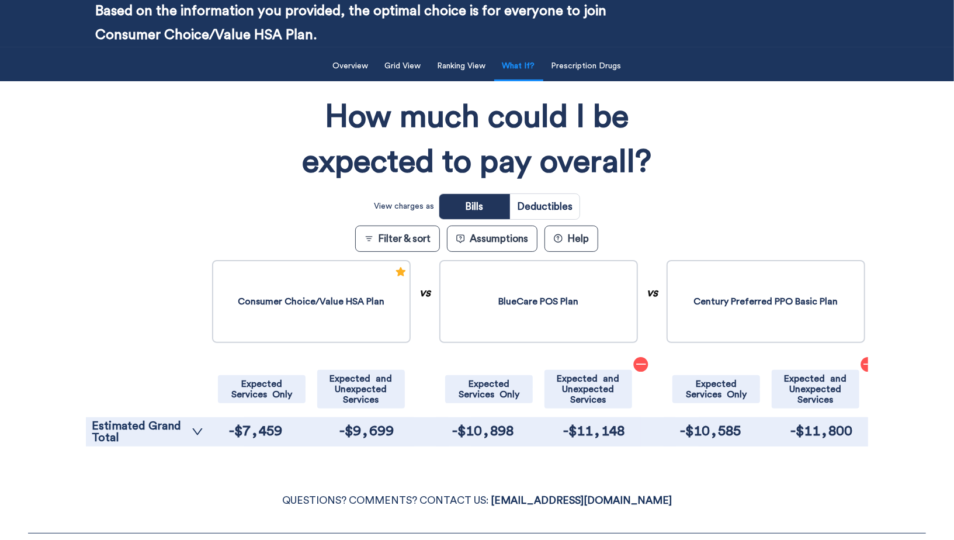
scroll to position [164, 0]
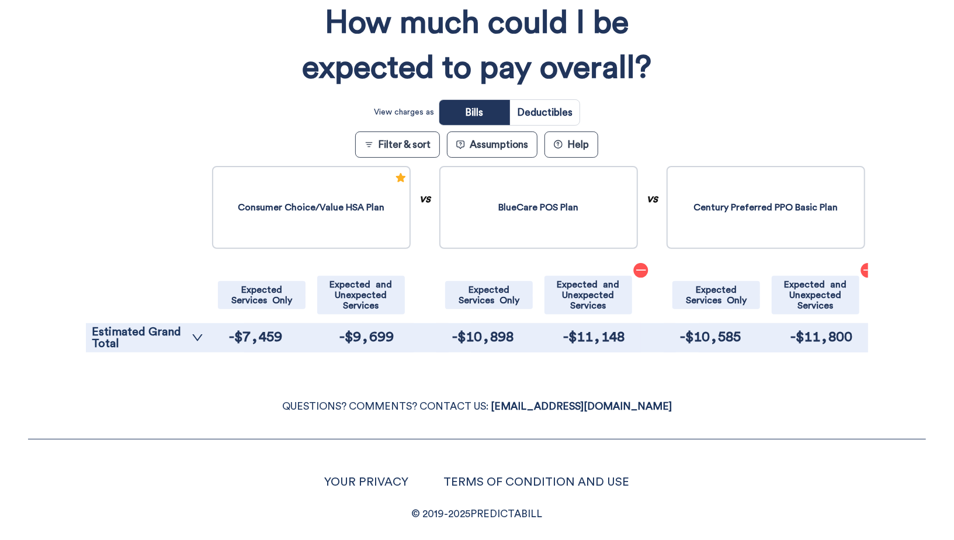
click at [173, 410] on p "QUESTIONS? COMMENTS? CONTACT US: [EMAIL_ADDRESS][DOMAIN_NAME]" at bounding box center [477, 407] width 898 height 18
click at [409, 139] on button "Filter & sort" at bounding box center [397, 144] width 85 height 26
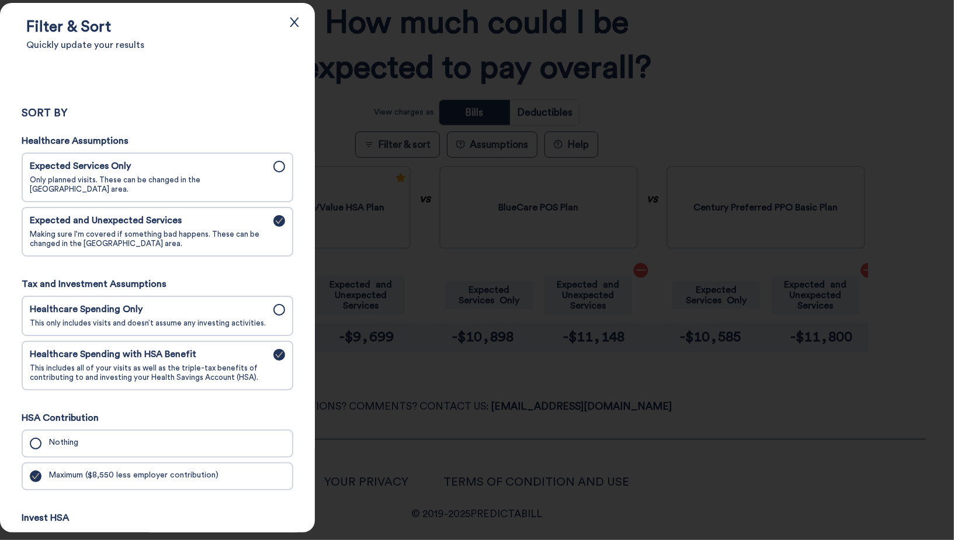
click at [345, 371] on div at bounding box center [477, 270] width 954 height 540
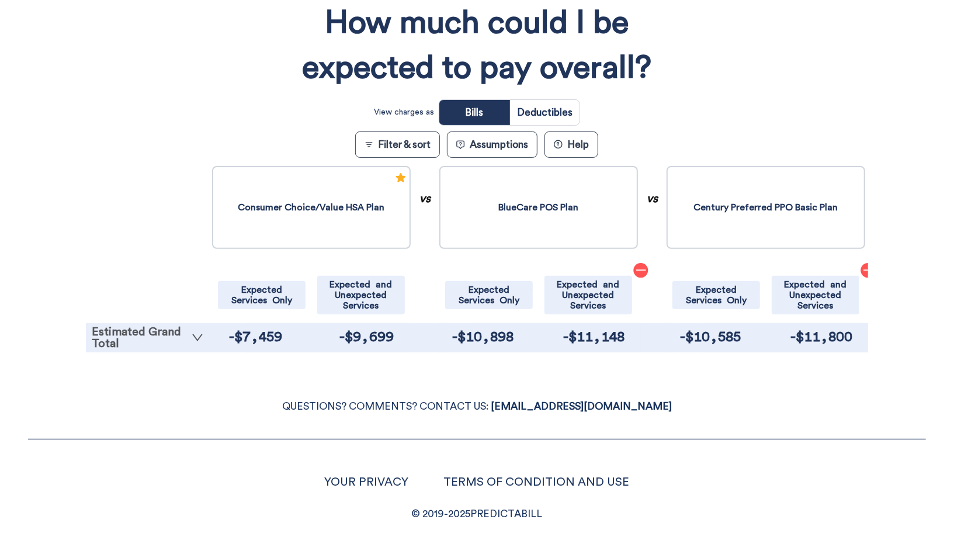
click at [169, 344] on link "Estimated Grand Total" at bounding box center [148, 337] width 112 height 23
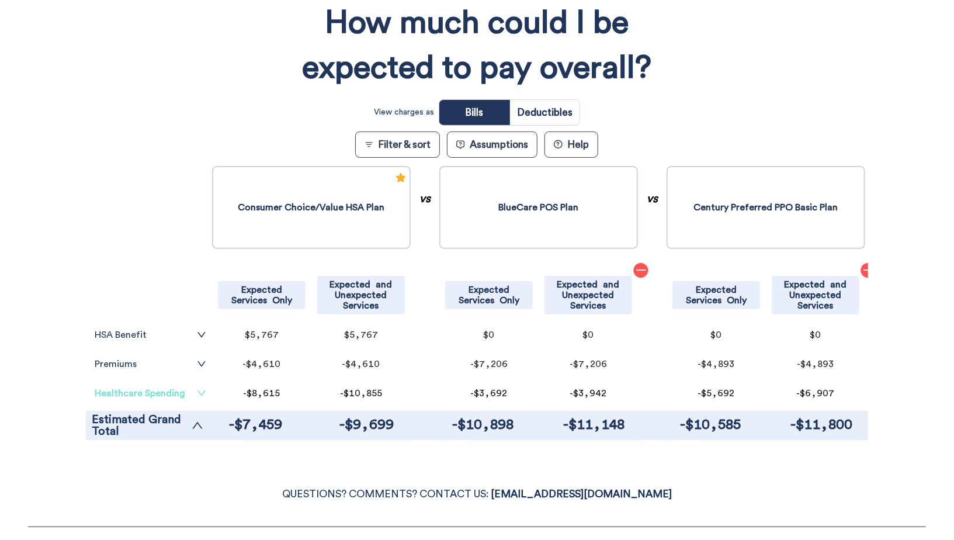
click at [158, 391] on link "Healthcare Spending" at bounding box center [151, 392] width 112 height 9
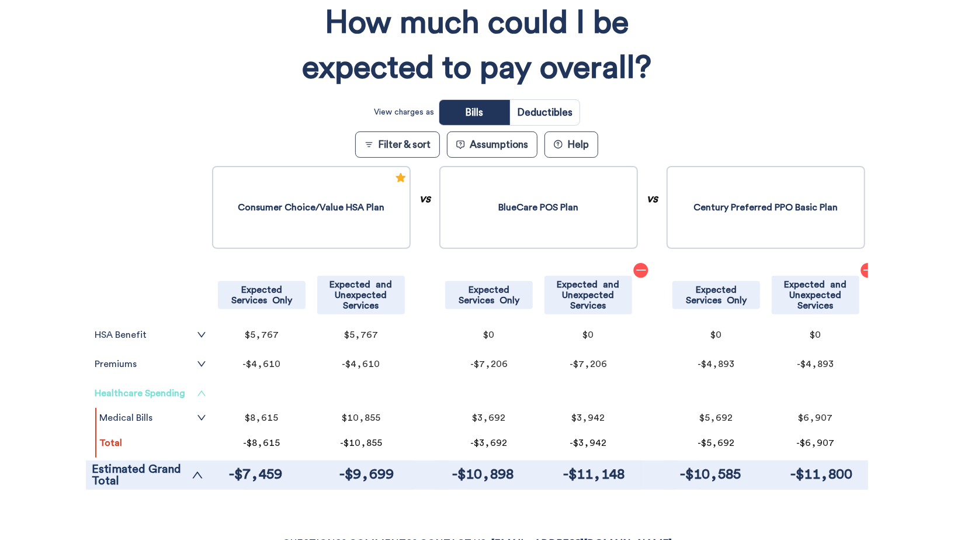
click at [158, 391] on link "Healthcare Spending" at bounding box center [151, 392] width 112 height 9
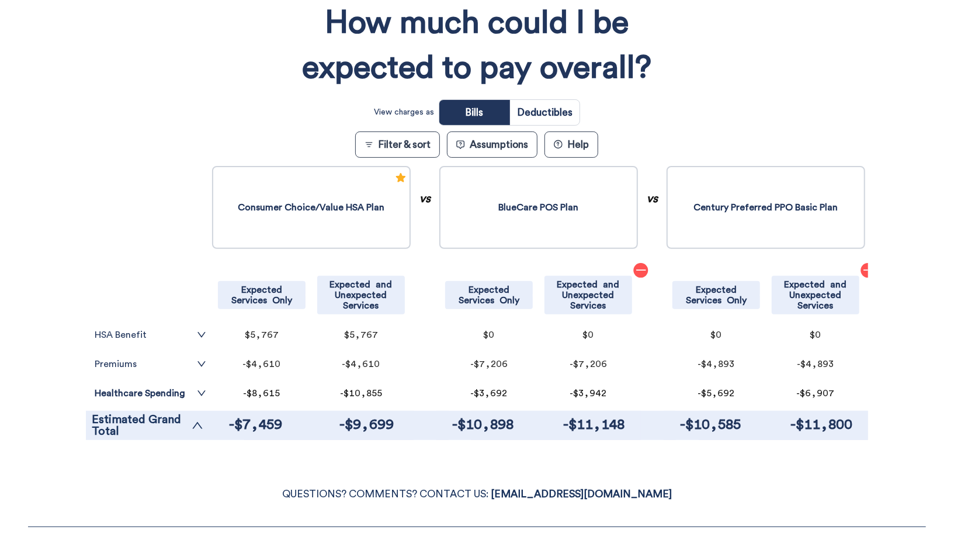
click at [416, 141] on button "Filter & sort" at bounding box center [397, 144] width 85 height 26
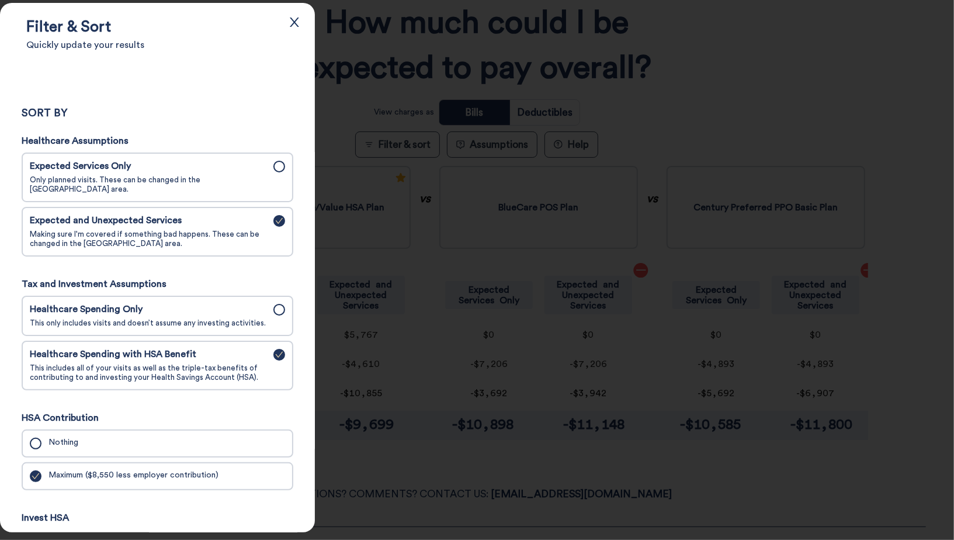
click at [188, 158] on label "Expected Services Only Only planned visits. These can be changed in the [GEOGRA…" at bounding box center [157, 177] width 262 height 40
click at [0, 0] on input "Expected Services Only Only planned visits. These can be changed in the [GEOGRA…" at bounding box center [0, 0] width 0 height 0
click at [262, 219] on div "Expected and Unexpected Services Making sure I'm covered if something bad happe…" at bounding box center [148, 231] width 237 height 33
click at [0, 0] on input "Expected and Unexpected Services Making sure I'm covered if something bad happe…" at bounding box center [0, 0] width 0 height 0
click at [235, 310] on div "Healthcare Spending Only This only includes visits and doesn’t assume any inves…" at bounding box center [148, 316] width 237 height 24
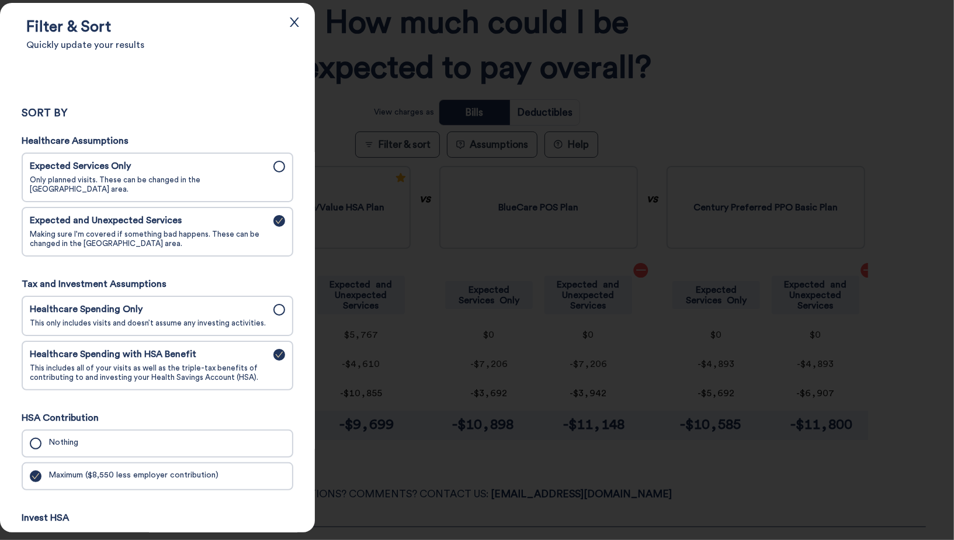
click at [0, 0] on input "Healthcare Spending Only This only includes visits and doesn’t assume any inves…" at bounding box center [0, 0] width 0 height 0
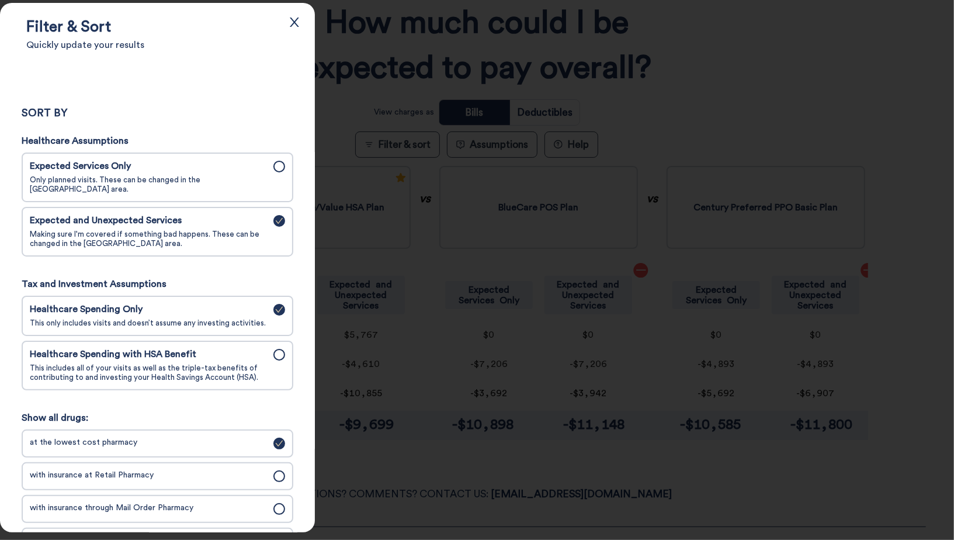
click at [369, 231] on div at bounding box center [477, 270] width 954 height 540
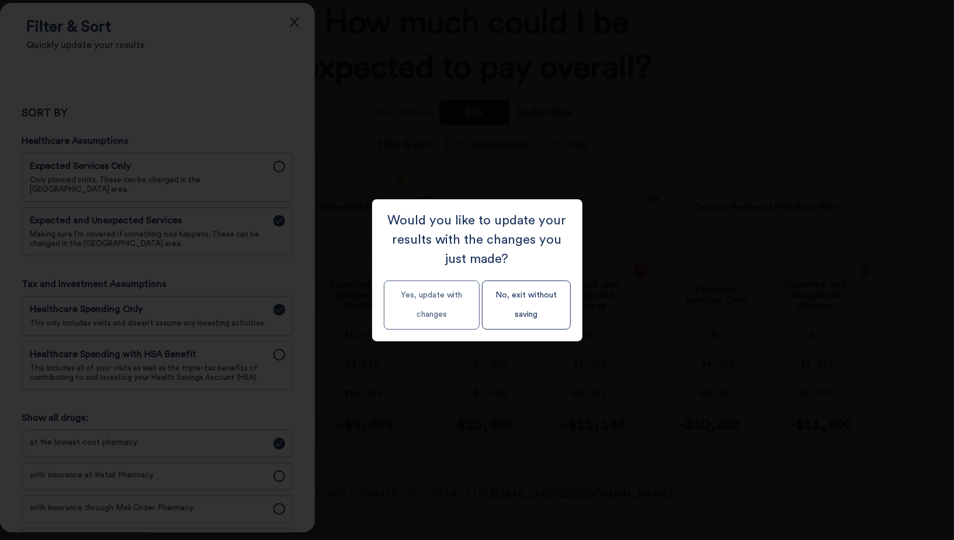
click at [432, 306] on button "Yes, update with changes" at bounding box center [432, 304] width 96 height 49
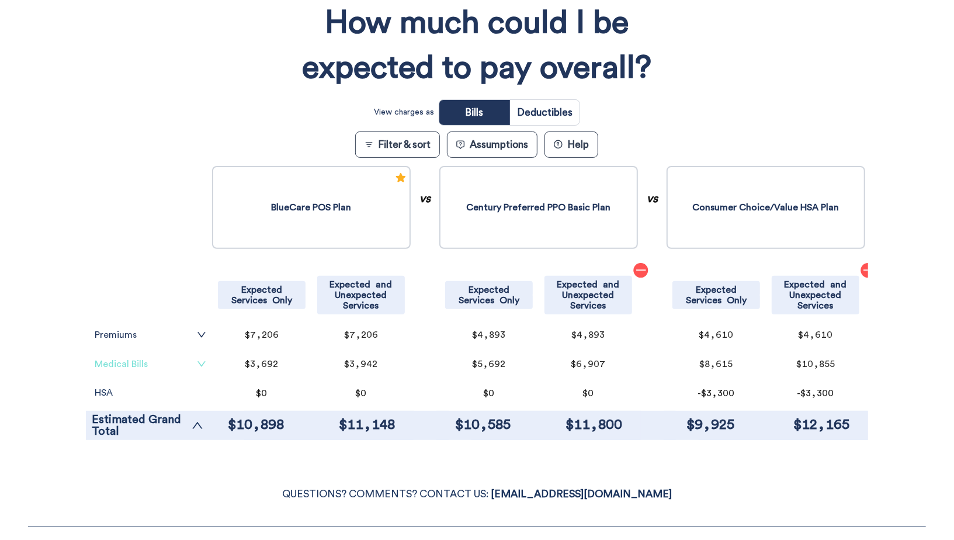
click at [123, 359] on link "Medical Bills" at bounding box center [151, 363] width 112 height 9
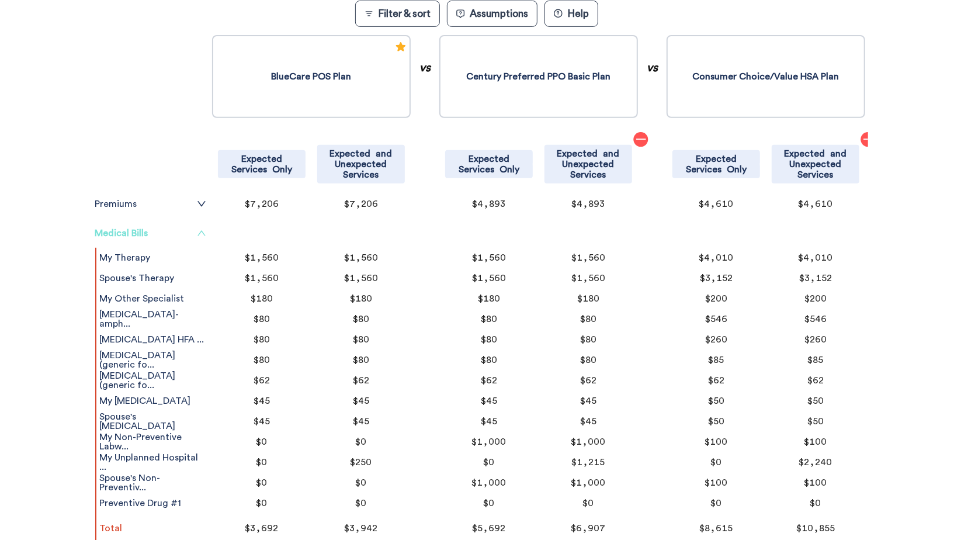
scroll to position [322, 0]
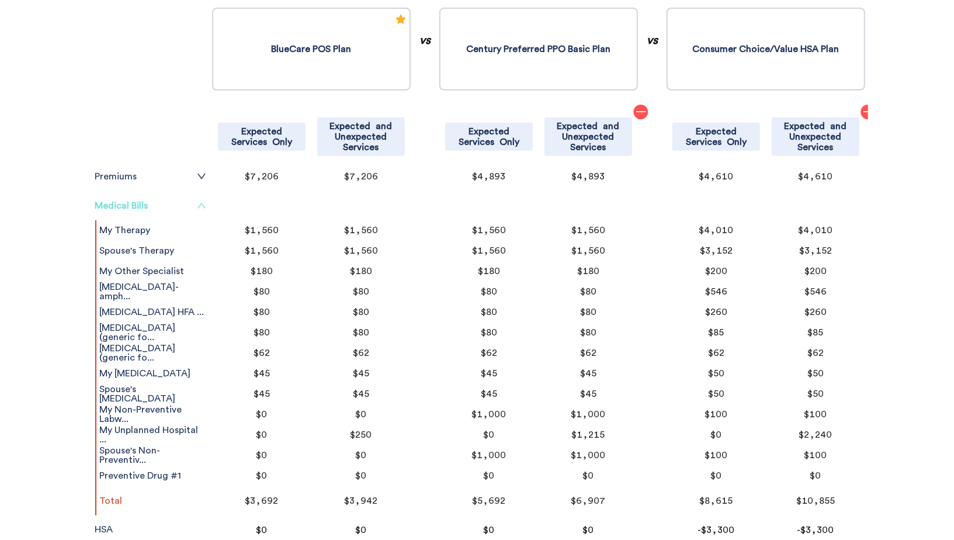
click at [202, 204] on icon "up" at bounding box center [201, 205] width 8 height 5
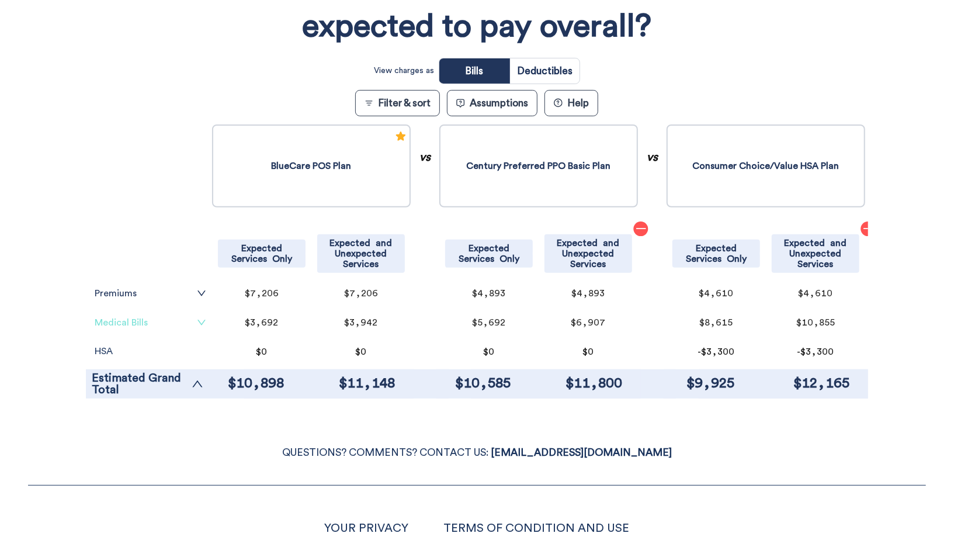
scroll to position [205, 0]
click at [559, 60] on input "radio" at bounding box center [545, 71] width 70 height 25
radio input "true"
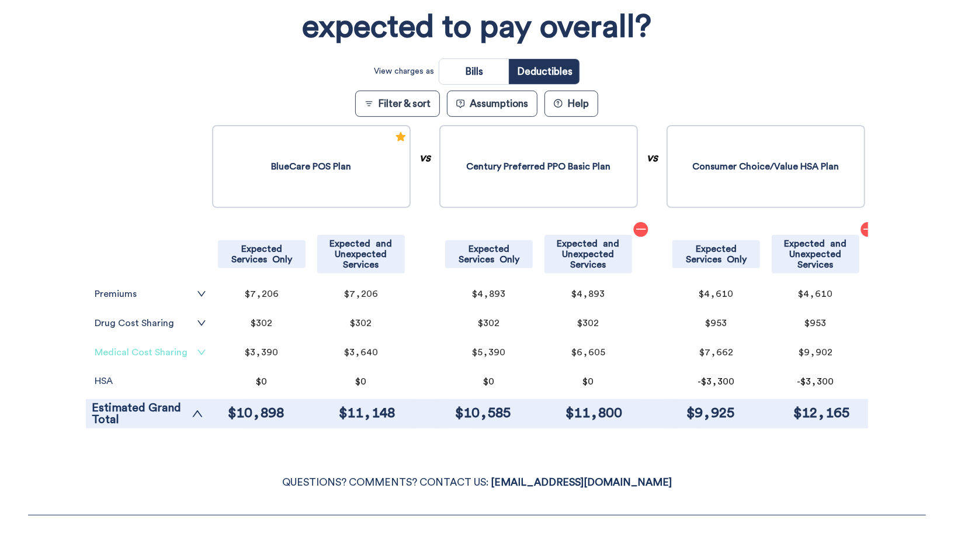
click at [179, 350] on link "Medical Cost Sharing" at bounding box center [151, 352] width 112 height 9
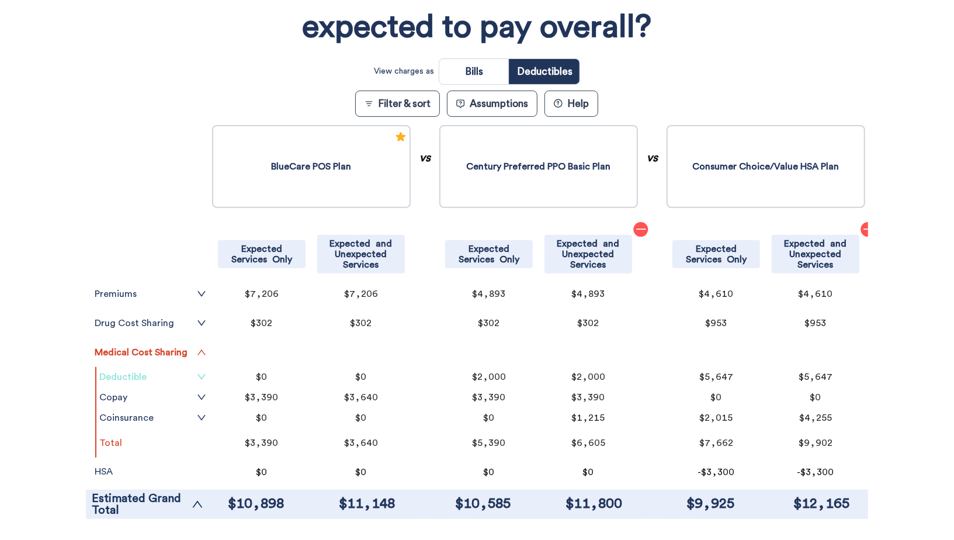
click at [173, 372] on link "Deductible" at bounding box center [152, 376] width 107 height 9
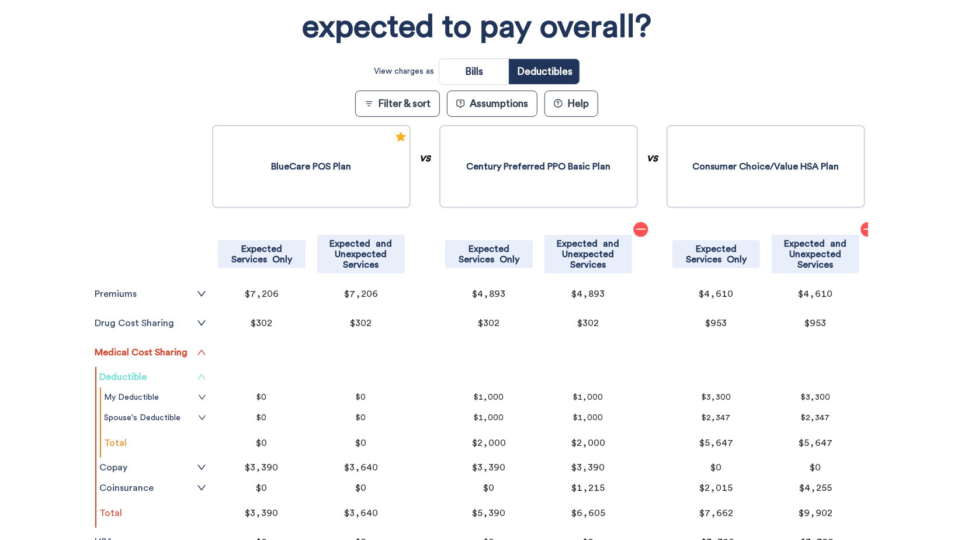
click at [173, 372] on link "Deductible" at bounding box center [152, 376] width 107 height 9
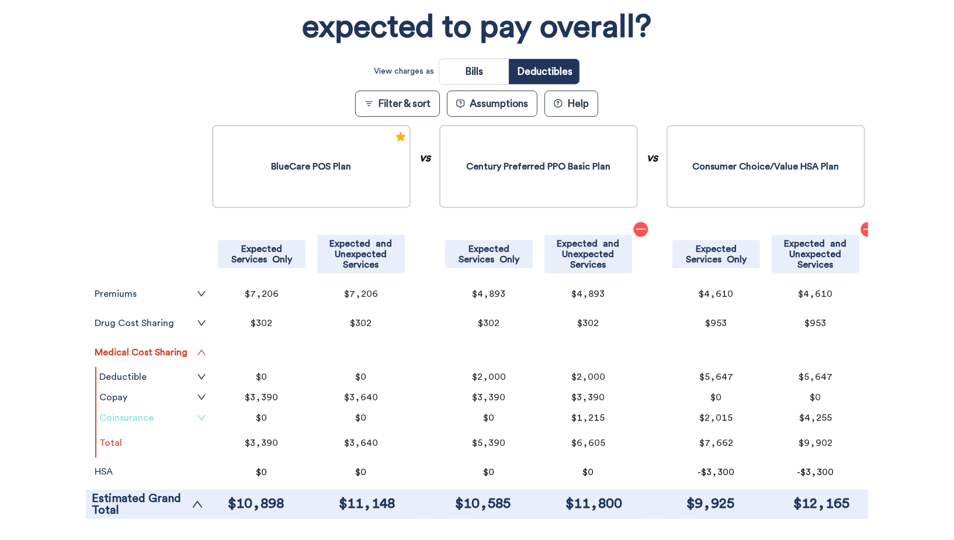
click at [166, 414] on link "Coinsurance" at bounding box center [152, 417] width 107 height 9
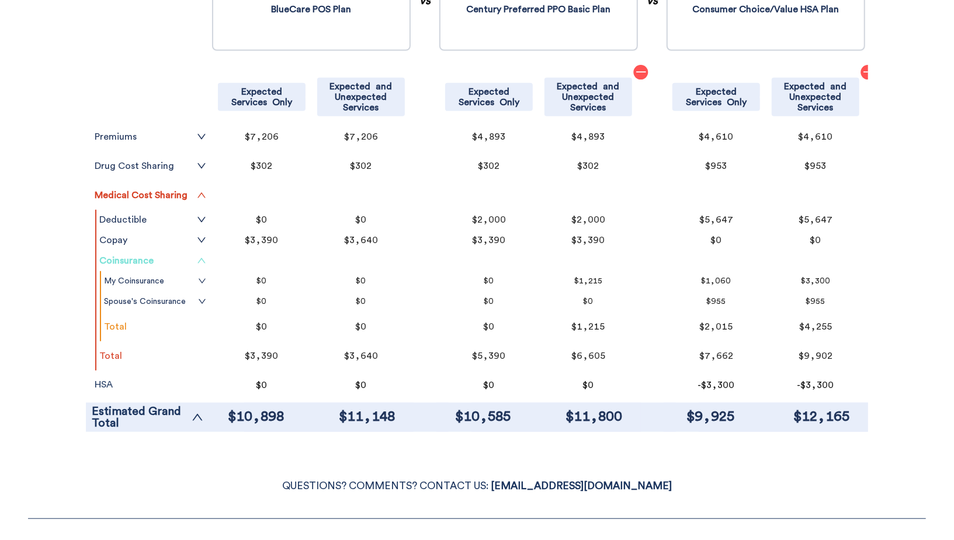
scroll to position [375, 0]
